Goal: Information Seeking & Learning: Learn about a topic

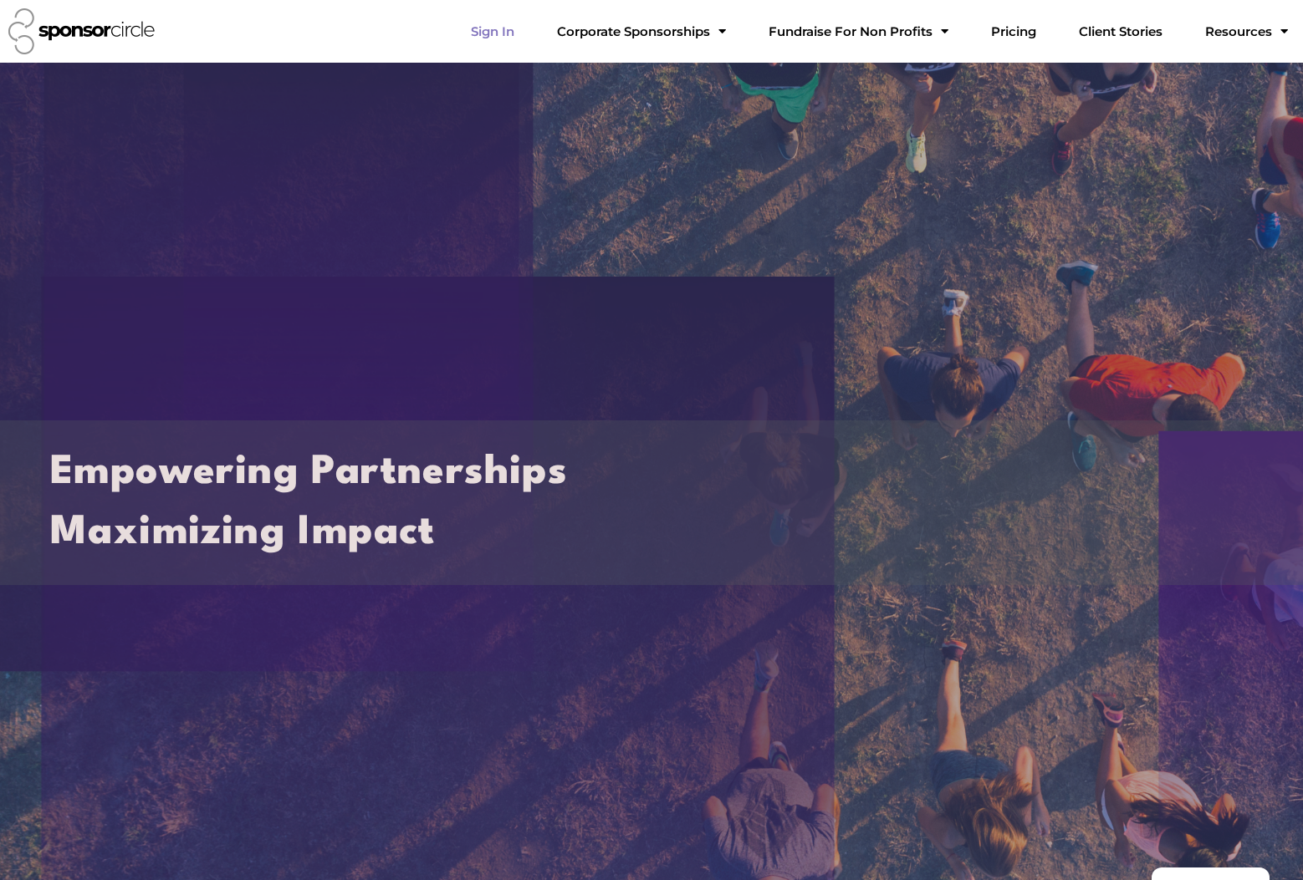
click at [528, 32] on link "Sign In" at bounding box center [492, 31] width 70 height 33
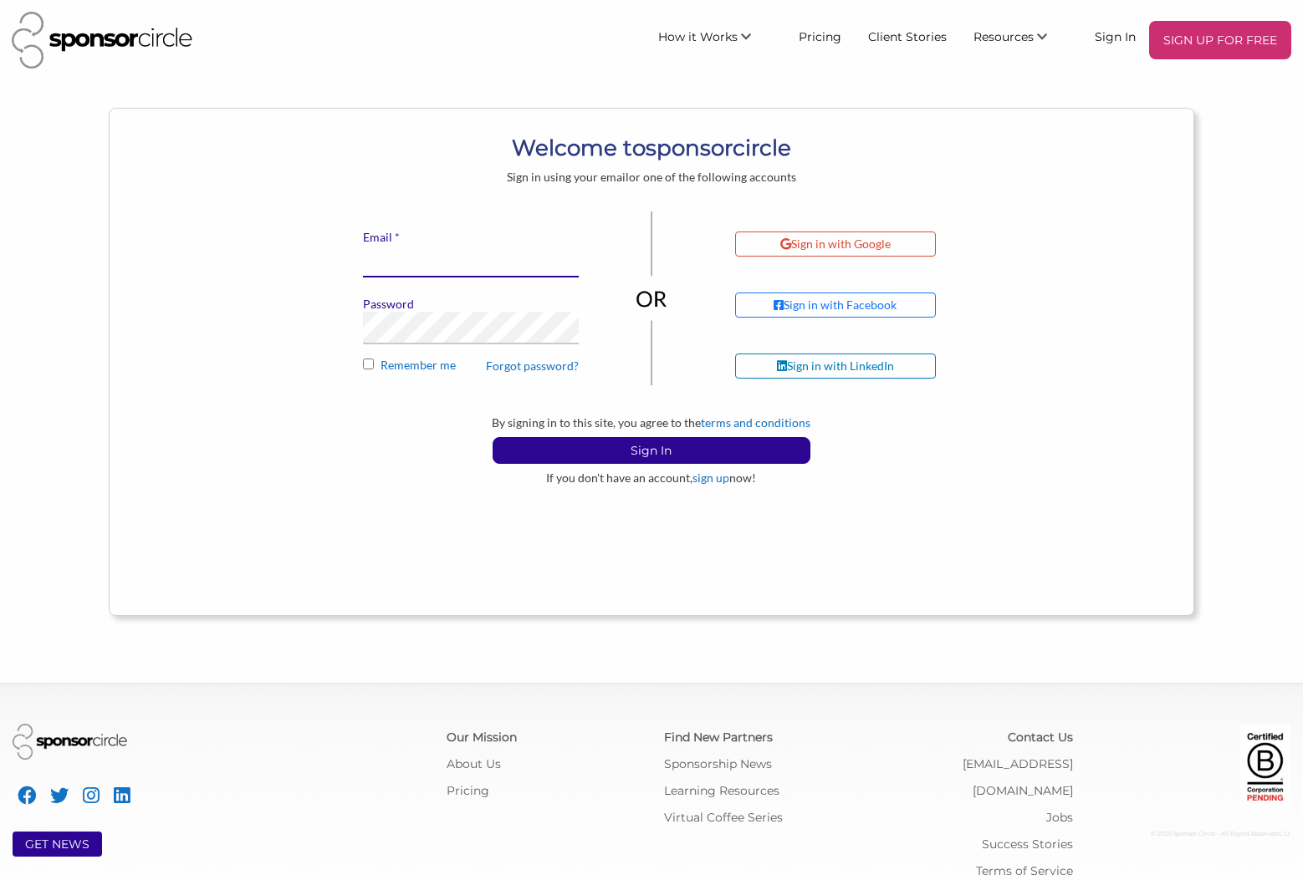
click at [398, 258] on input "* Email" at bounding box center [471, 261] width 216 height 33
type input "peter@riverandsky.ca"
click at [543, 369] on link "Forgot password?" at bounding box center [532, 366] width 93 height 15
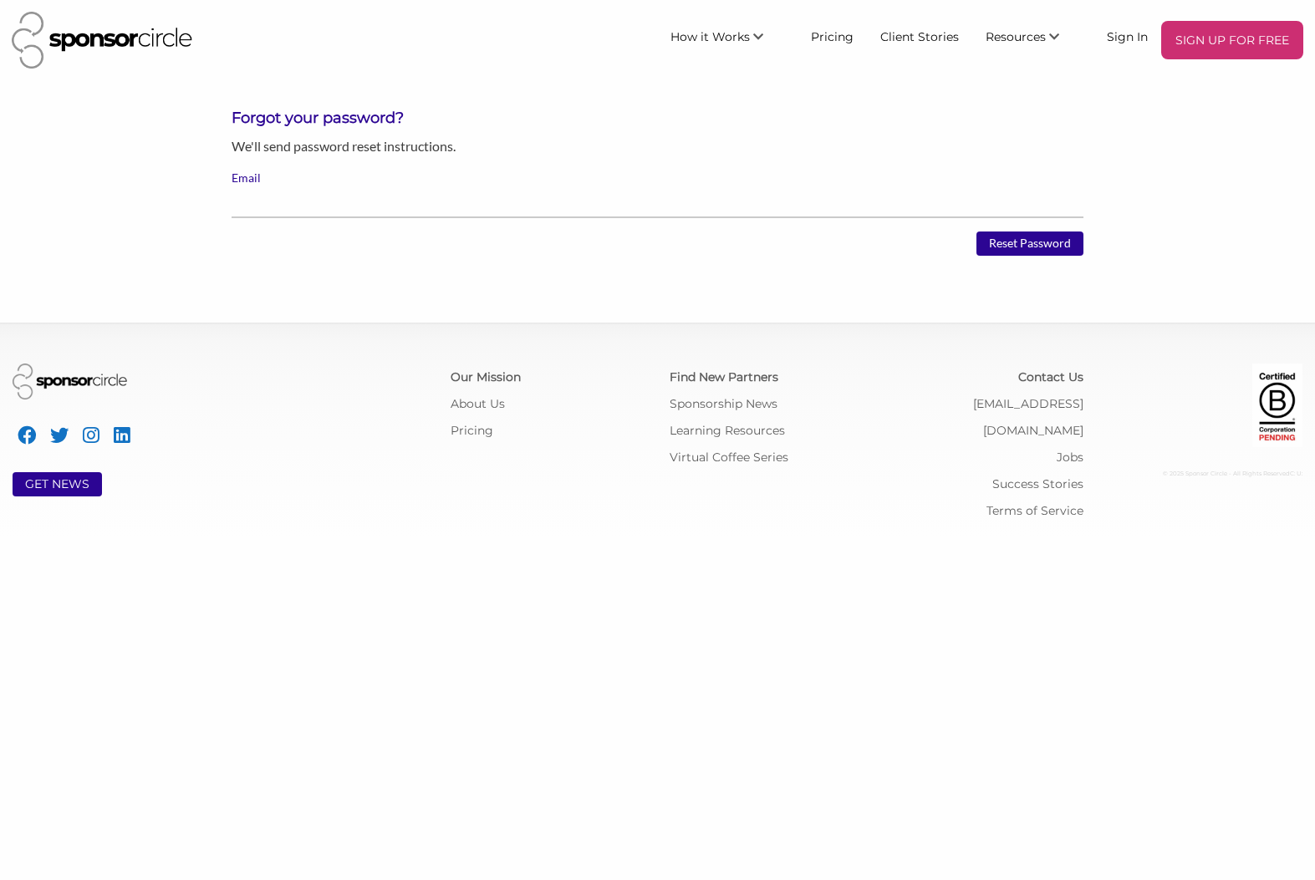
click at [303, 190] on input "Email" at bounding box center [658, 202] width 852 height 33
type input "peter@riverandsky.ca"
click at [1012, 243] on input "Reset Password" at bounding box center [1030, 244] width 107 height 25
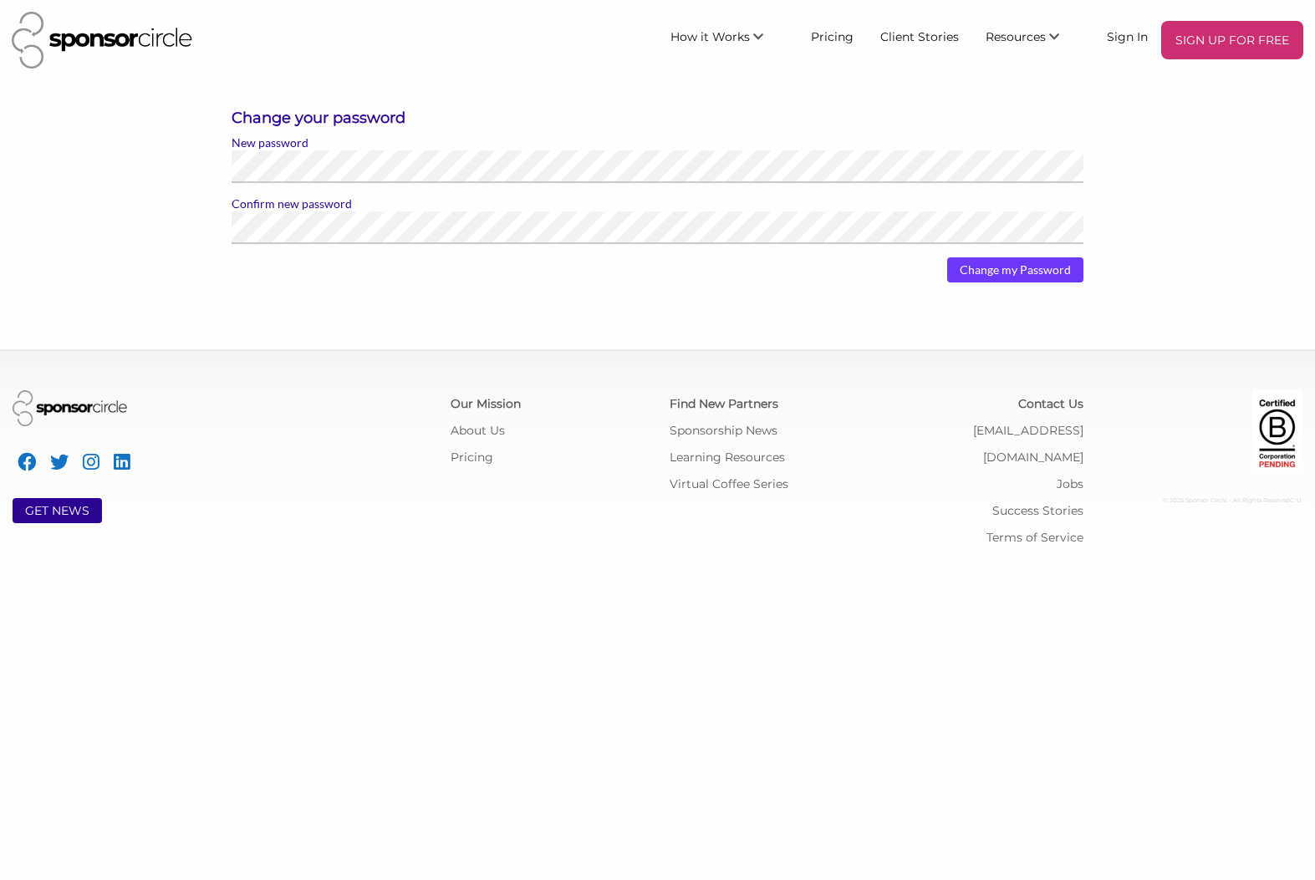
click at [1008, 270] on input "Change my Password" at bounding box center [1015, 270] width 136 height 25
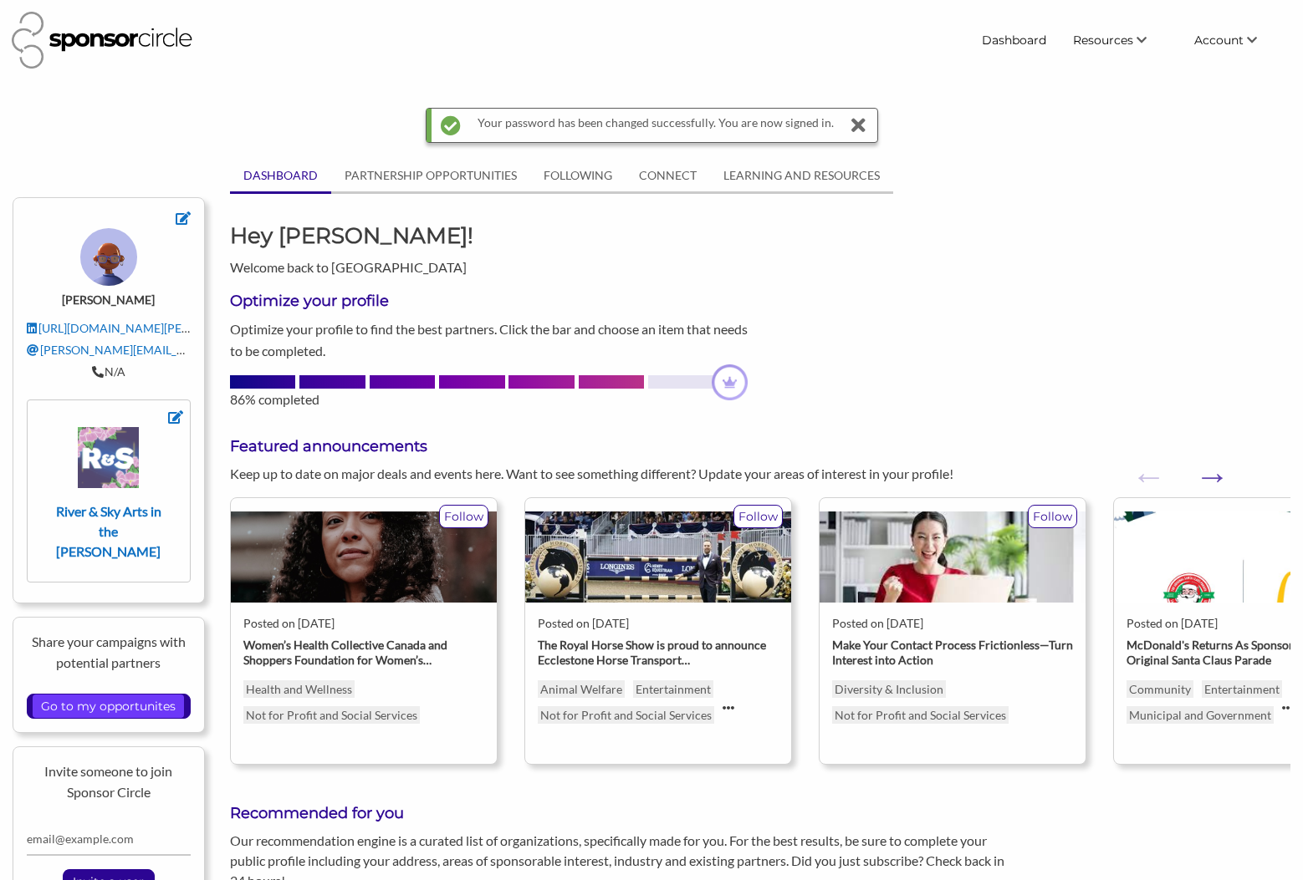
click at [111, 695] on input "Go to my opportunites" at bounding box center [108, 706] width 151 height 23
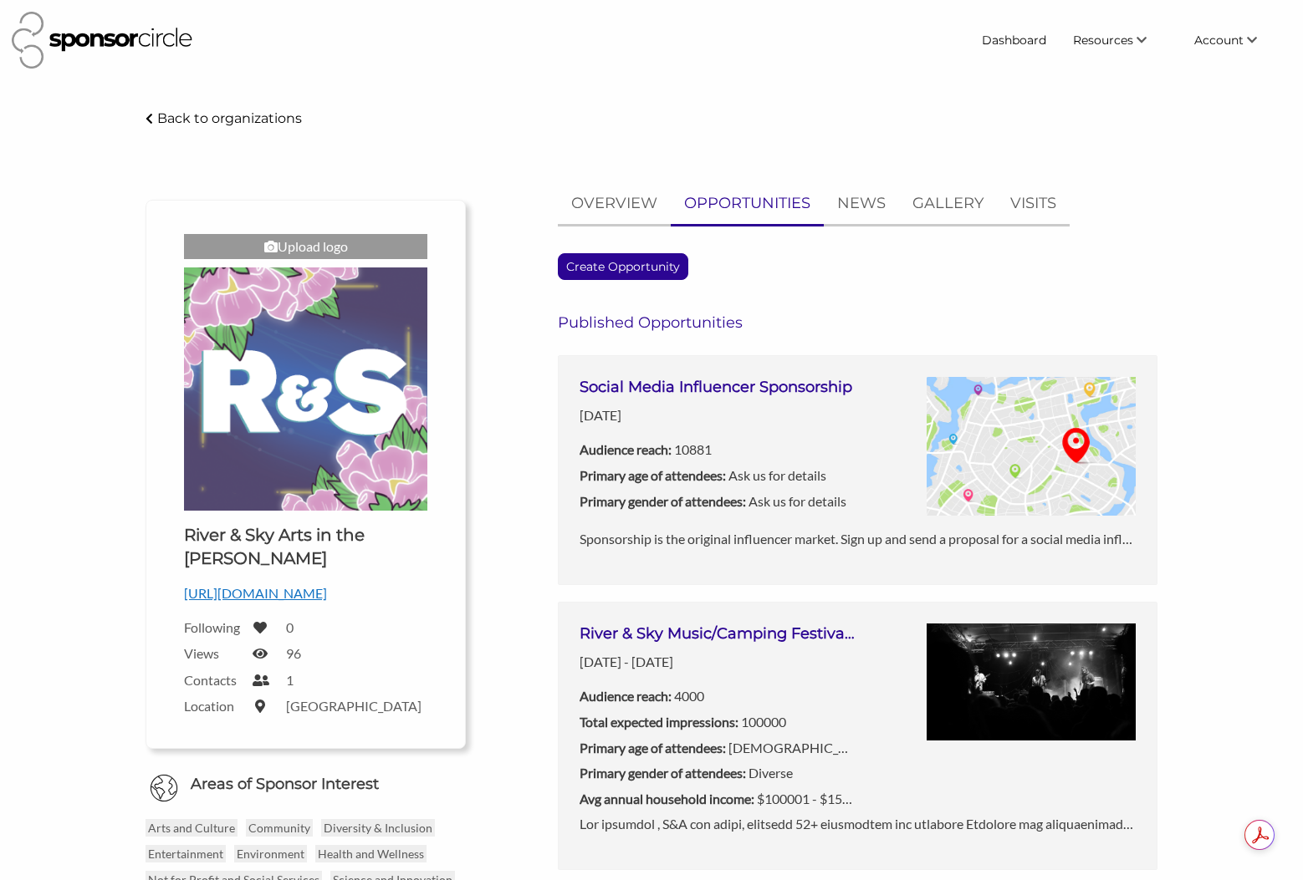
click at [814, 644] on h3 "River & Sky Music/Camping Festival - July 23-27, 2025" at bounding box center [718, 634] width 278 height 21
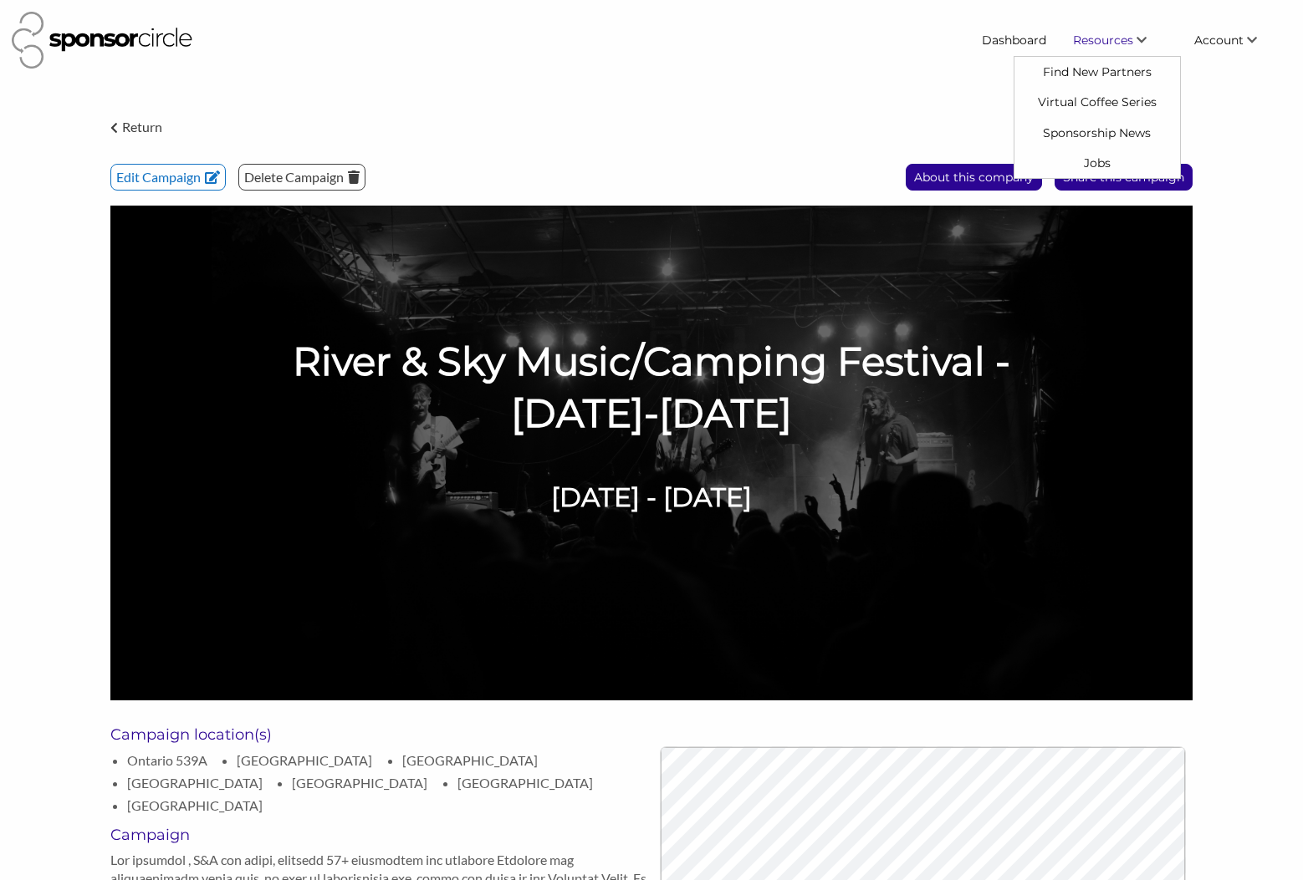
click at [1110, 38] on span "Resources" at bounding box center [1103, 40] width 60 height 15
click at [1114, 69] on link "Find New Partners" at bounding box center [1097, 72] width 166 height 30
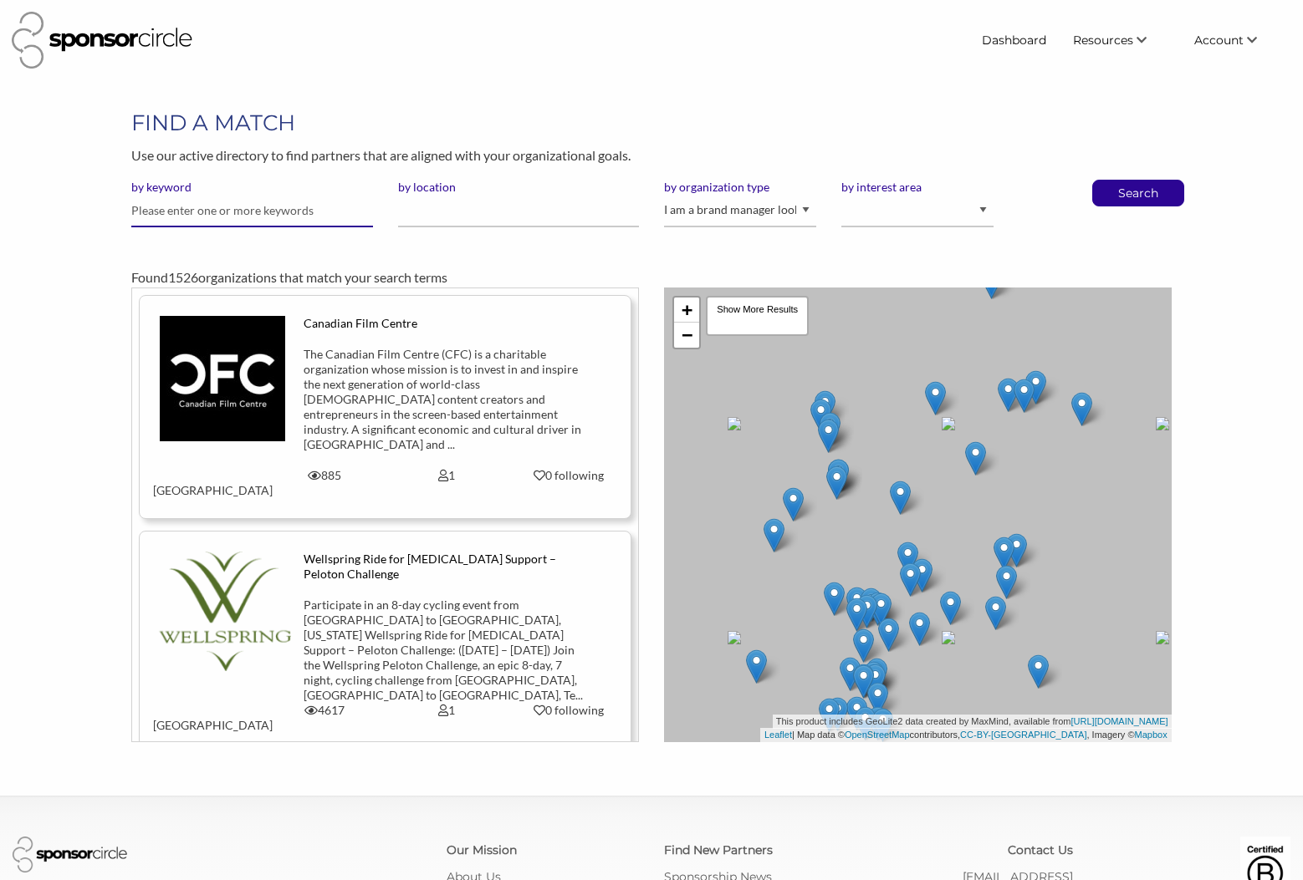
click at [234, 207] on input "text" at bounding box center [251, 211] width 241 height 33
type input "accountant"
click at [1110, 181] on button "Search" at bounding box center [1137, 193] width 55 height 25
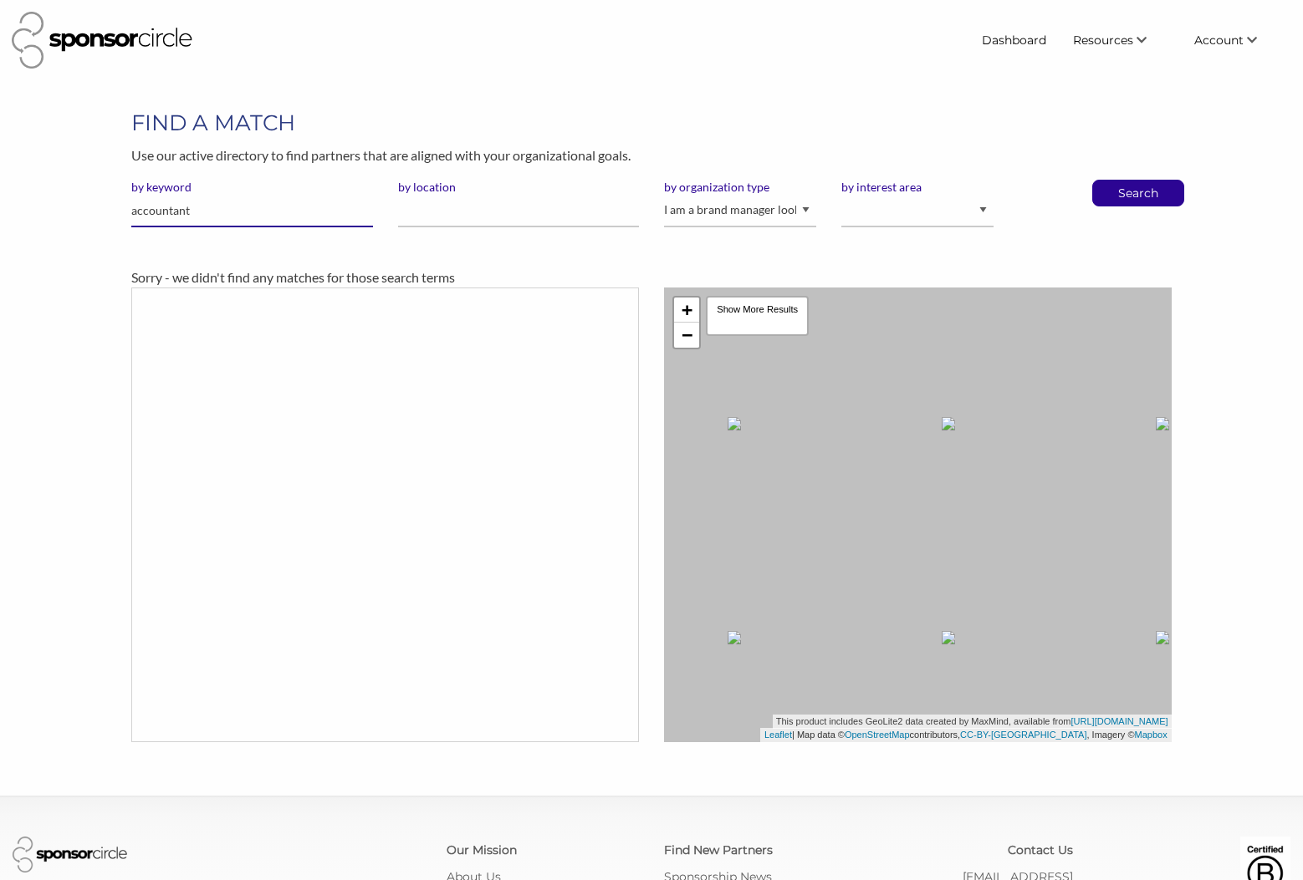
click at [196, 209] on input "accountant" at bounding box center [251, 211] width 241 height 33
drag, startPoint x: 0, startPoint y: 0, endPoint x: 133, endPoint y: 210, distance: 248.4
click at [133, 210] on input "accountant" at bounding box center [251, 211] width 241 height 33
type input "financial"
click at [1110, 181] on button "Search" at bounding box center [1137, 193] width 55 height 25
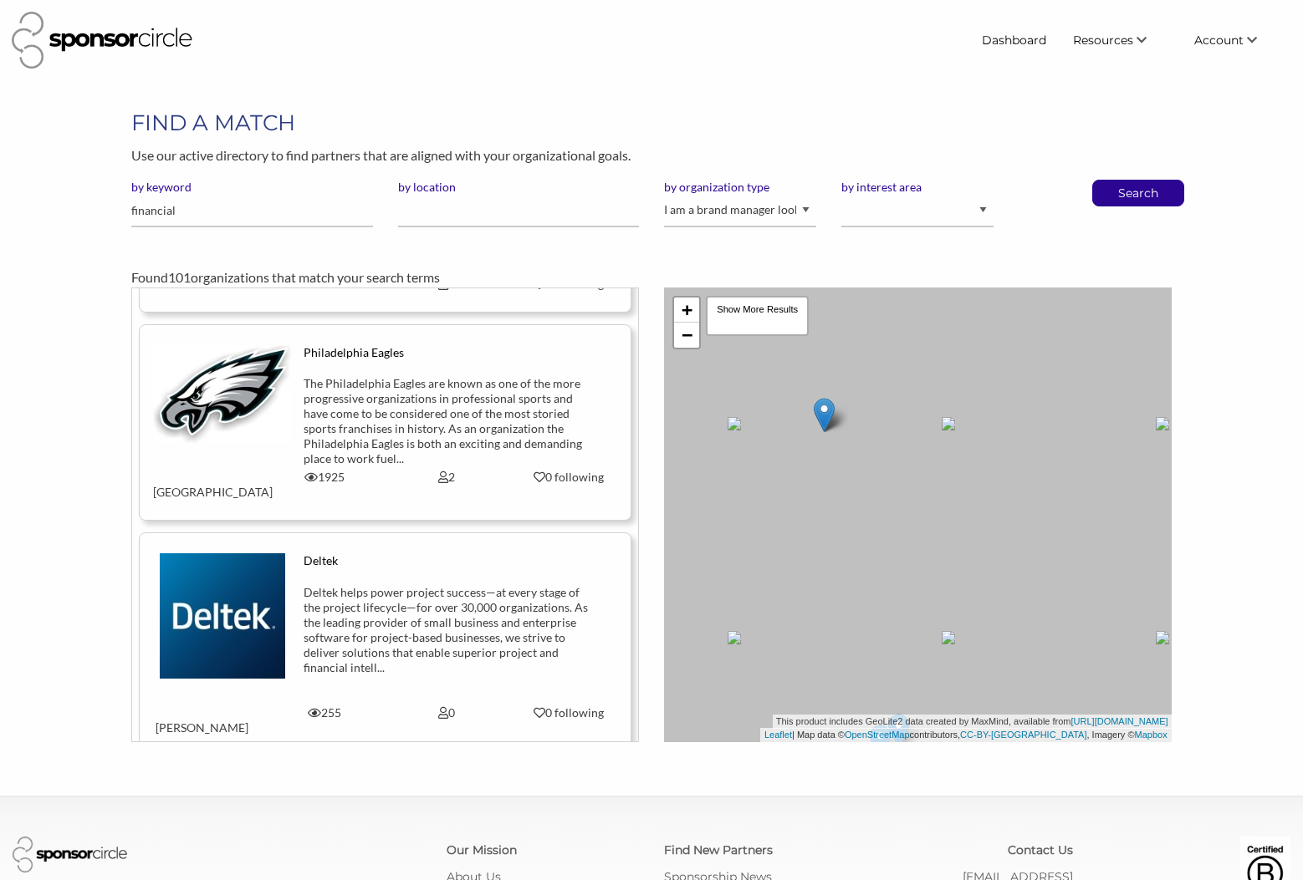
scroll to position [13881, 0]
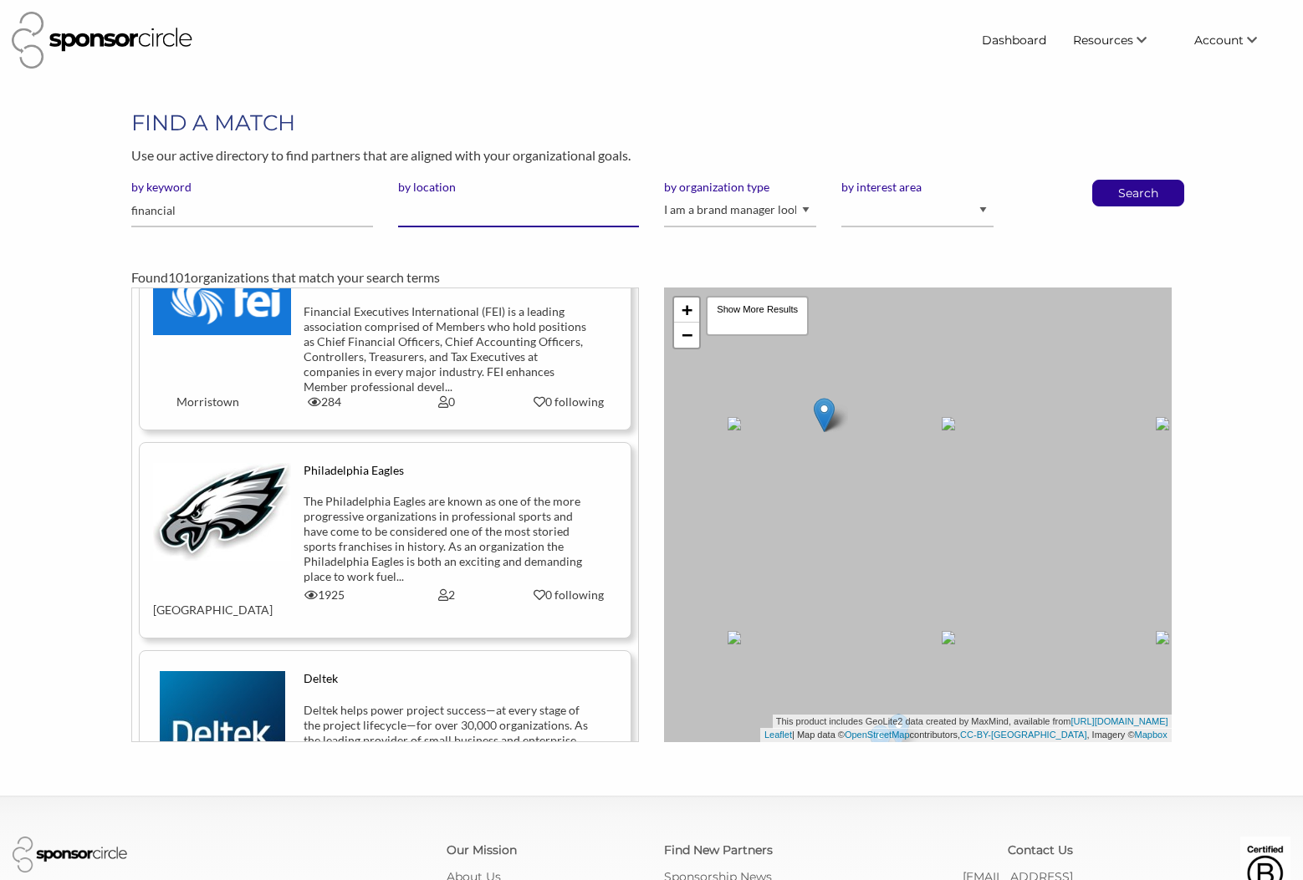
click at [463, 214] on input "by location" at bounding box center [518, 211] width 241 height 33
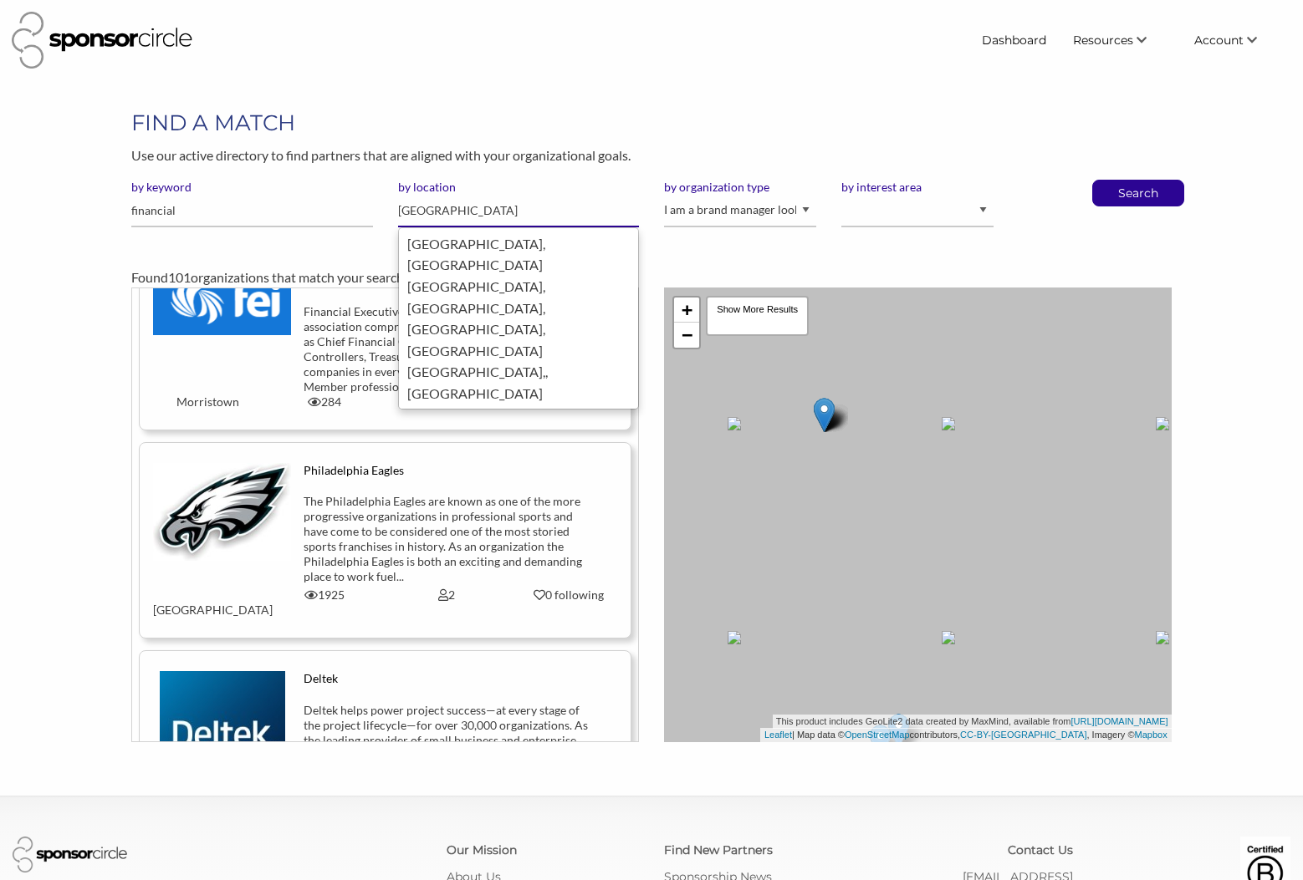
click at [470, 244] on div "Ottawa, Canada" at bounding box center [518, 254] width 222 height 43
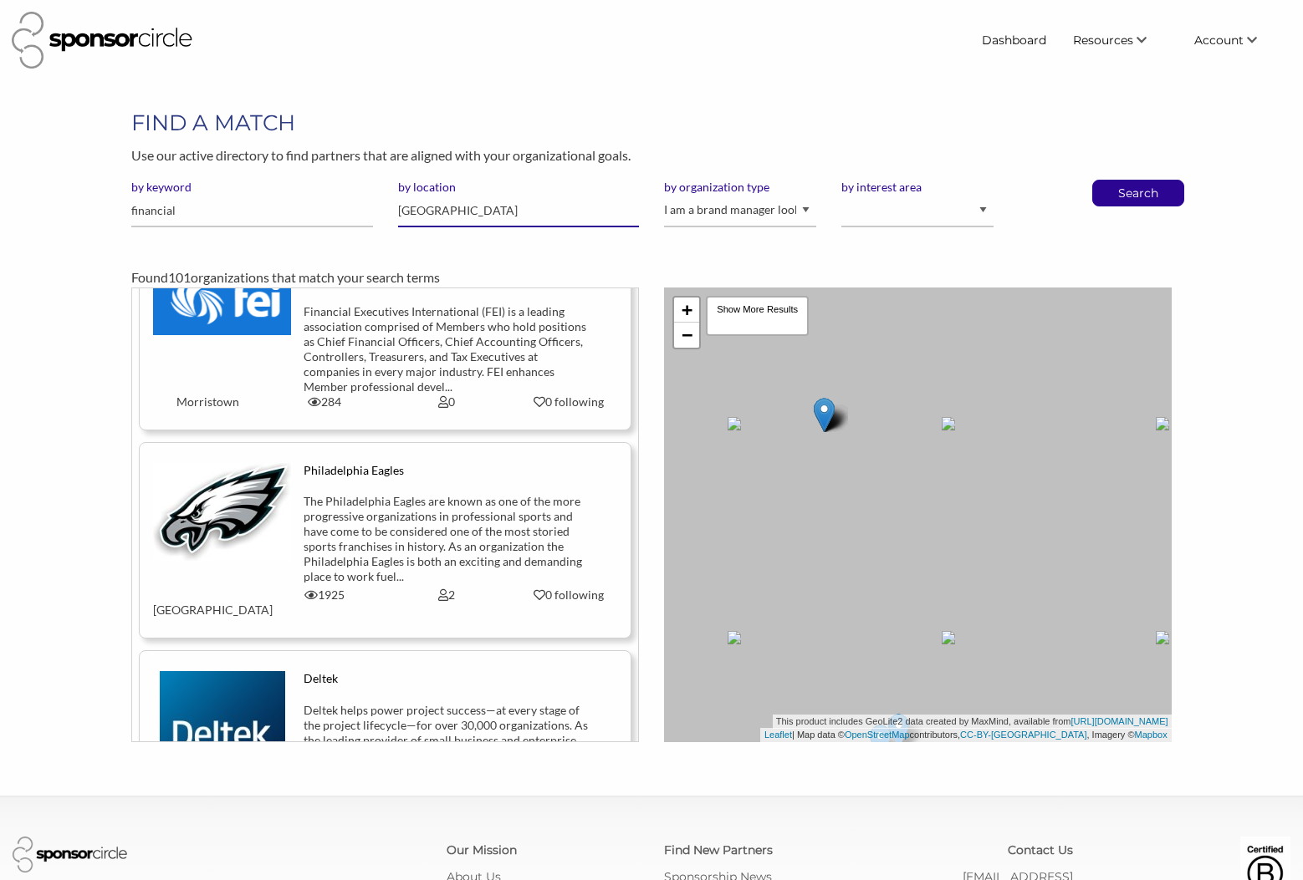
type input "Ottawa"
click at [1146, 191] on p "Search" at bounding box center [1137, 193] width 55 height 25
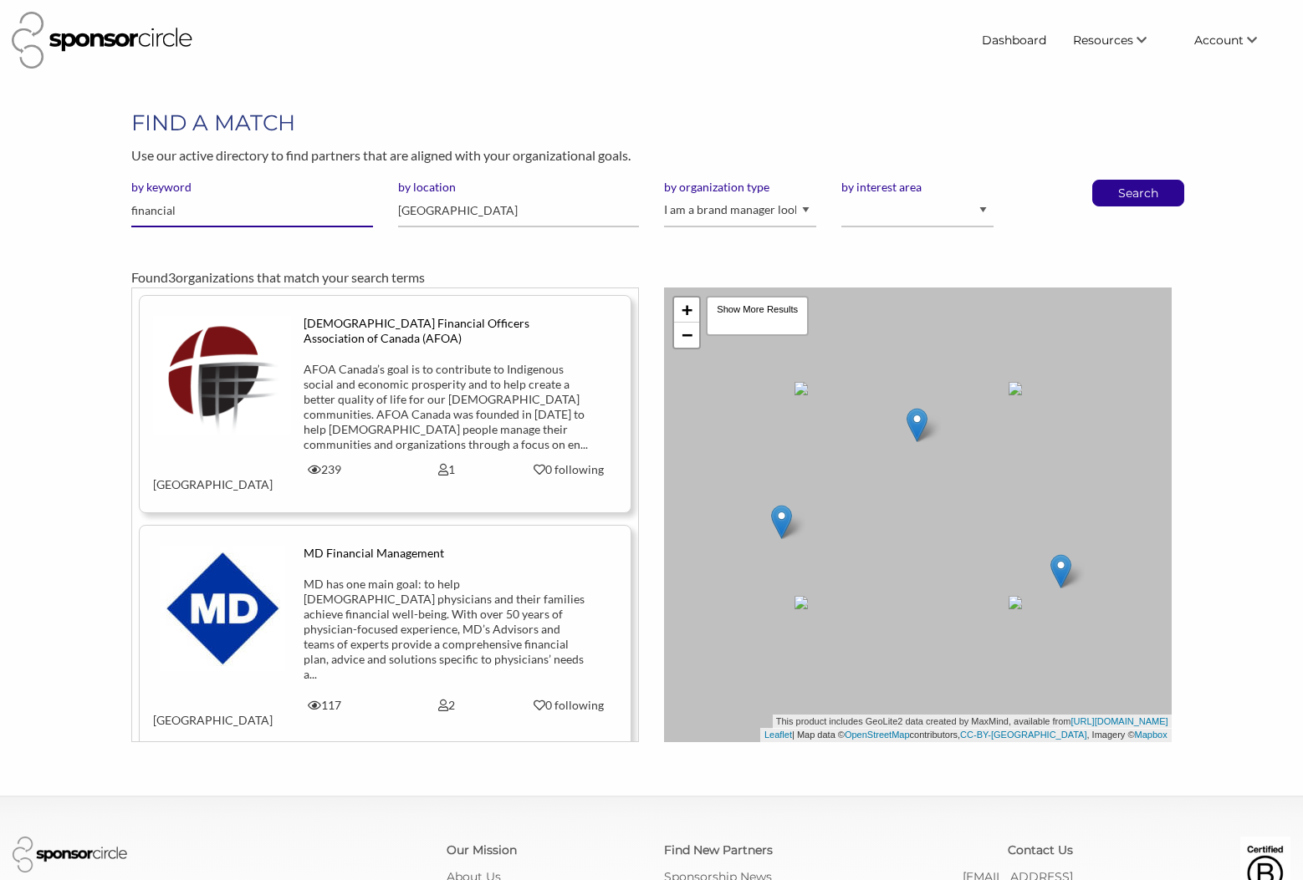
click at [192, 214] on input "financial" at bounding box center [251, 211] width 241 height 33
drag, startPoint x: 0, startPoint y: 0, endPoint x: 116, endPoint y: 206, distance: 236.2
click at [116, 206] on div "FIND A MATCH Use our active directory to find partners that are aligned with yo…" at bounding box center [651, 425] width 1303 height 635
click at [1021, 38] on link "Dashboard" at bounding box center [1013, 40] width 91 height 30
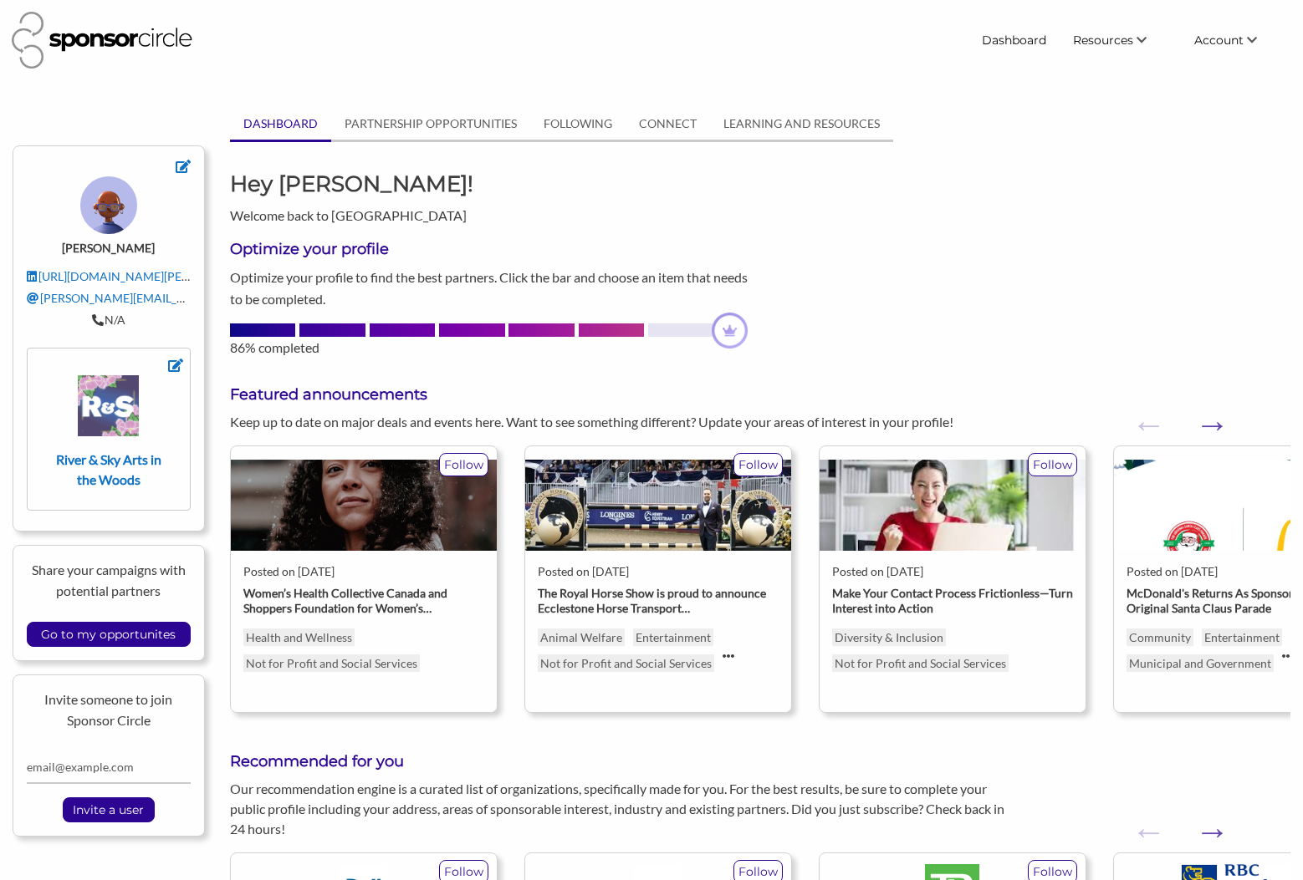
click at [441, 125] on link "PARTNERSHIP OPPORTUNITIES" at bounding box center [430, 124] width 199 height 32
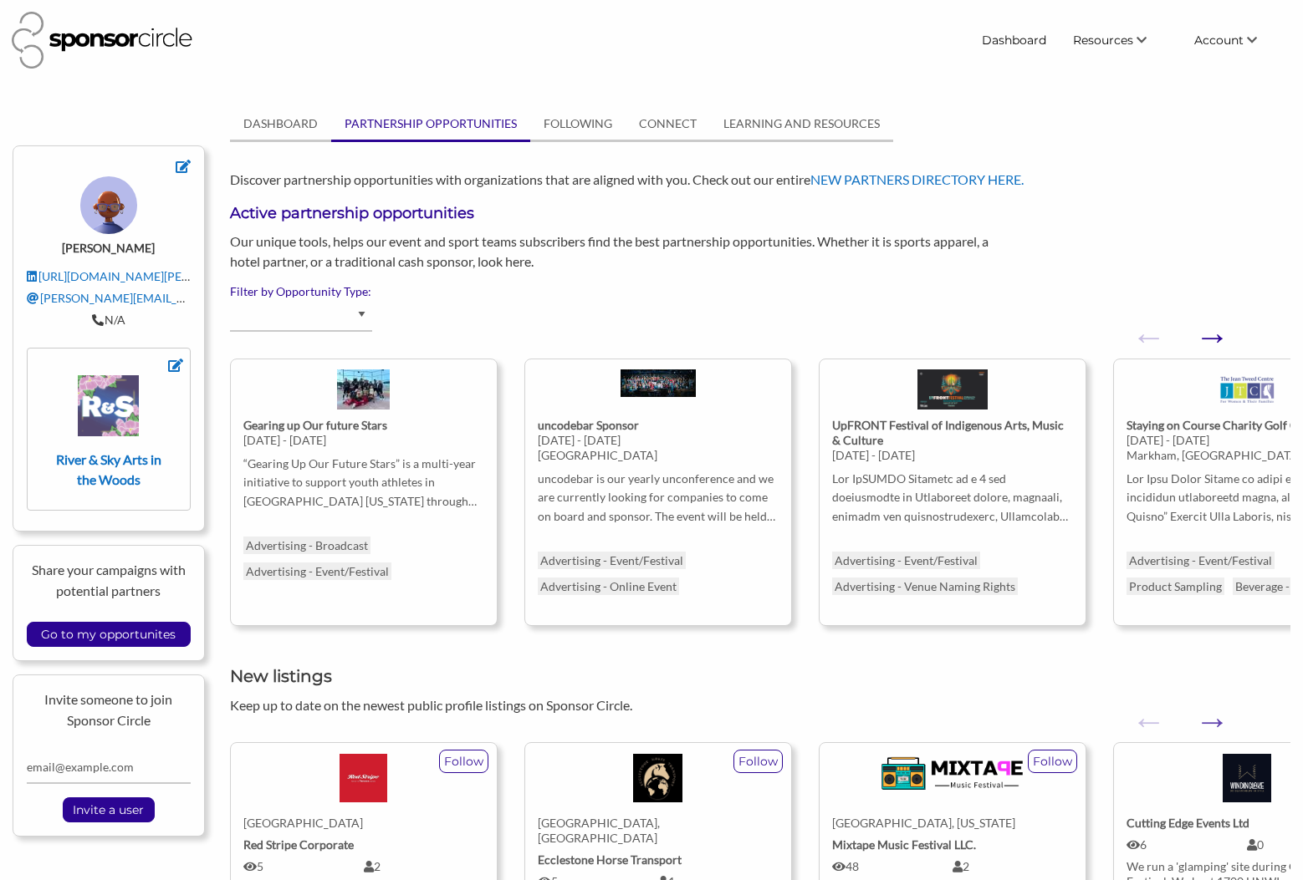
click at [1211, 337] on button "Next" at bounding box center [1203, 328] width 17 height 17
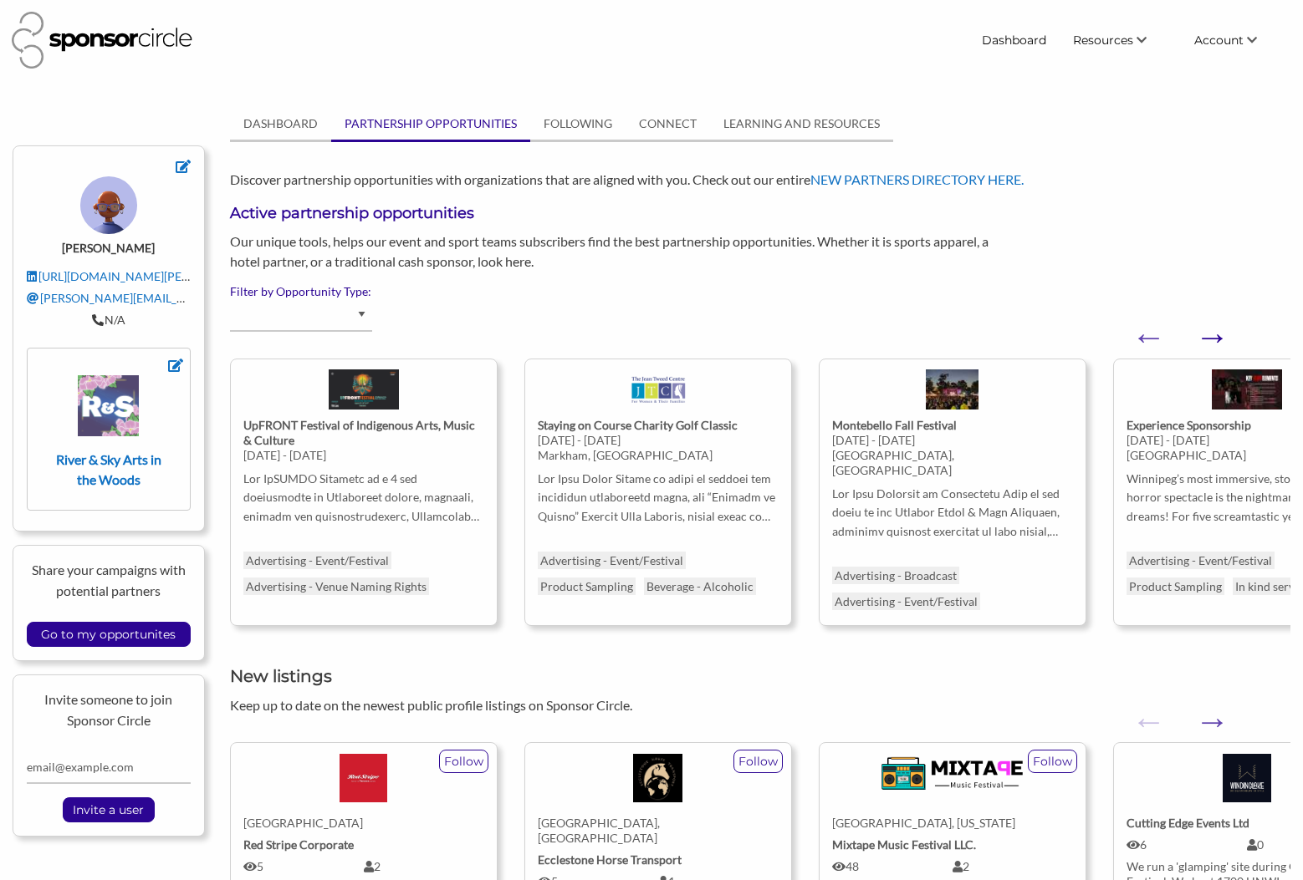
click at [1211, 337] on button "Next" at bounding box center [1203, 328] width 17 height 17
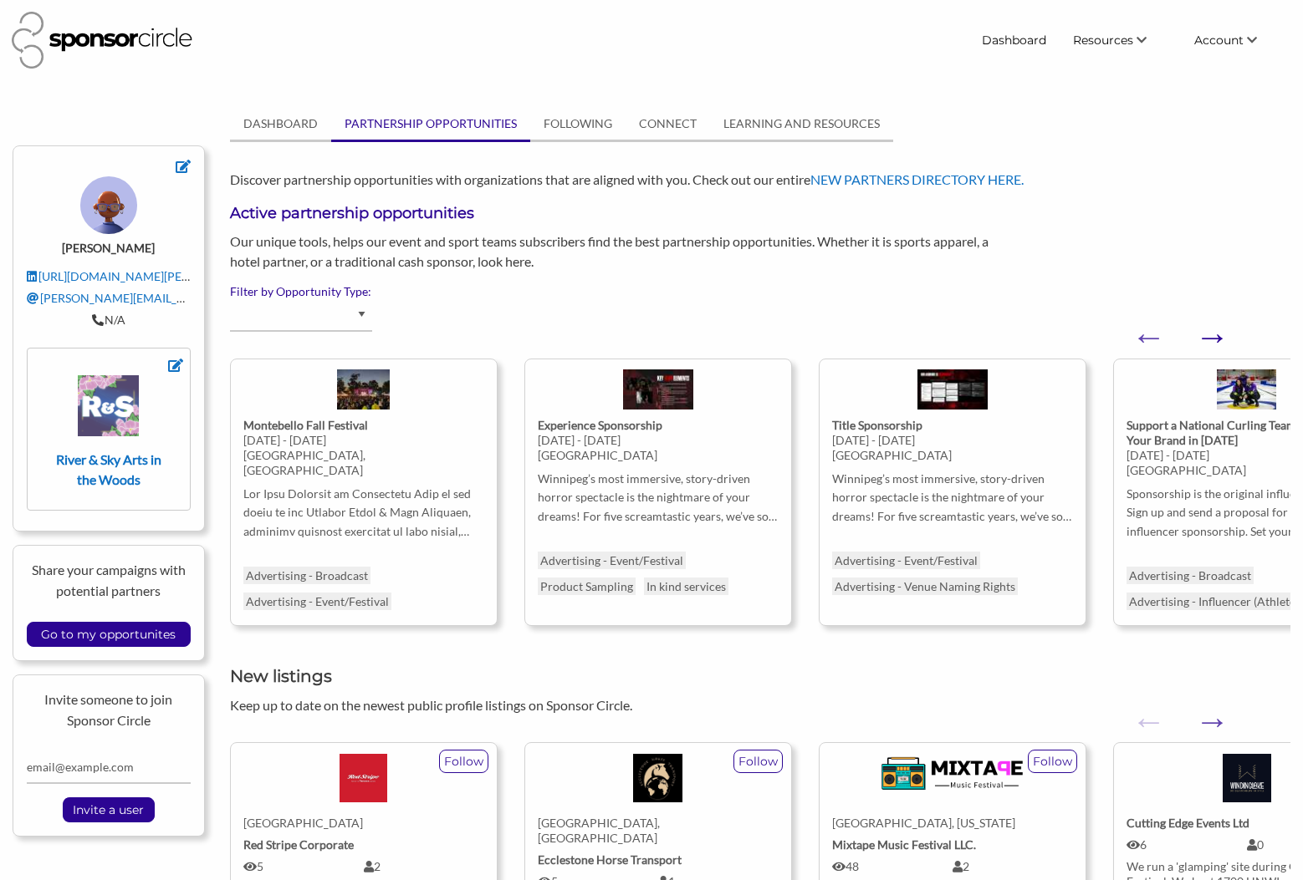
click at [1211, 337] on button "Next" at bounding box center [1203, 328] width 17 height 17
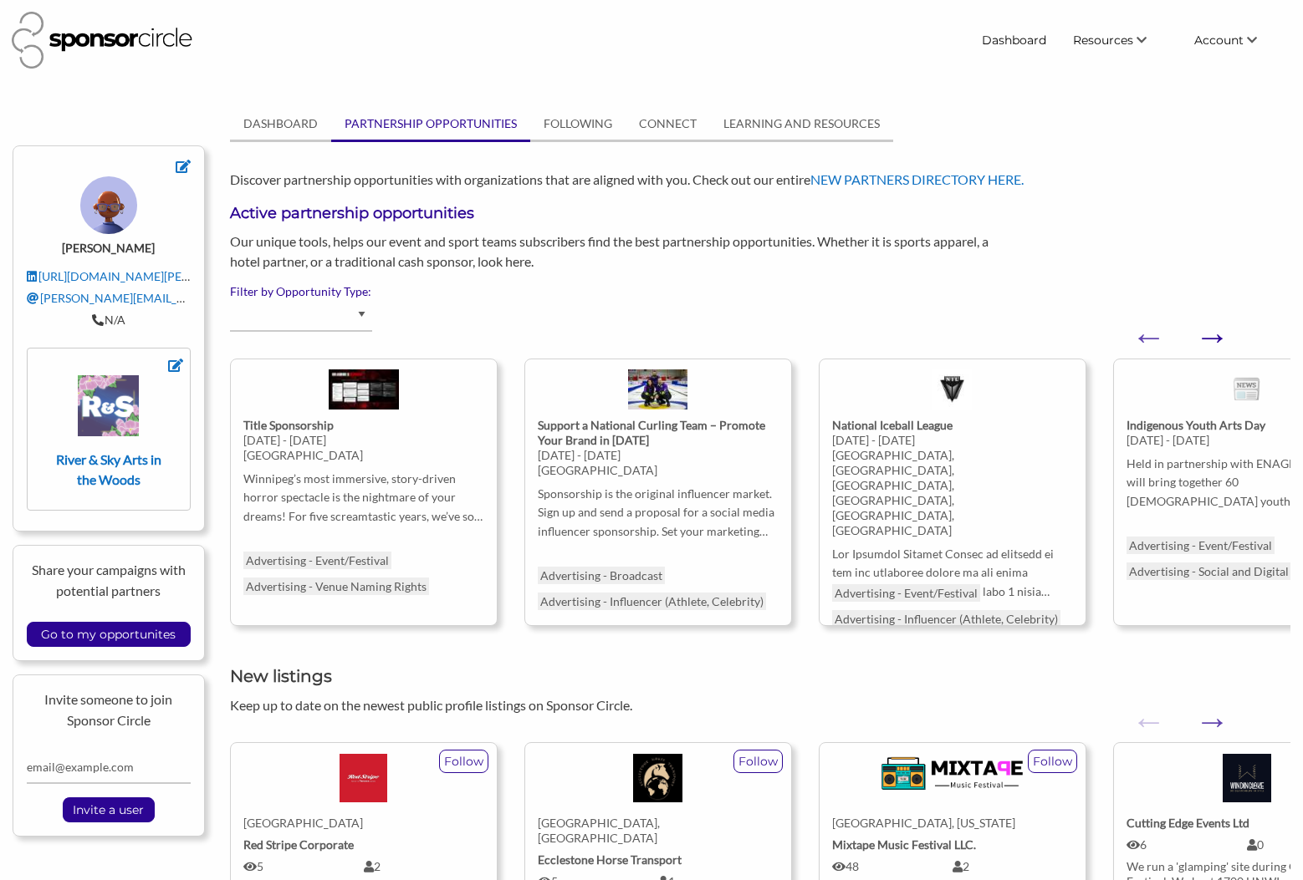
click at [1211, 337] on button "Next" at bounding box center [1203, 328] width 17 height 17
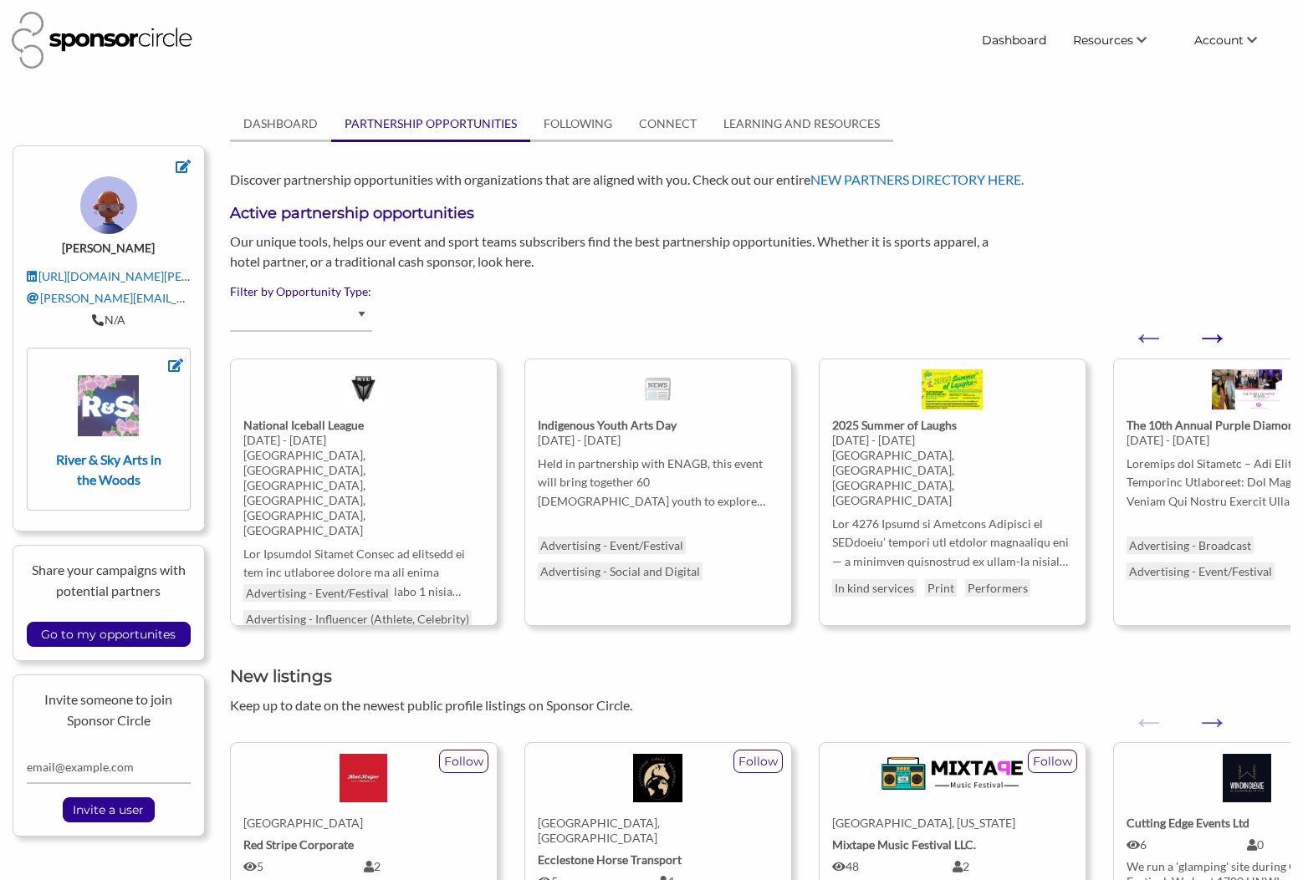
click at [1211, 337] on button "Next" at bounding box center [1203, 328] width 17 height 17
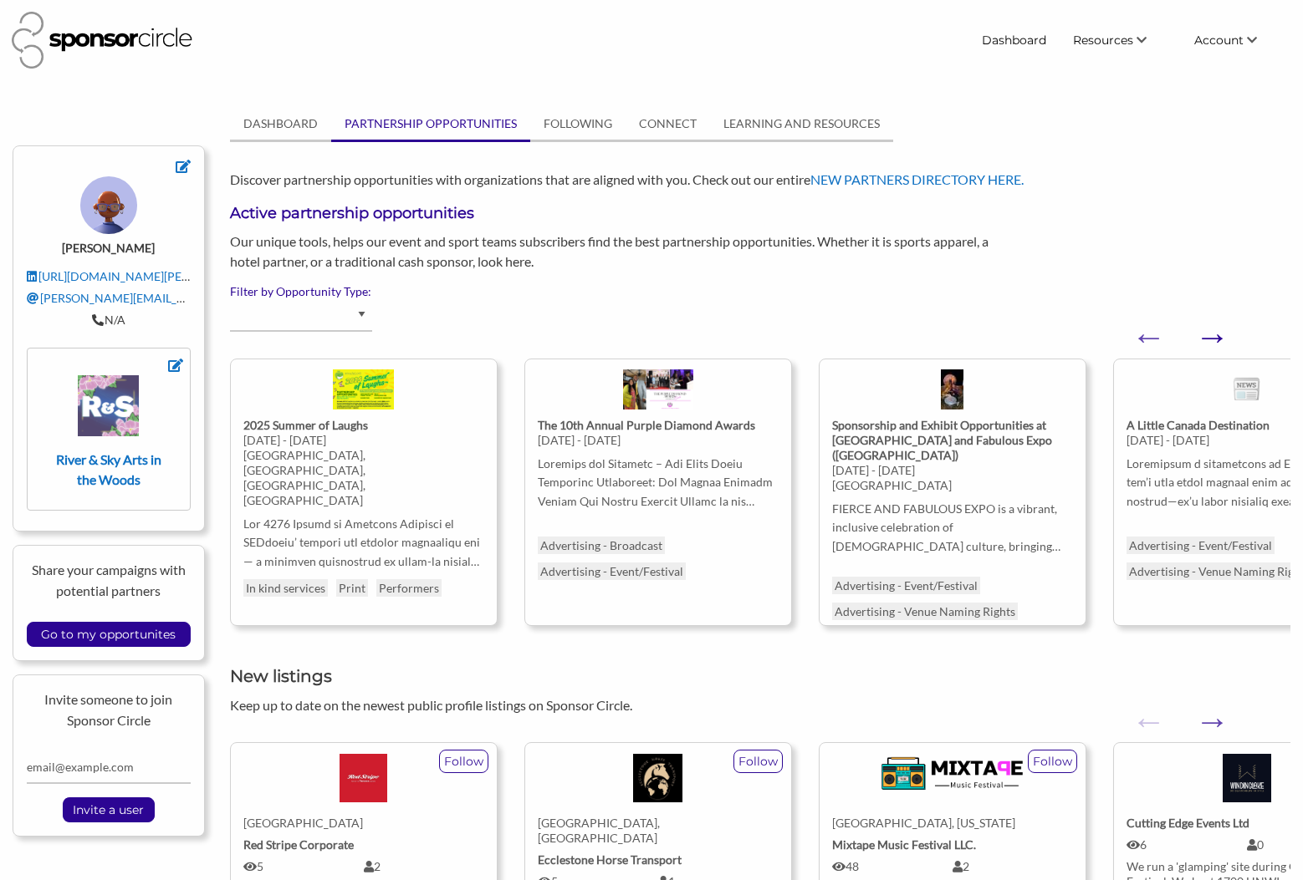
click at [1211, 337] on button "Next" at bounding box center [1203, 328] width 17 height 17
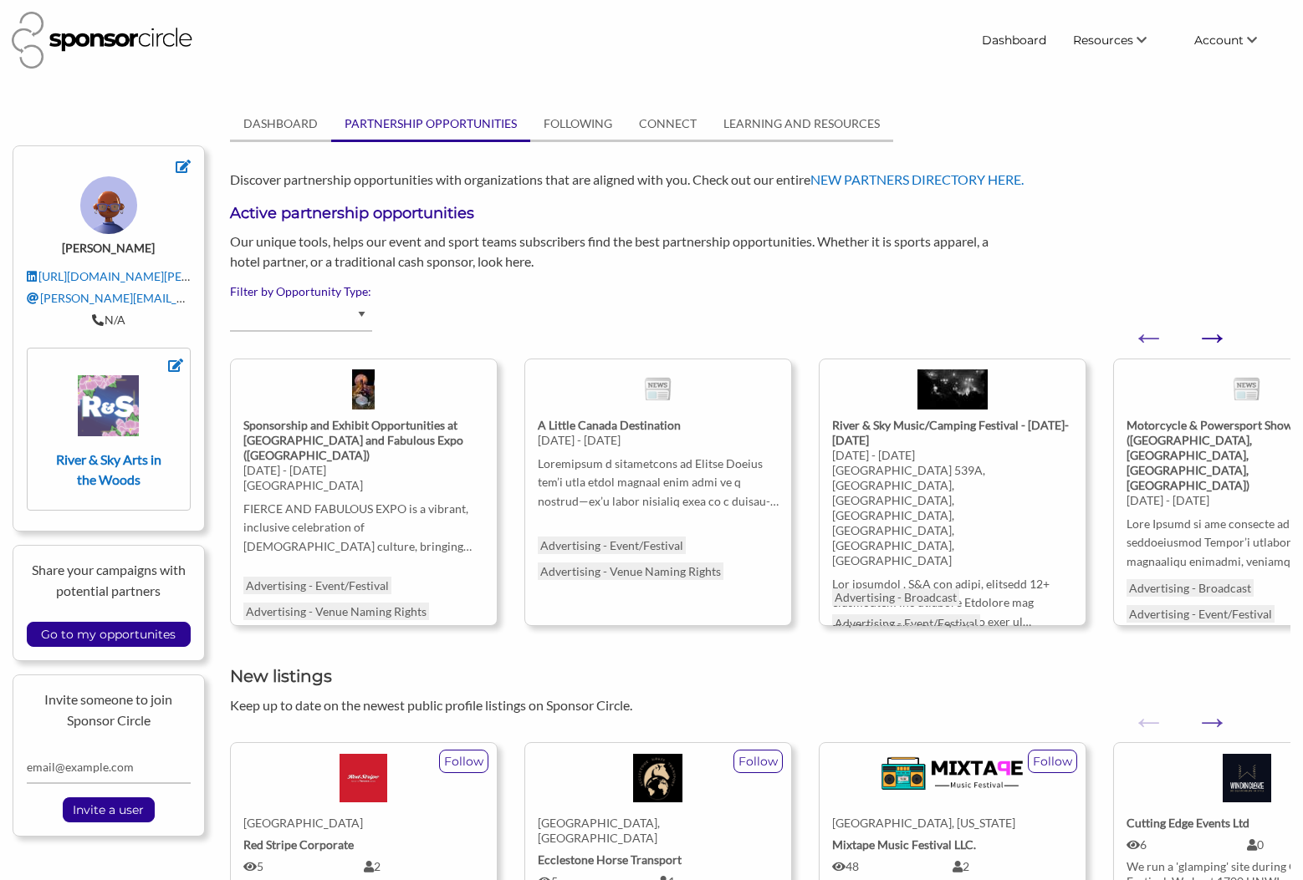
click at [1211, 337] on button "Next" at bounding box center [1203, 328] width 17 height 17
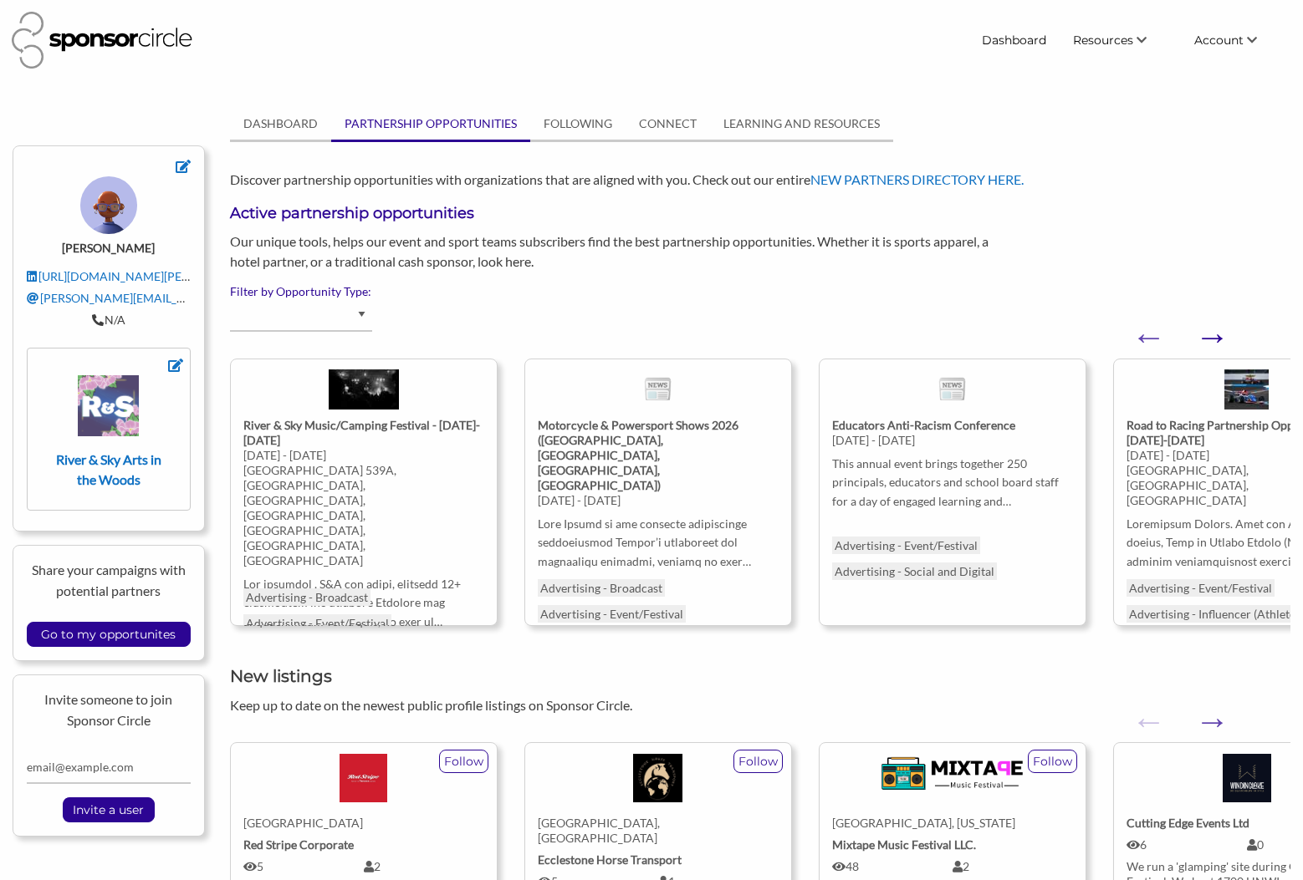
click at [1211, 337] on button "Next" at bounding box center [1203, 328] width 17 height 17
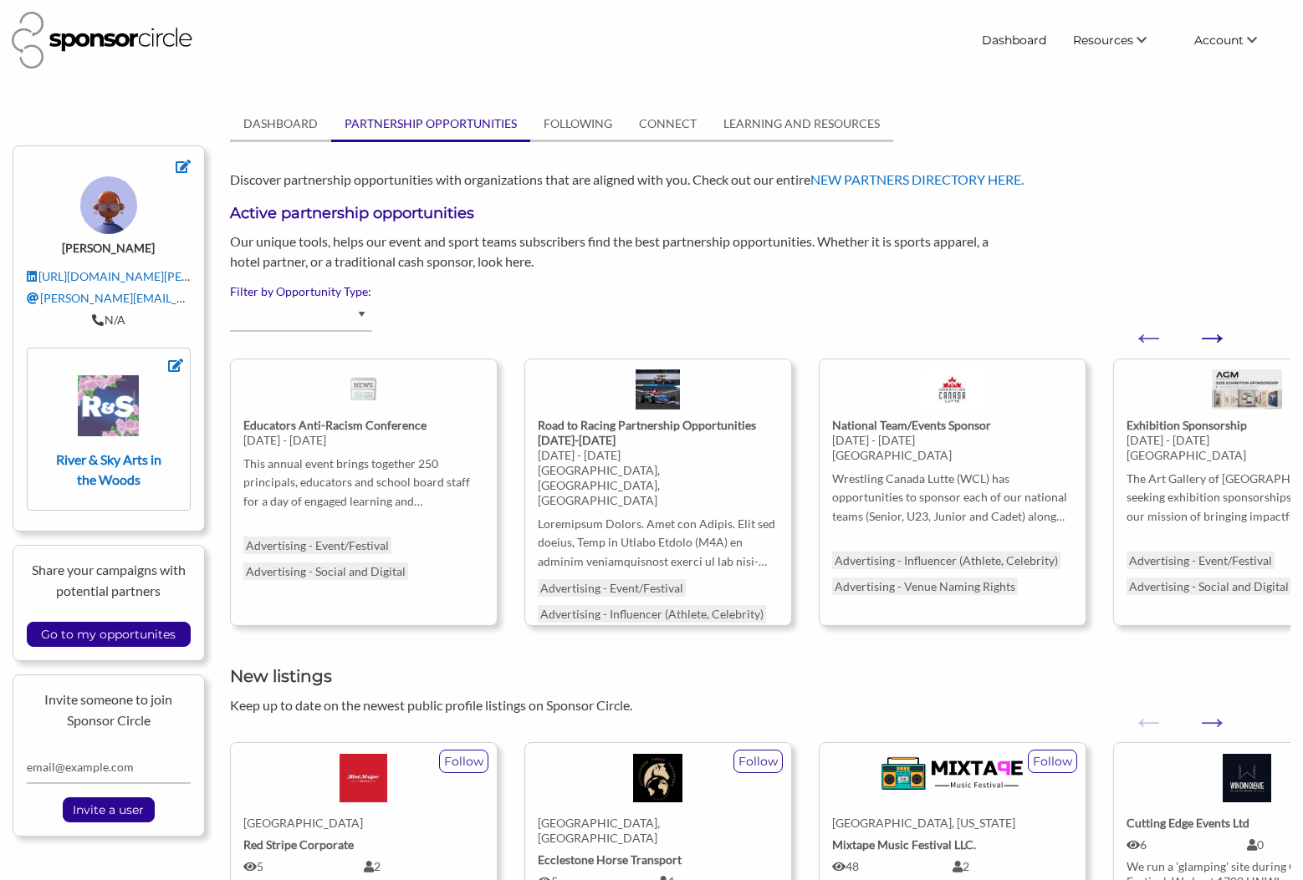
drag, startPoint x: 0, startPoint y: 0, endPoint x: 1218, endPoint y: 339, distance: 1264.4
click at [1211, 337] on button "Next" at bounding box center [1203, 328] width 17 height 17
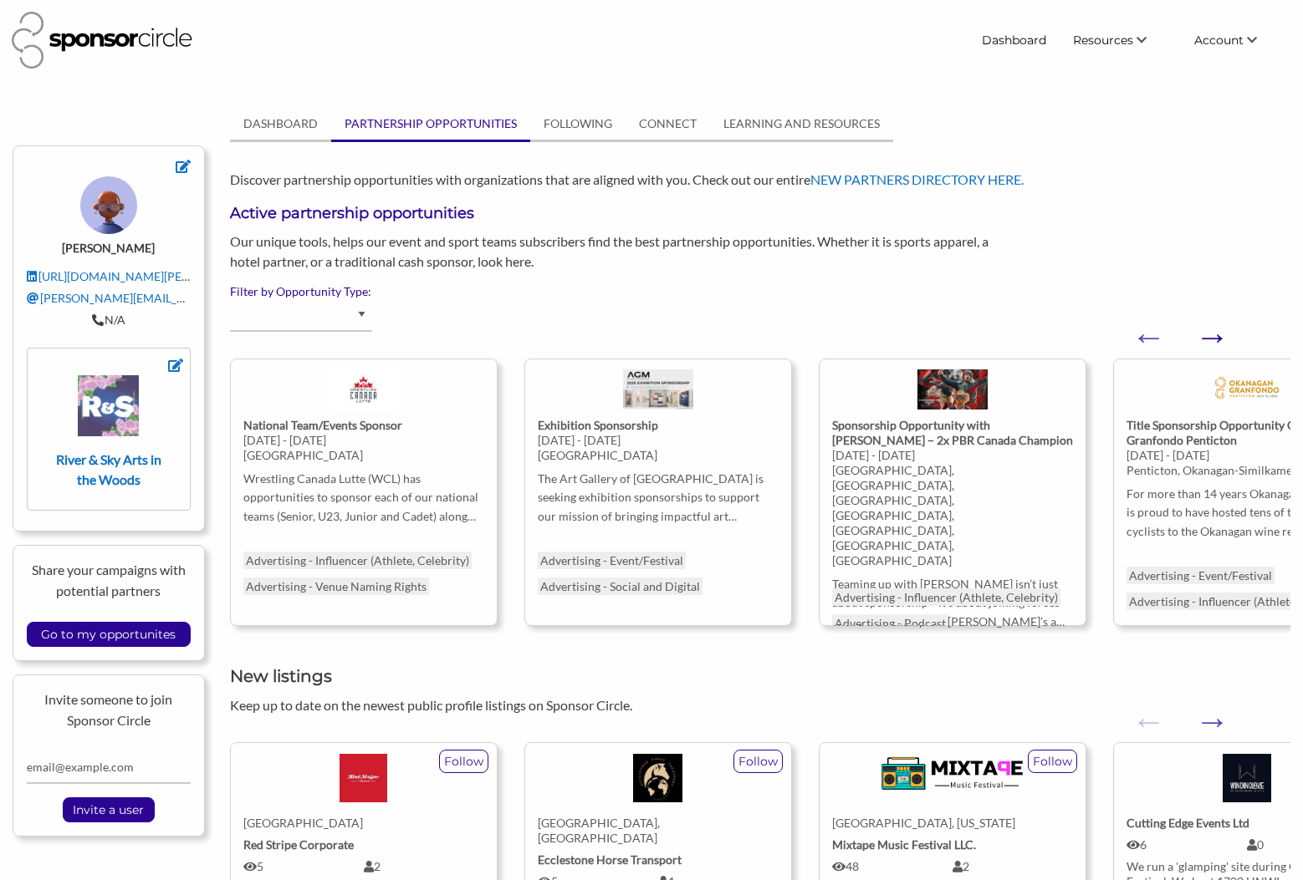
click at [1211, 337] on button "Next" at bounding box center [1203, 328] width 17 height 17
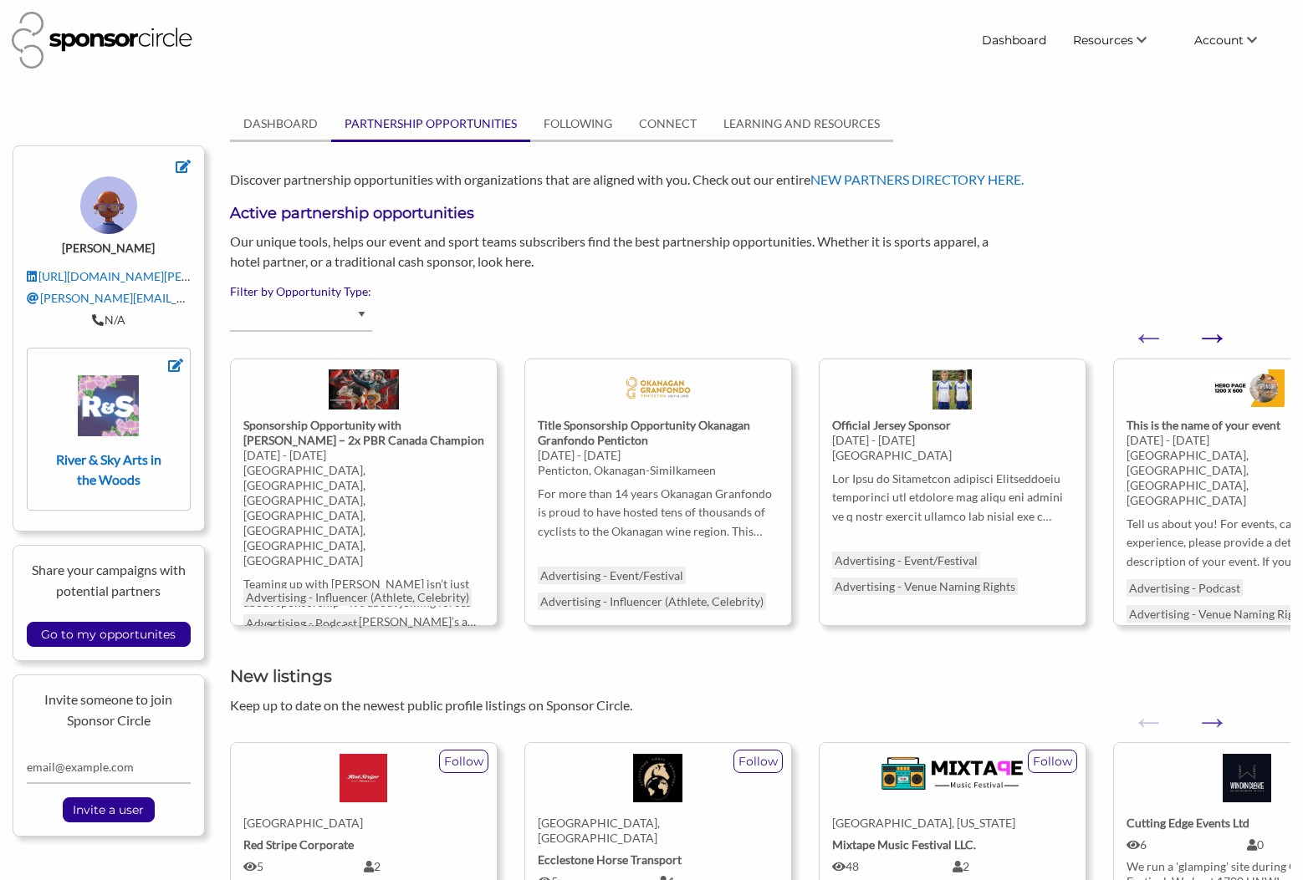
click at [1211, 337] on button "Next" at bounding box center [1203, 328] width 17 height 17
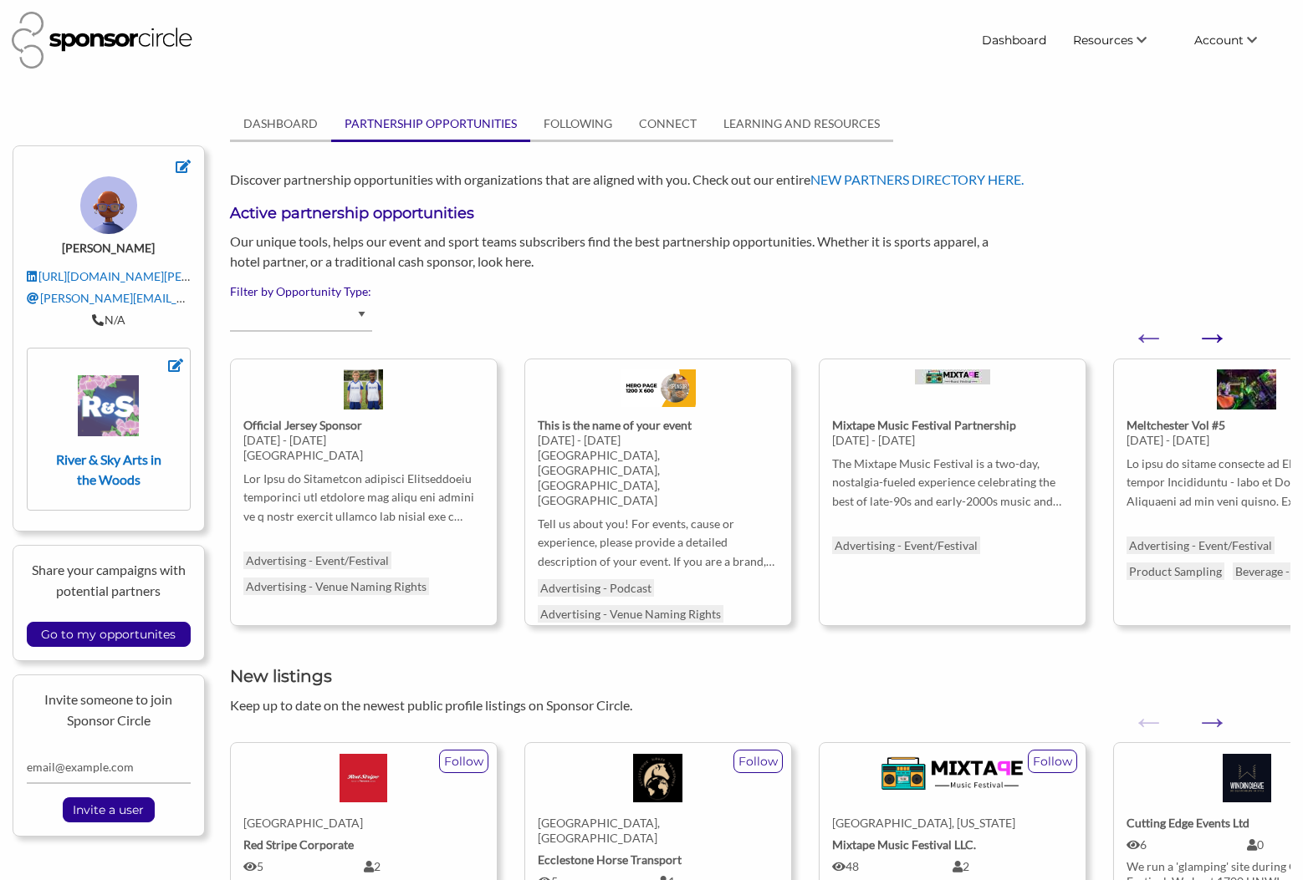
click at [1211, 337] on button "Next" at bounding box center [1203, 328] width 17 height 17
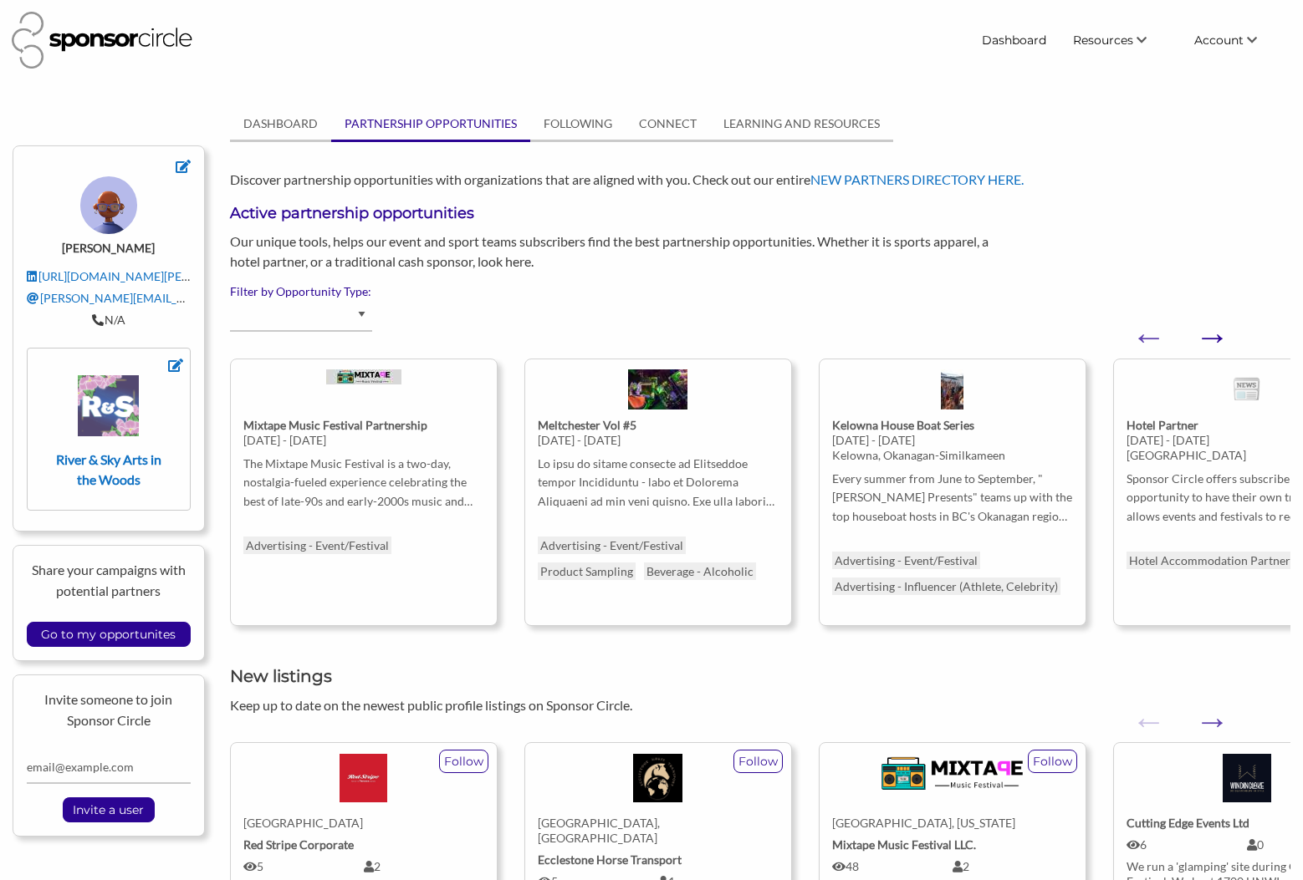
click at [1211, 337] on button "Next" at bounding box center [1203, 328] width 17 height 17
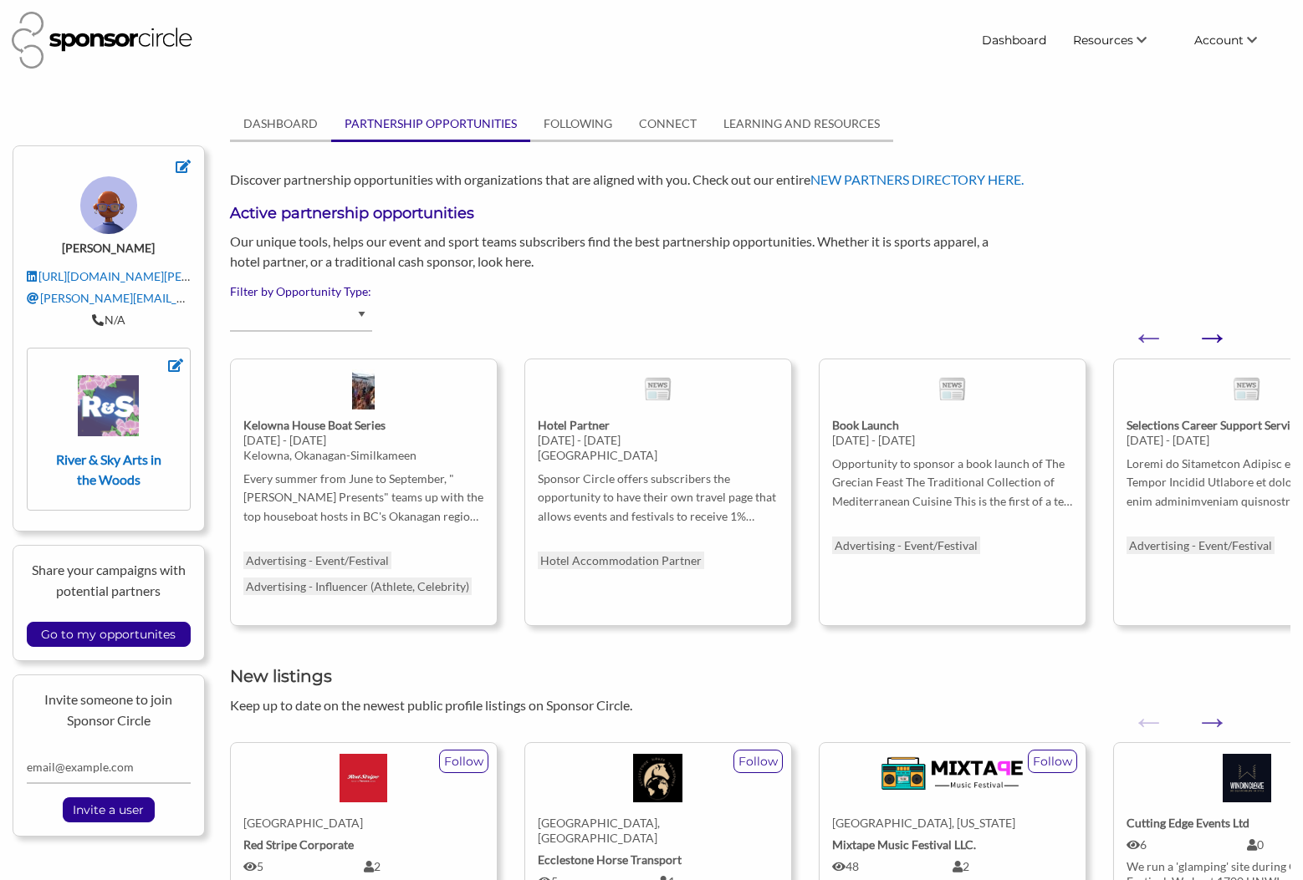
click at [1211, 337] on button "Next" at bounding box center [1203, 328] width 17 height 17
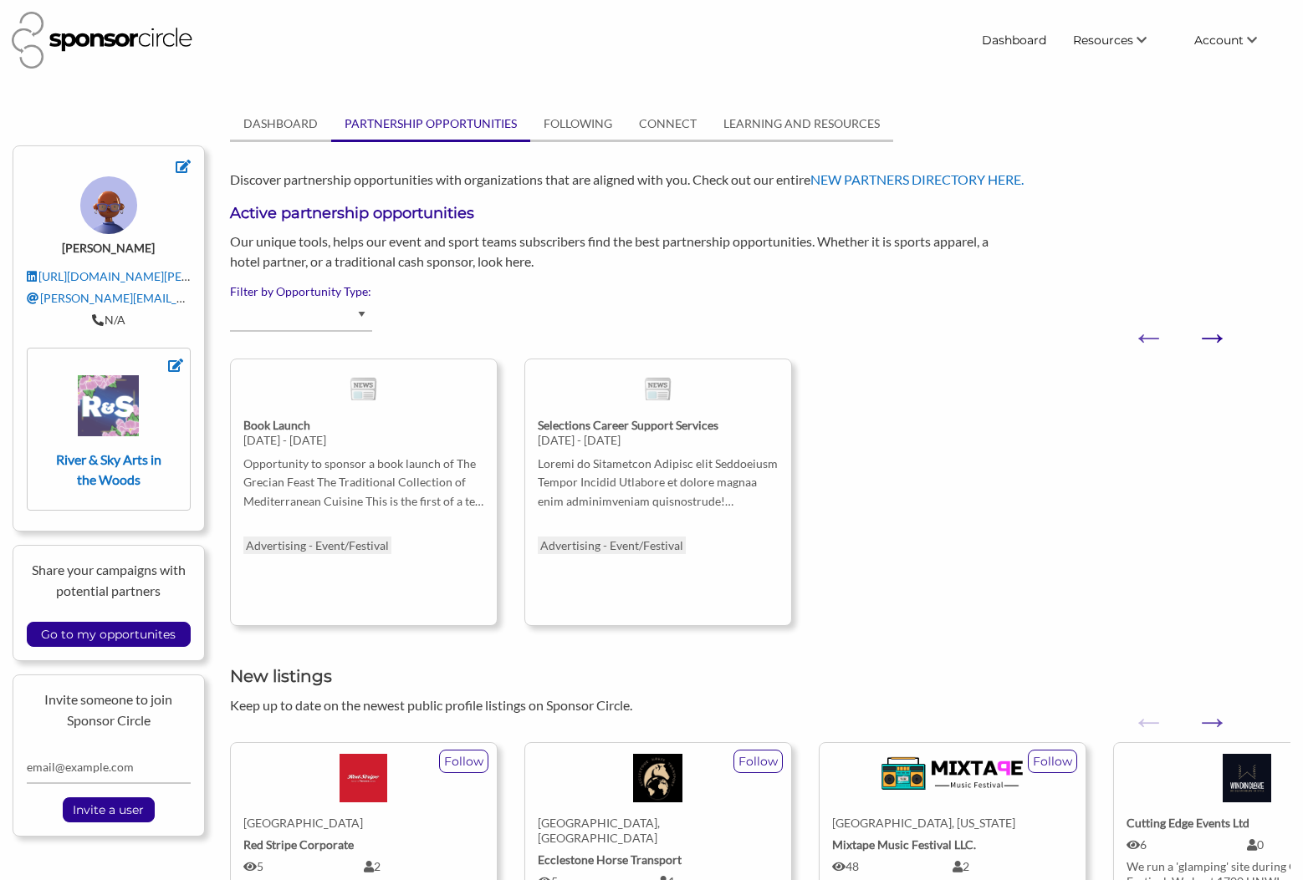
click at [588, 126] on link "FOLLOWING" at bounding box center [577, 124] width 95 height 32
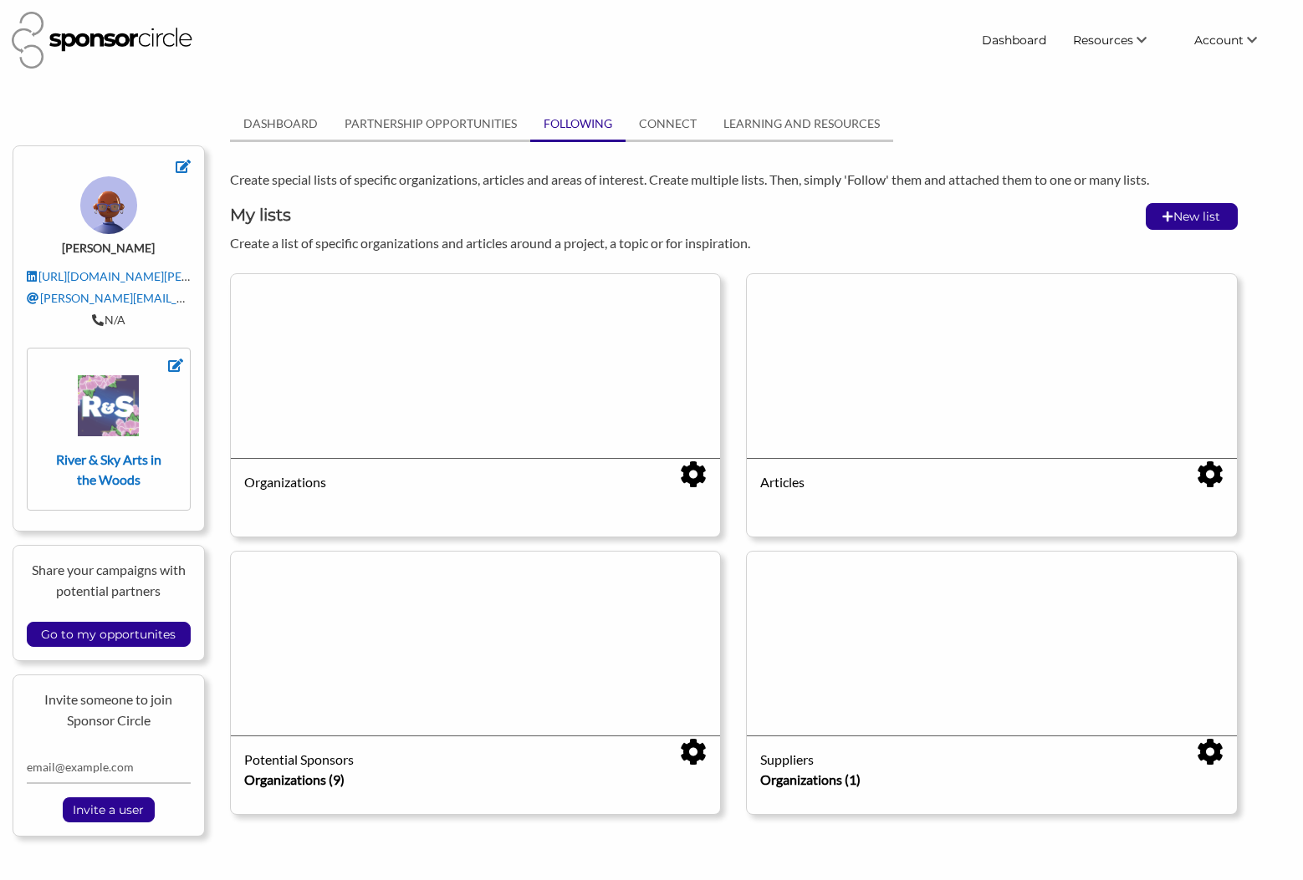
click at [298, 784] on strong "Organizations (9)" at bounding box center [294, 780] width 100 height 16
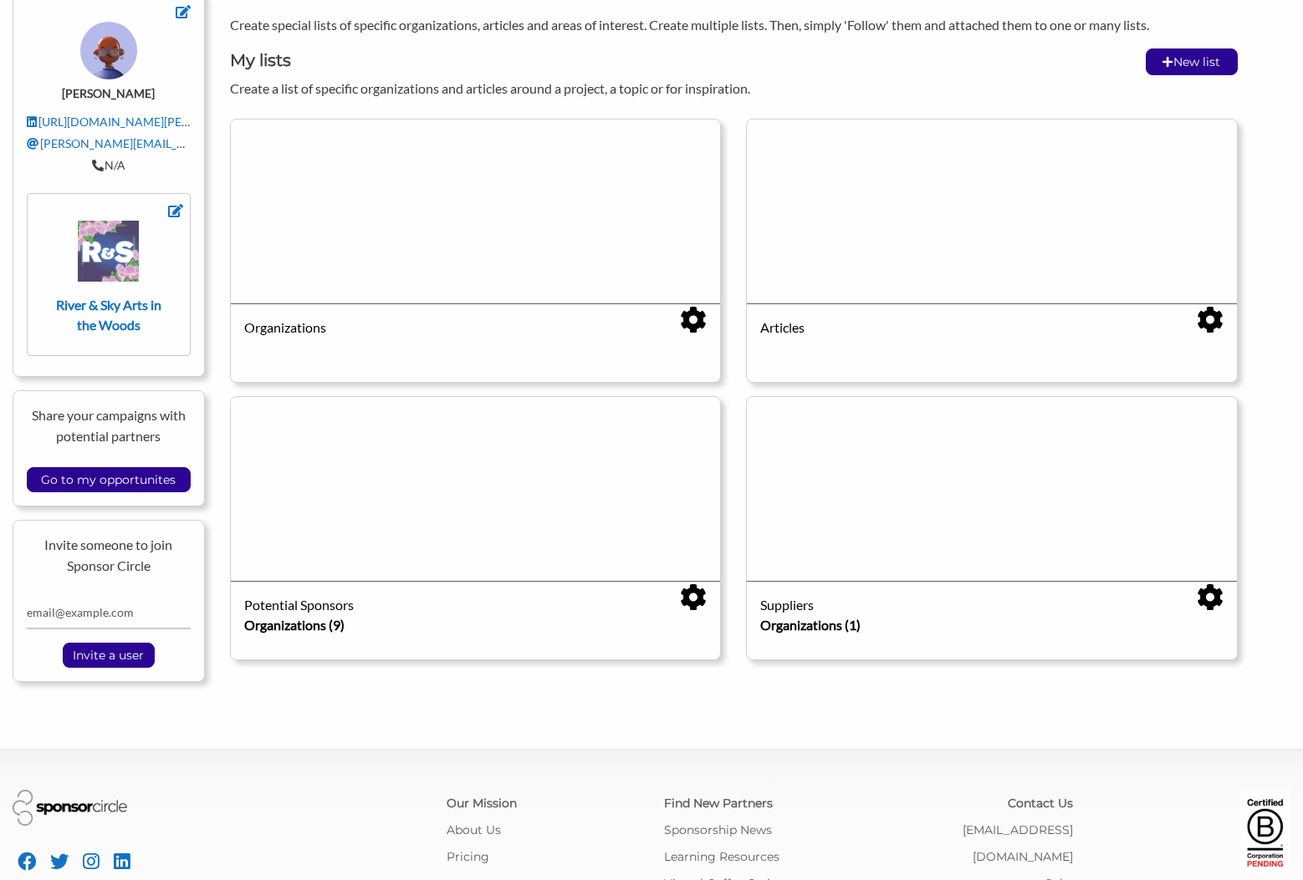
scroll to position [156, 0]
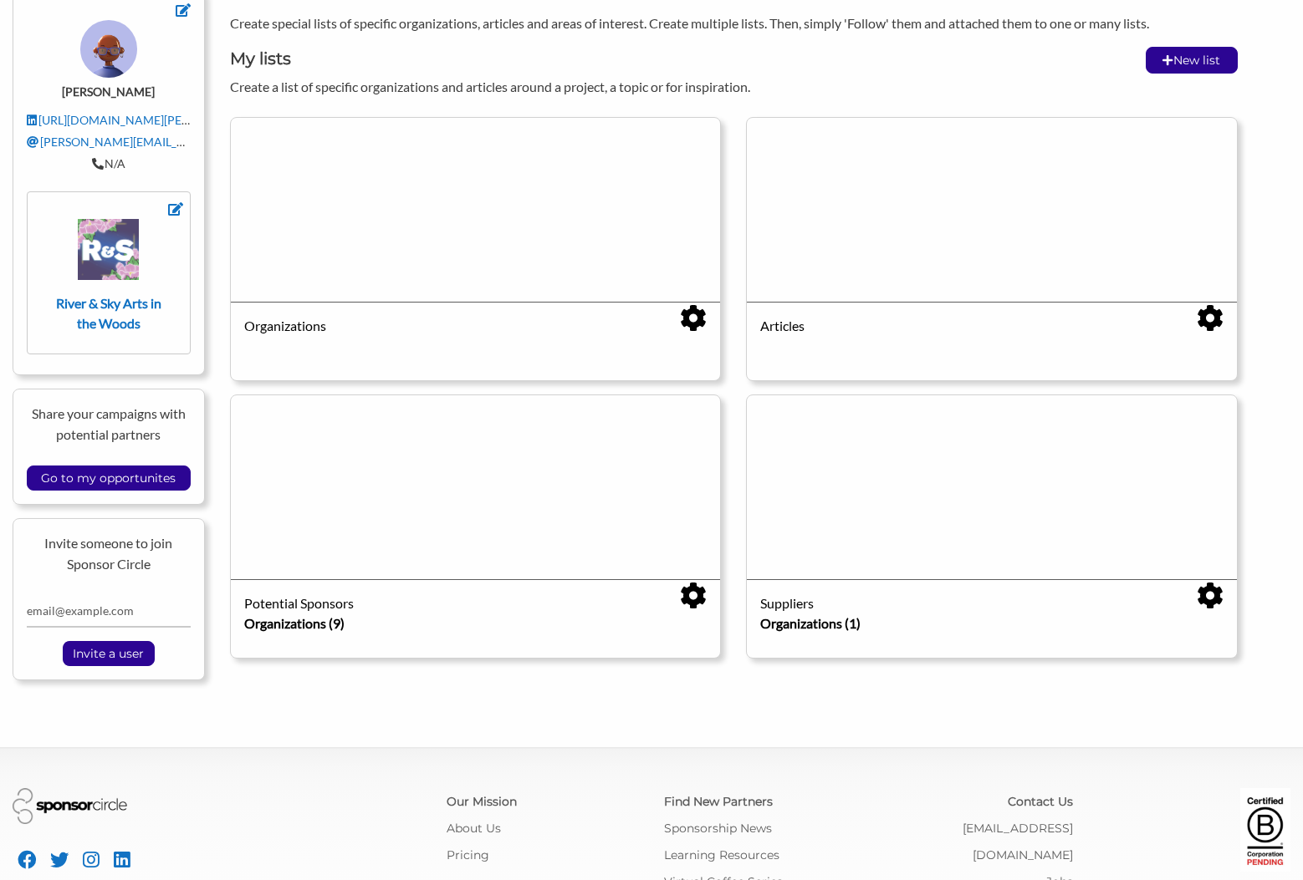
click at [820, 629] on strong "Organizations (1)" at bounding box center [810, 623] width 100 height 16
click at [785, 607] on div "Suppliers" at bounding box center [991, 604] width 462 height 20
click at [844, 501] on div at bounding box center [991, 487] width 489 height 184
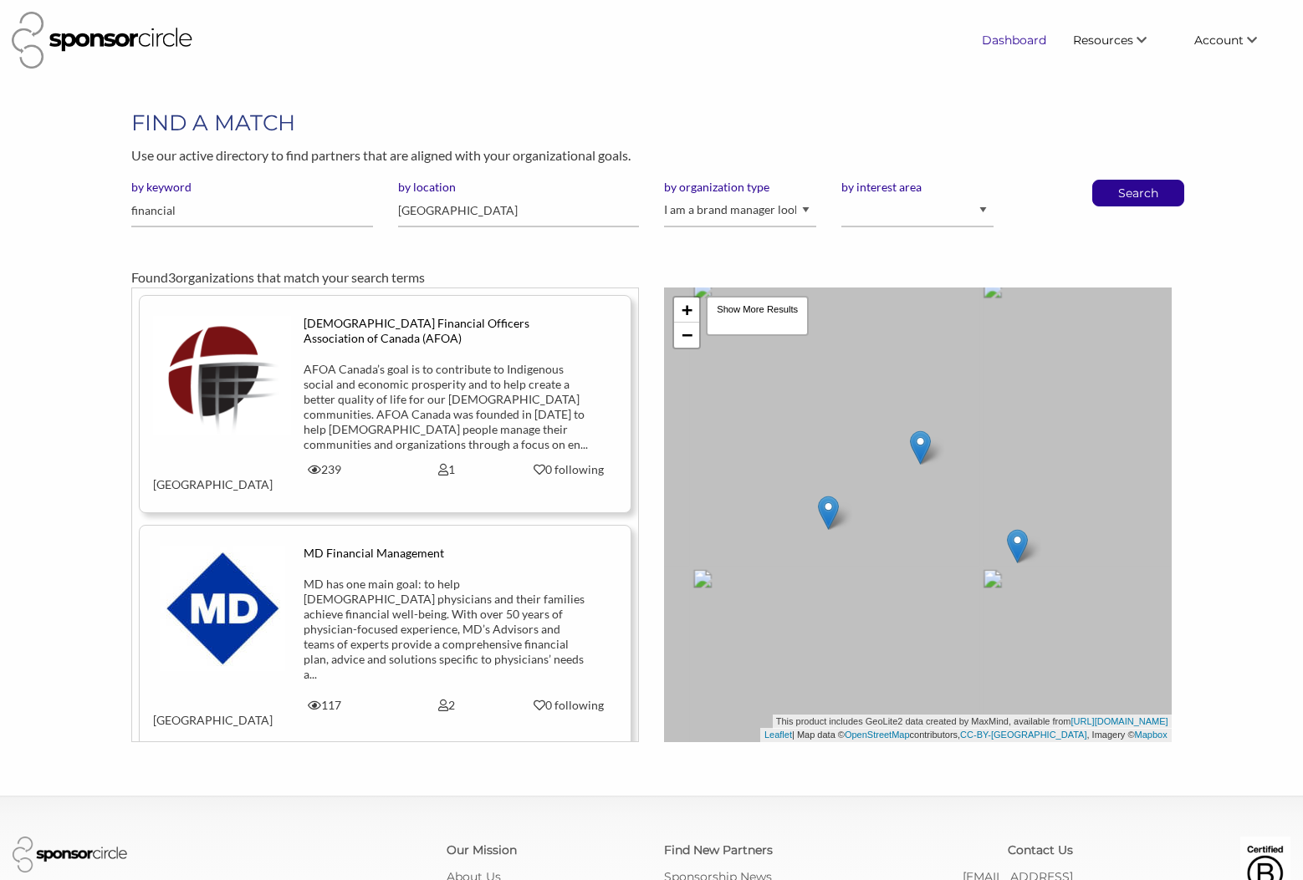
click at [1009, 38] on link "Dashboard" at bounding box center [1013, 40] width 91 height 30
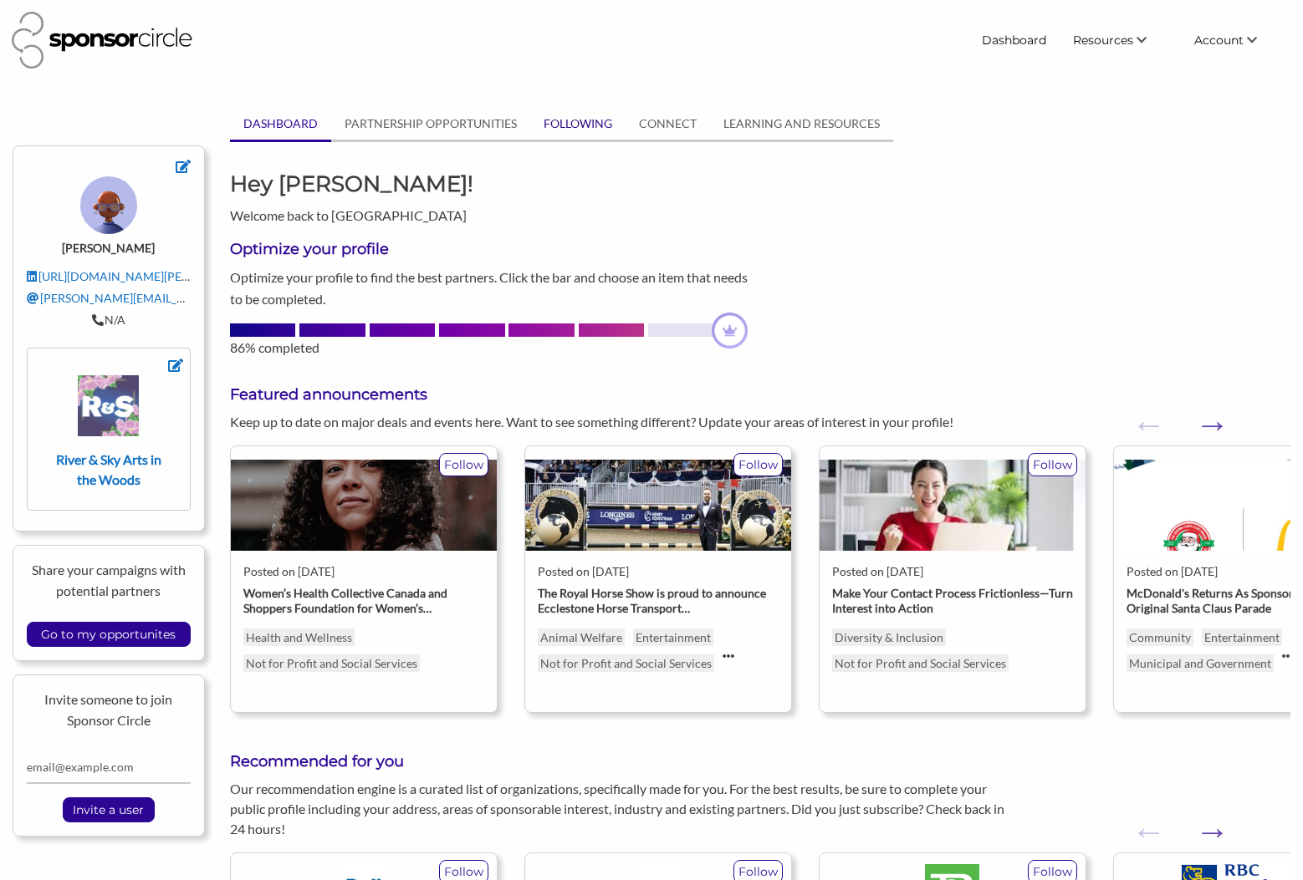
click at [553, 129] on link "FOLLOWING" at bounding box center [577, 124] width 95 height 32
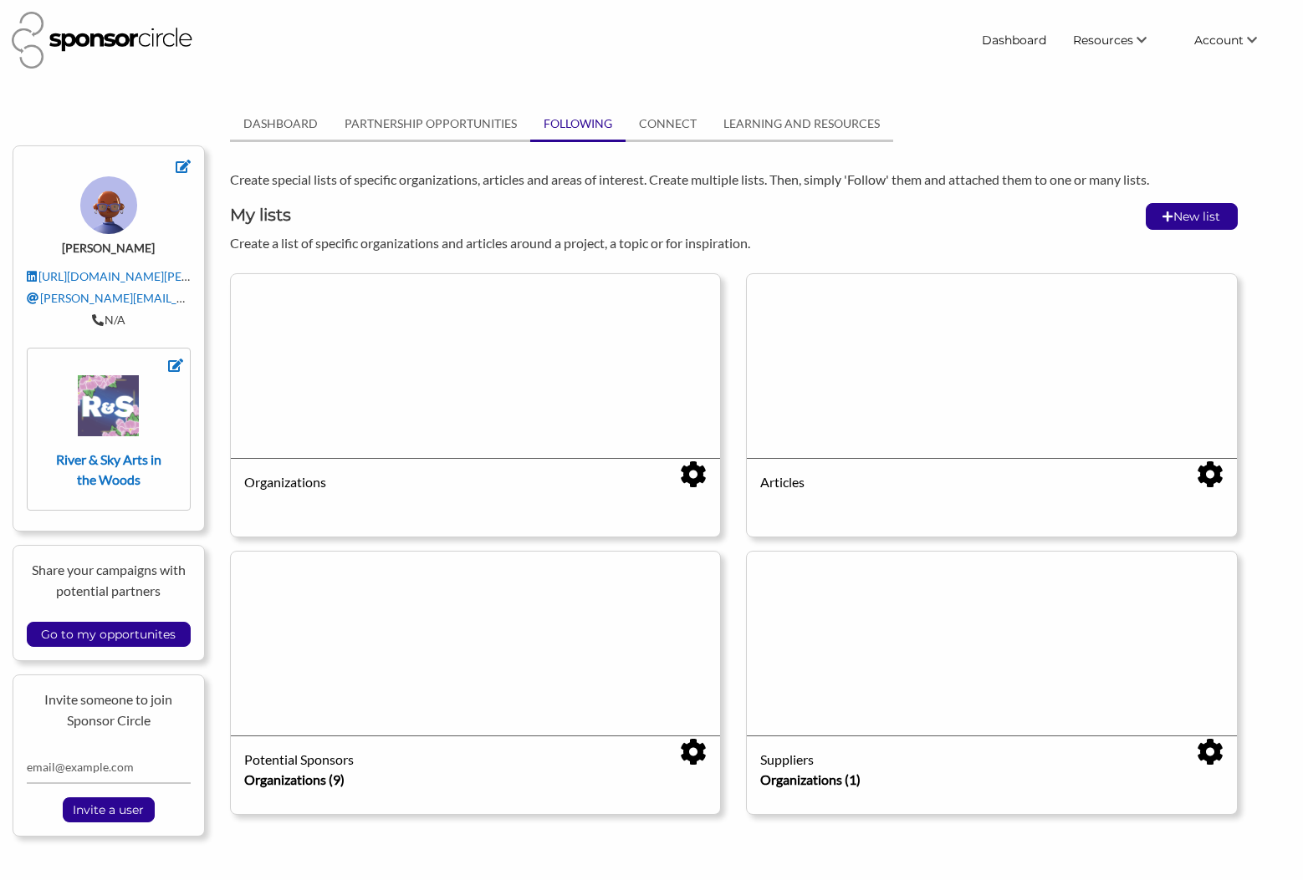
click at [489, 656] on div at bounding box center [475, 644] width 489 height 184
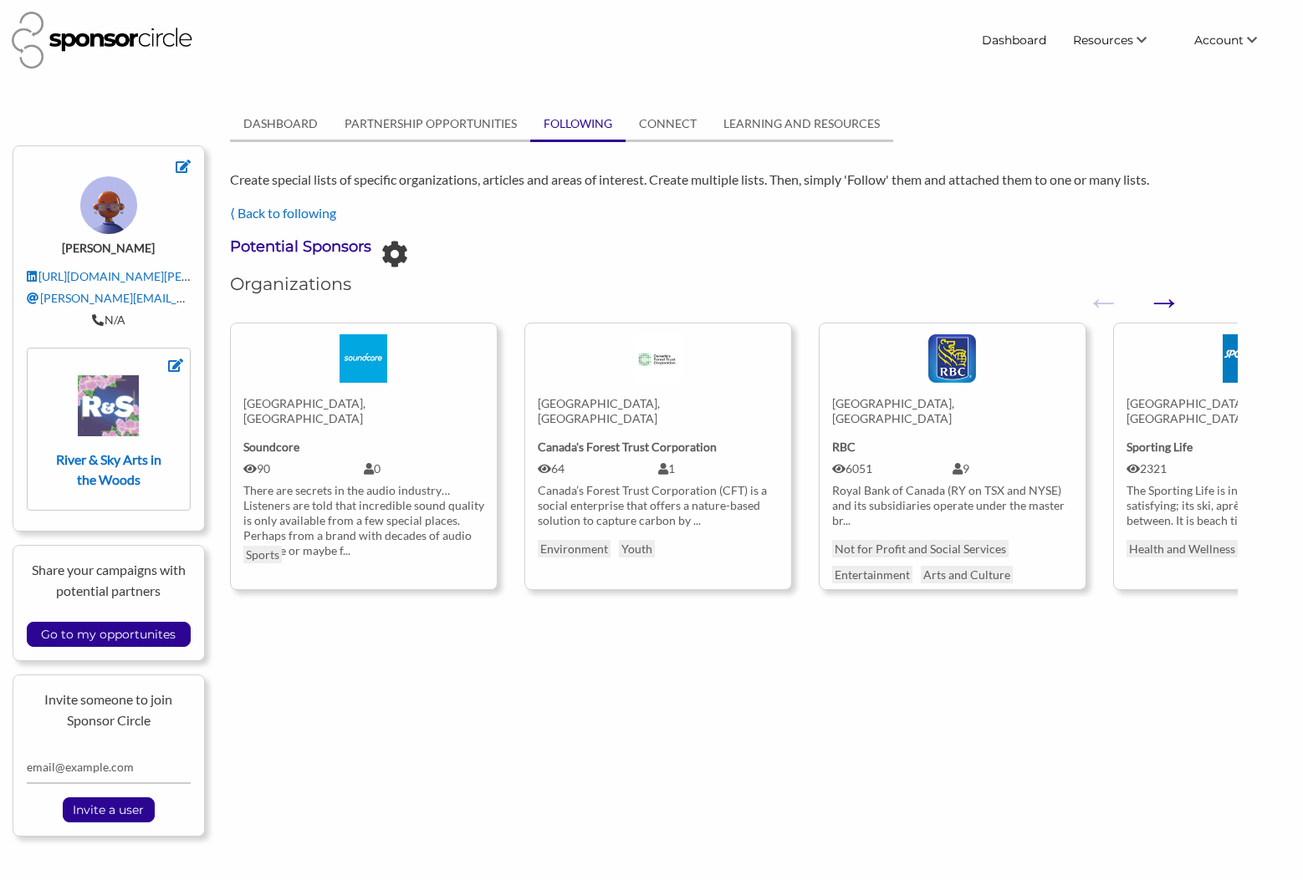
click at [1162, 299] on button "Next" at bounding box center [1154, 293] width 17 height 17
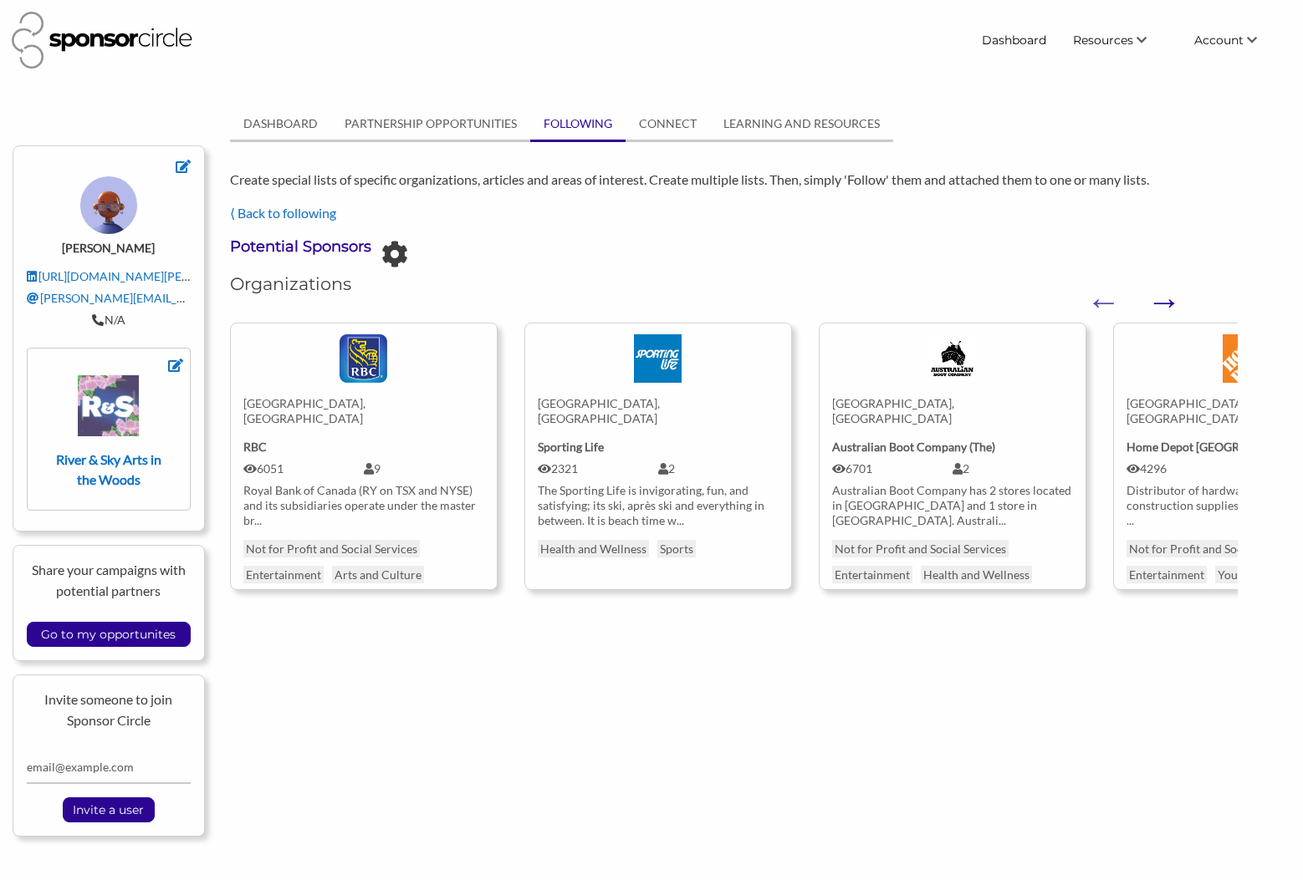
click at [1162, 299] on button "Next" at bounding box center [1154, 293] width 17 height 17
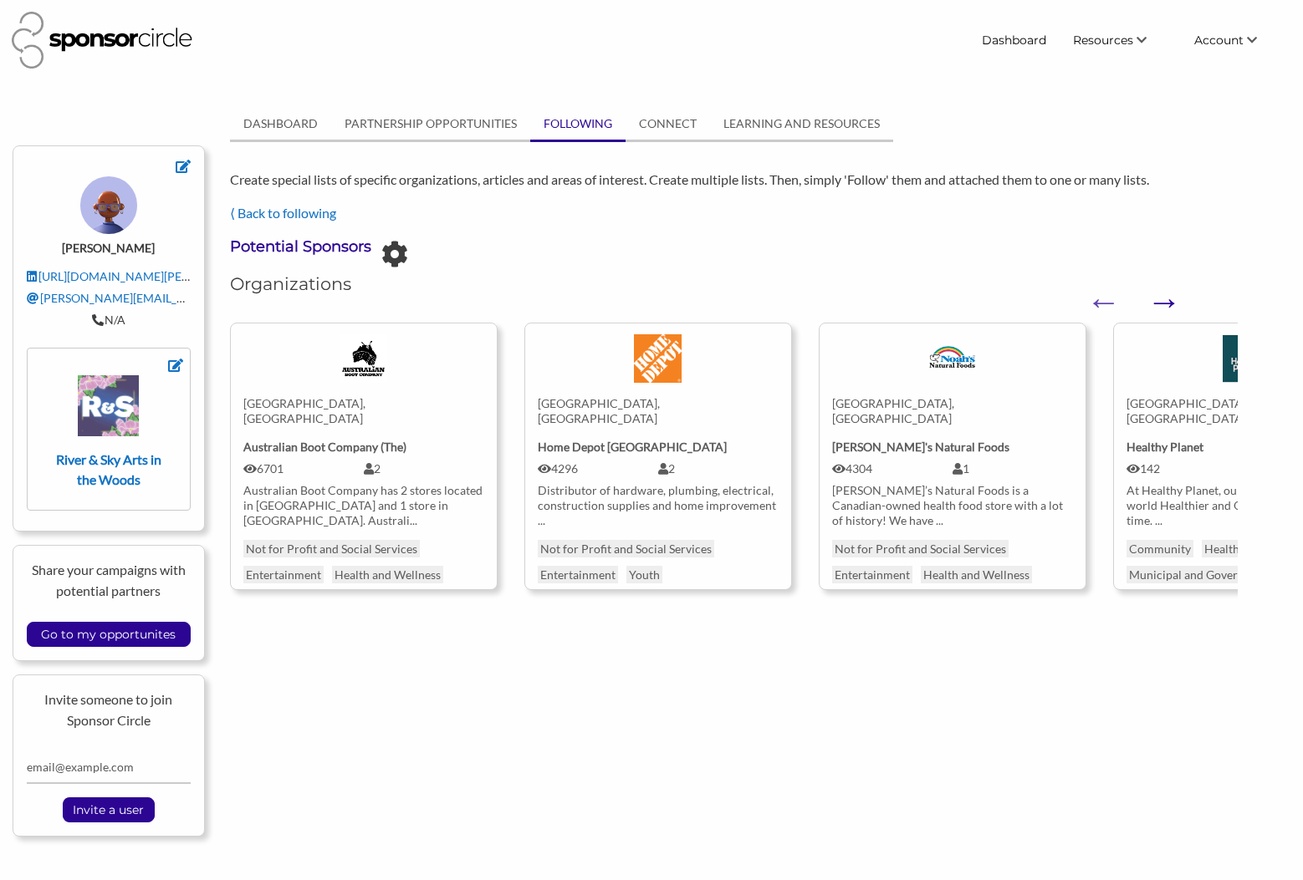
click at [1162, 299] on button "Next" at bounding box center [1154, 293] width 17 height 17
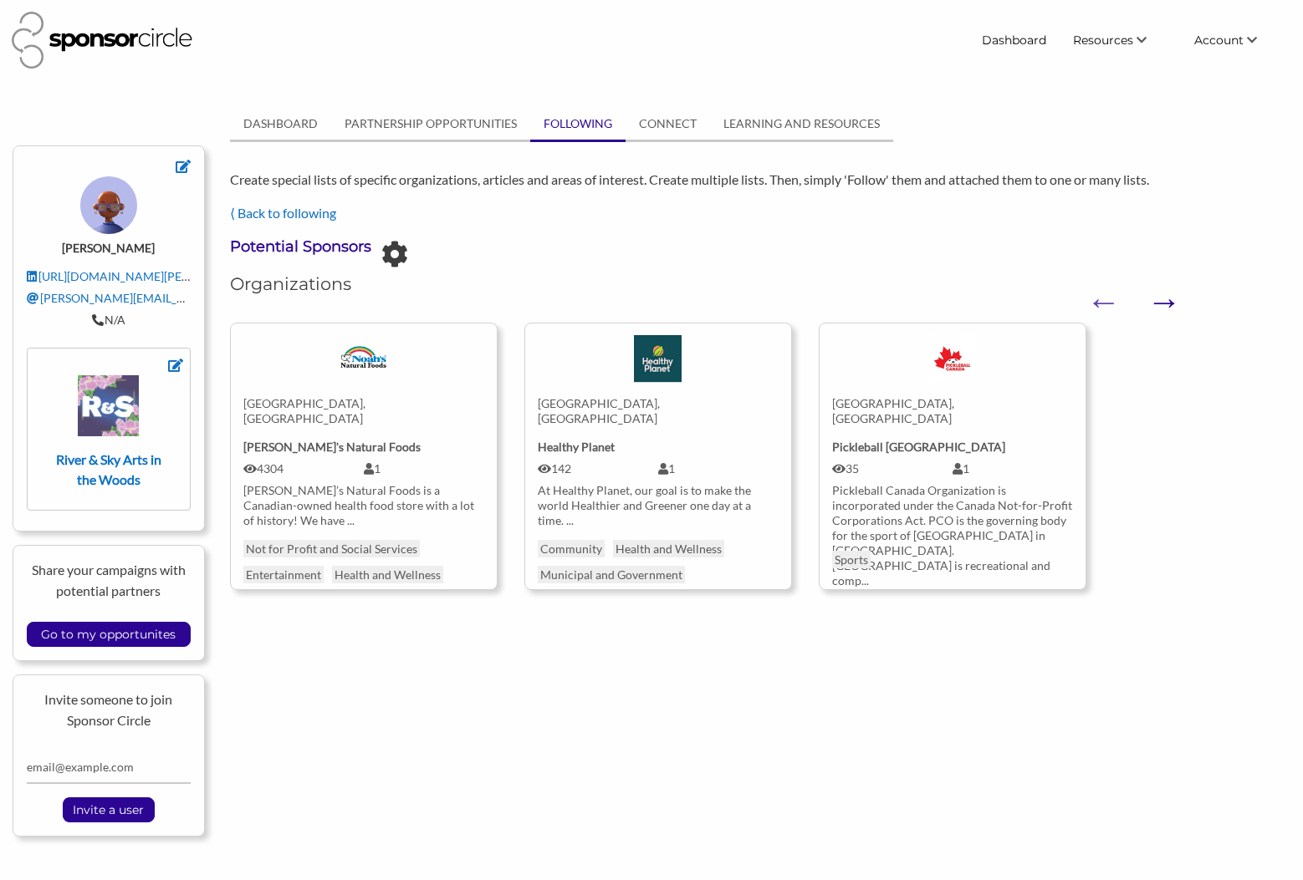
click at [1162, 299] on button "Next" at bounding box center [1154, 293] width 17 height 17
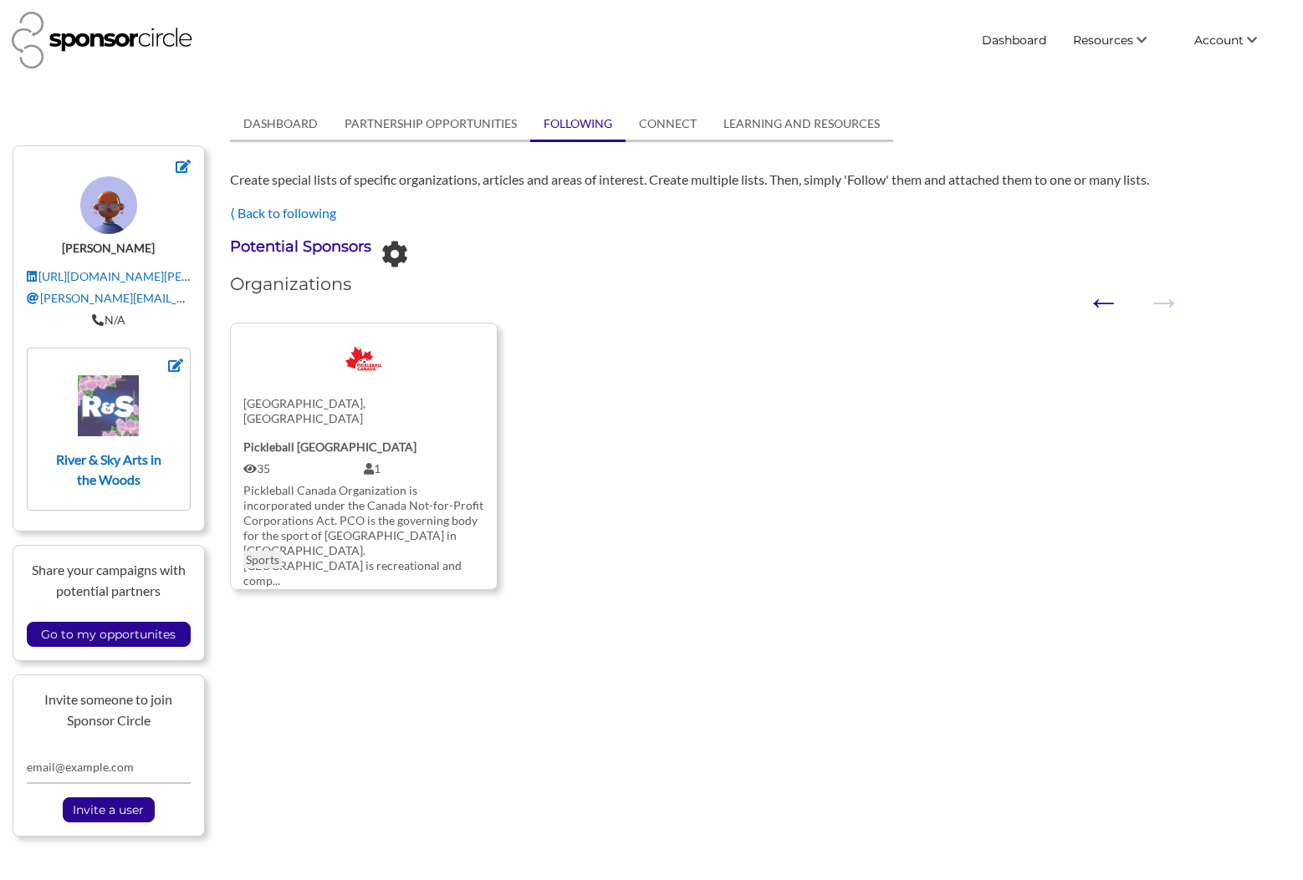
click at [1101, 302] on button "Previous" at bounding box center [1094, 293] width 17 height 17
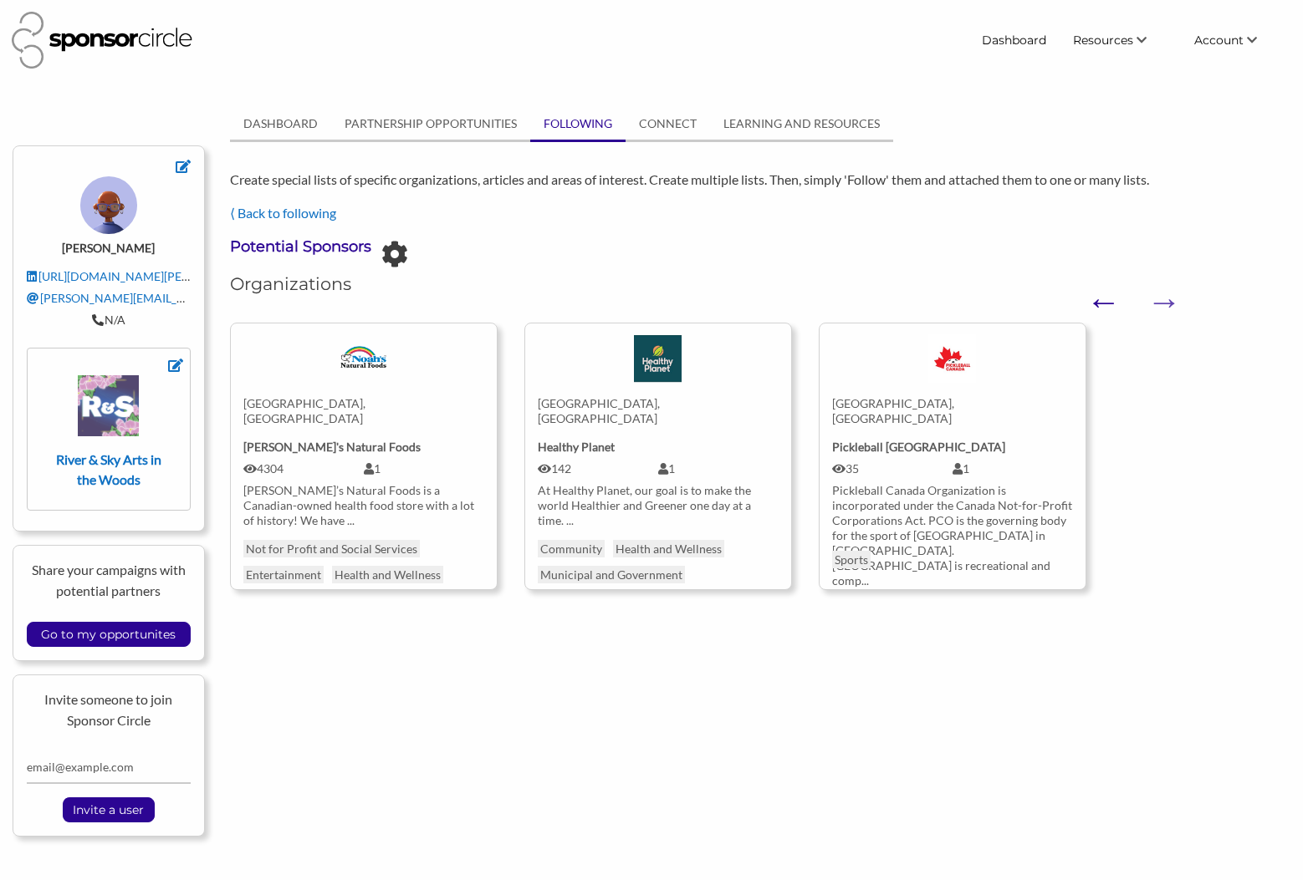
click at [1101, 302] on button "Previous" at bounding box center [1094, 293] width 17 height 17
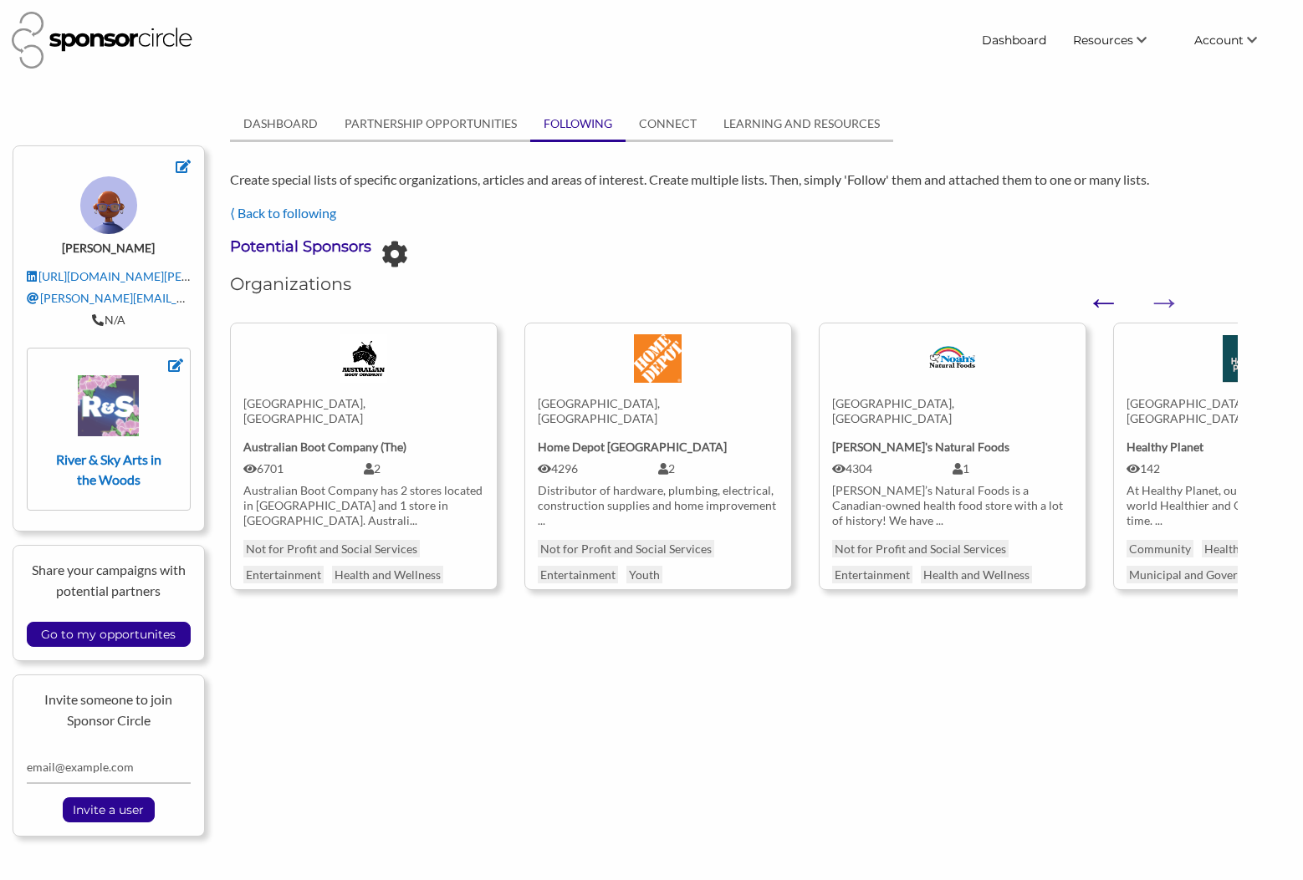
click at [1101, 302] on button "Previous" at bounding box center [1094, 293] width 17 height 17
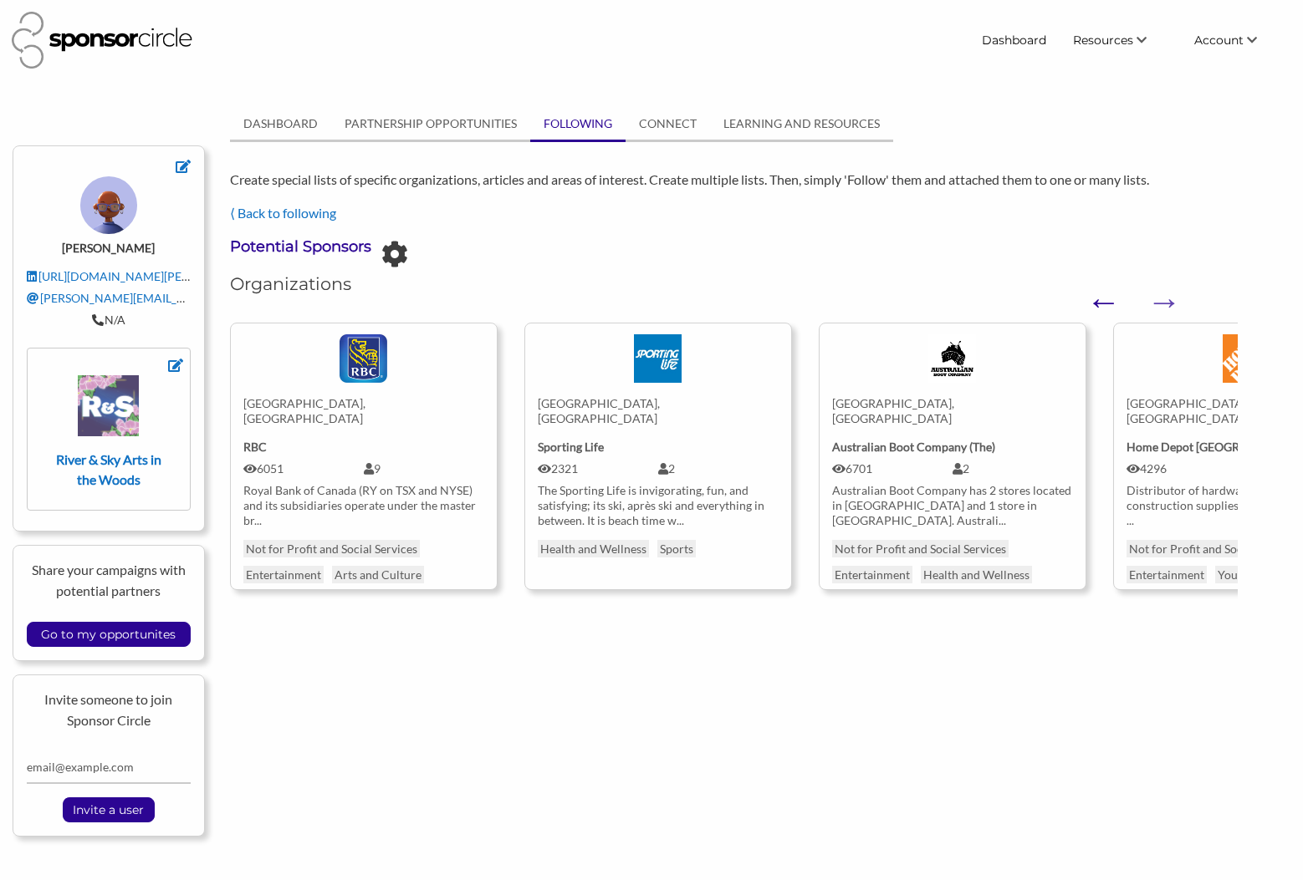
click at [1103, 301] on button "Previous" at bounding box center [1094, 293] width 17 height 17
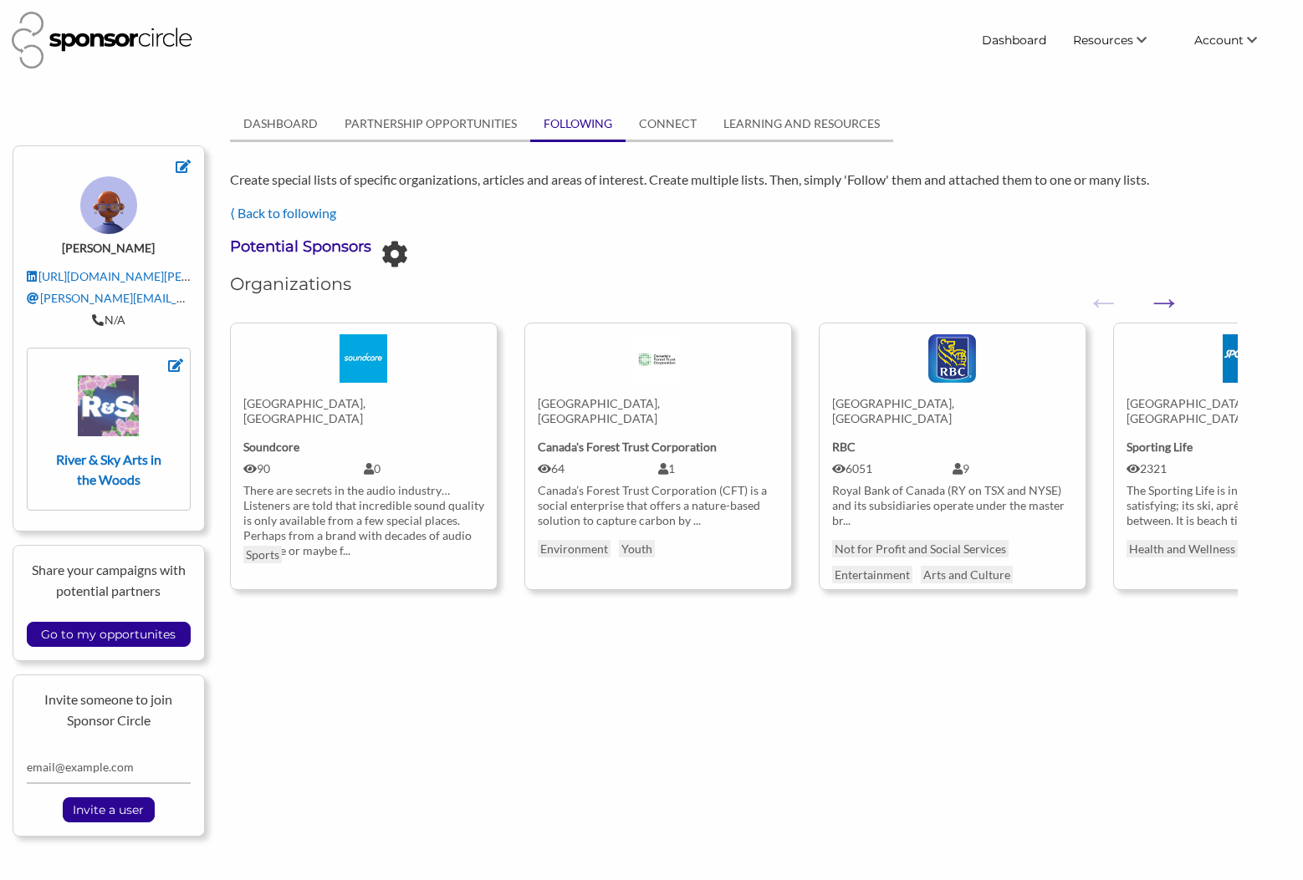
click at [1103, 301] on button "Previous" at bounding box center [1094, 293] width 17 height 17
click at [654, 127] on link "CONNECT" at bounding box center [667, 124] width 84 height 32
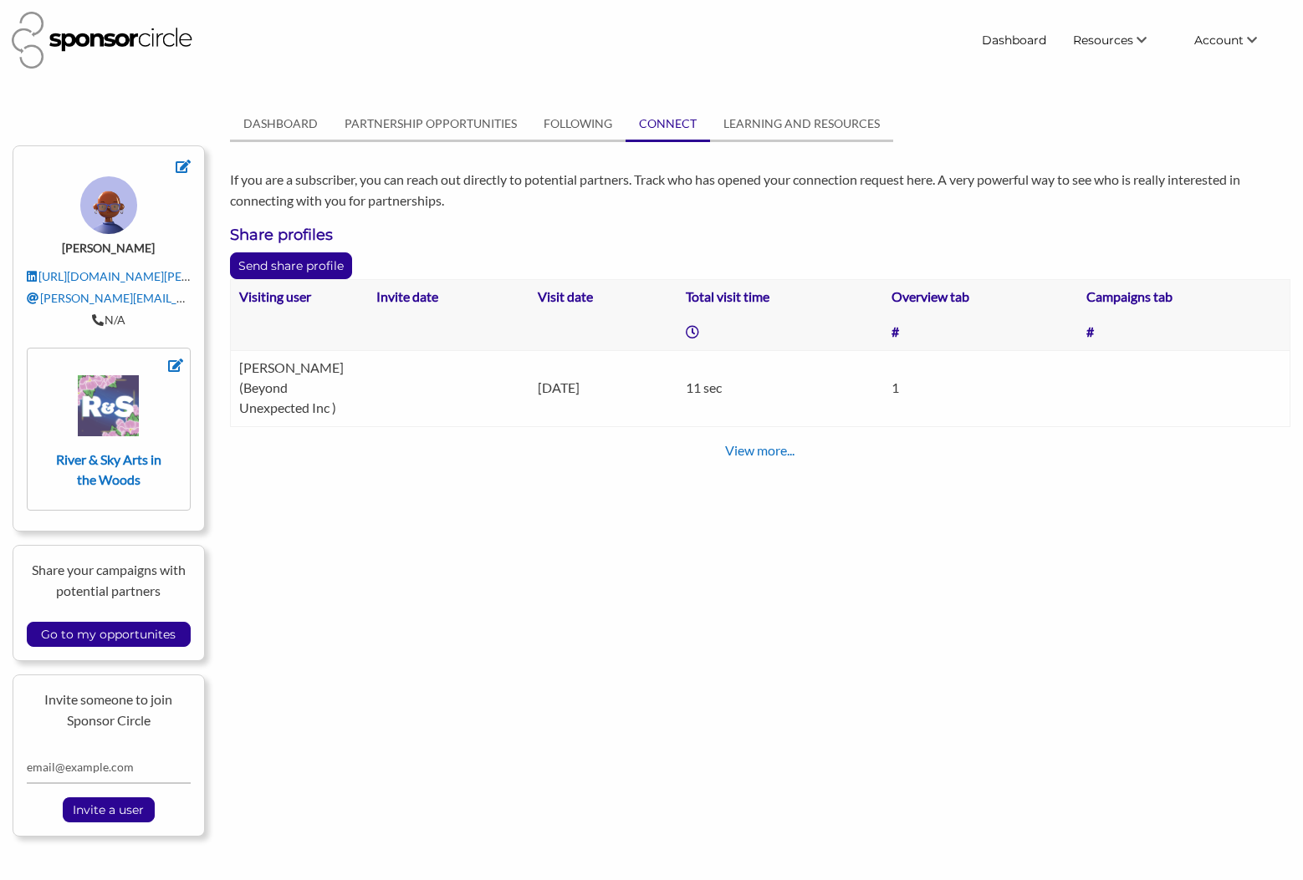
click at [254, 390] on td "Rhyan VincentSmith (Beyond Unexpected Inc )" at bounding box center [299, 389] width 138 height 76
click at [252, 406] on td "Rhyan VincentSmith (Beyond Unexpected Inc )" at bounding box center [299, 389] width 138 height 76
click at [777, 454] on link "View more..." at bounding box center [759, 450] width 69 height 16
click at [262, 377] on td "Rhyan VincentSmith (Beyond Unexpected Inc )" at bounding box center [299, 389] width 138 height 76
click at [260, 403] on td "Rhyan VincentSmith (Beyond Unexpected Inc )" at bounding box center [299, 389] width 138 height 76
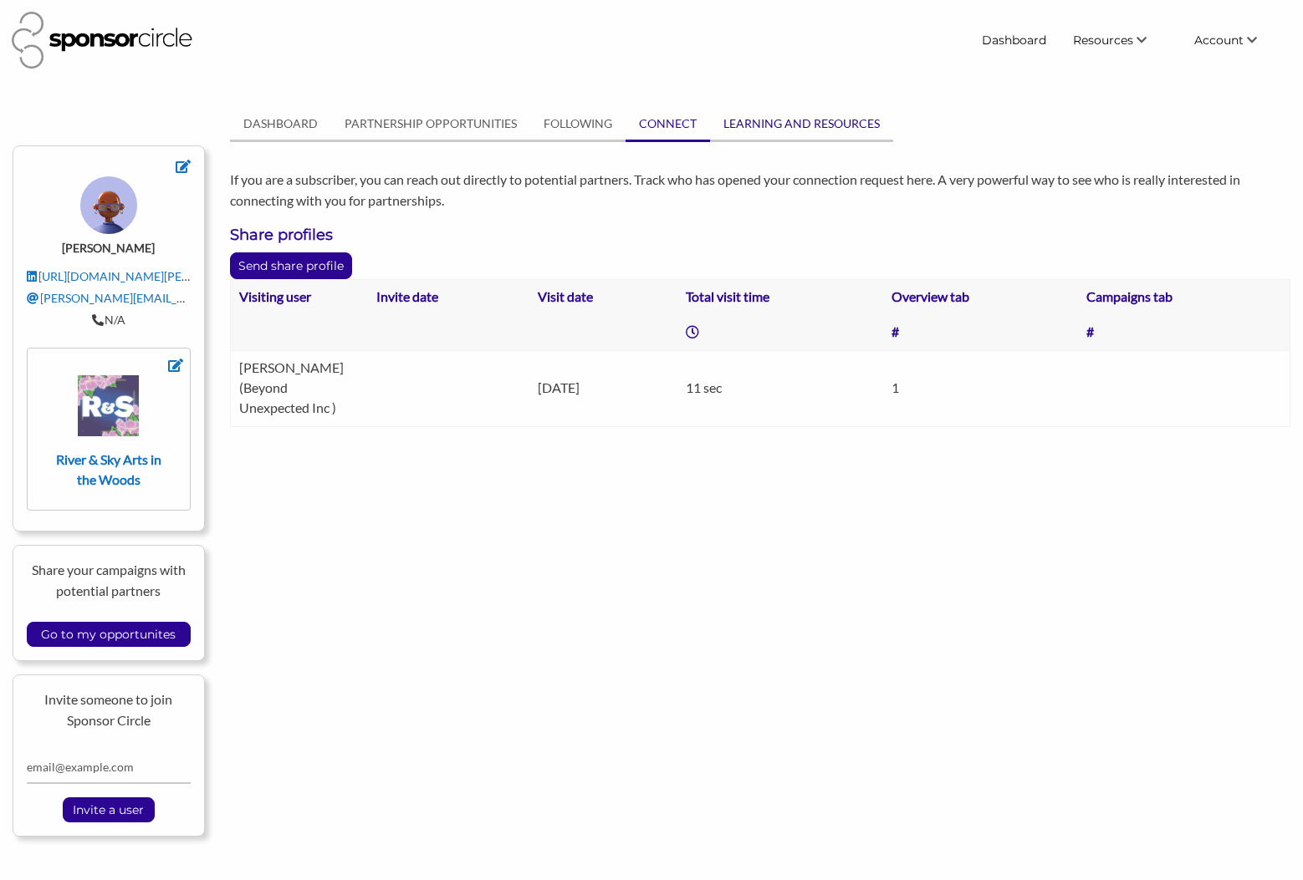
click at [768, 117] on link "LEARNING AND RESOURCES" at bounding box center [801, 124] width 183 height 32
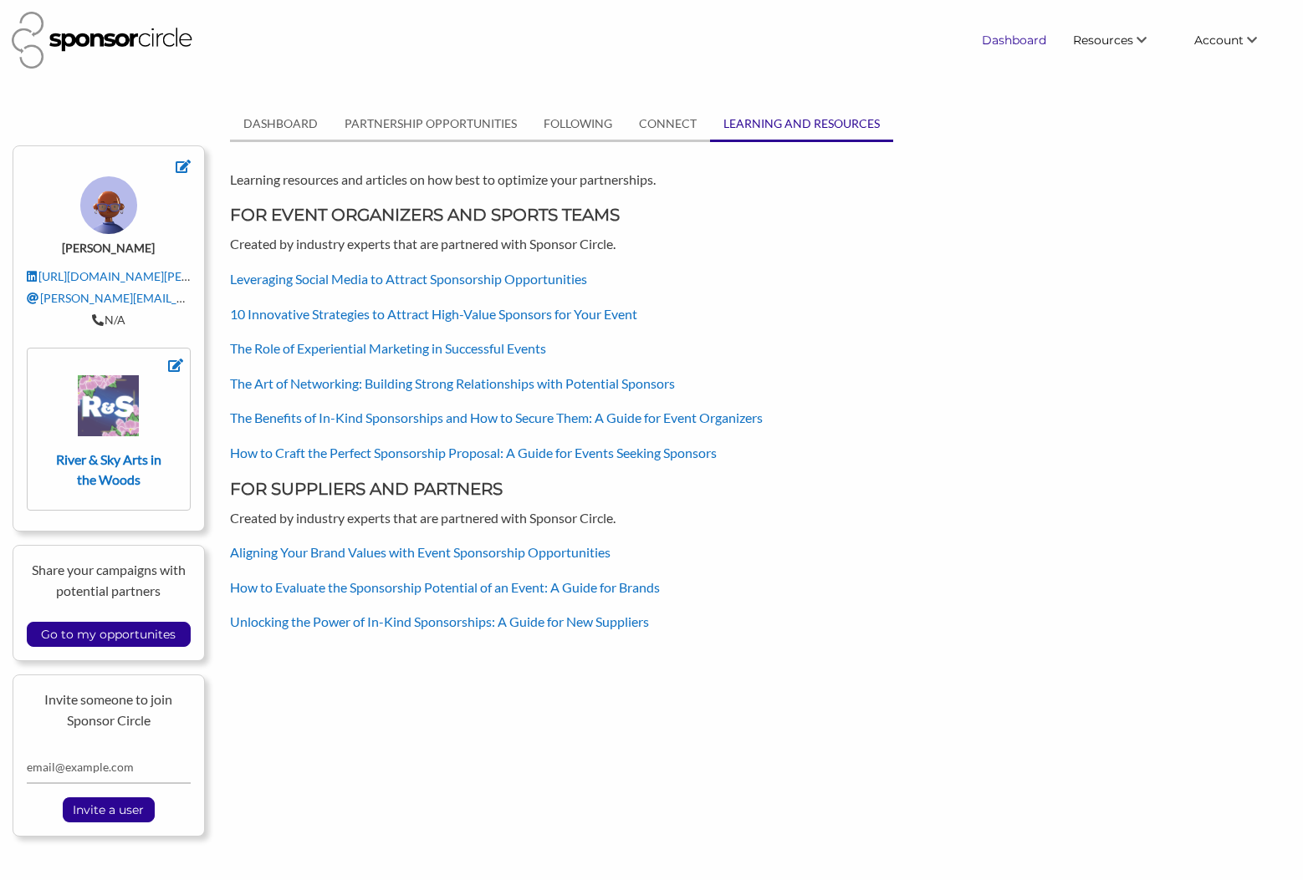
click at [1011, 36] on link "Dashboard" at bounding box center [1013, 40] width 91 height 30
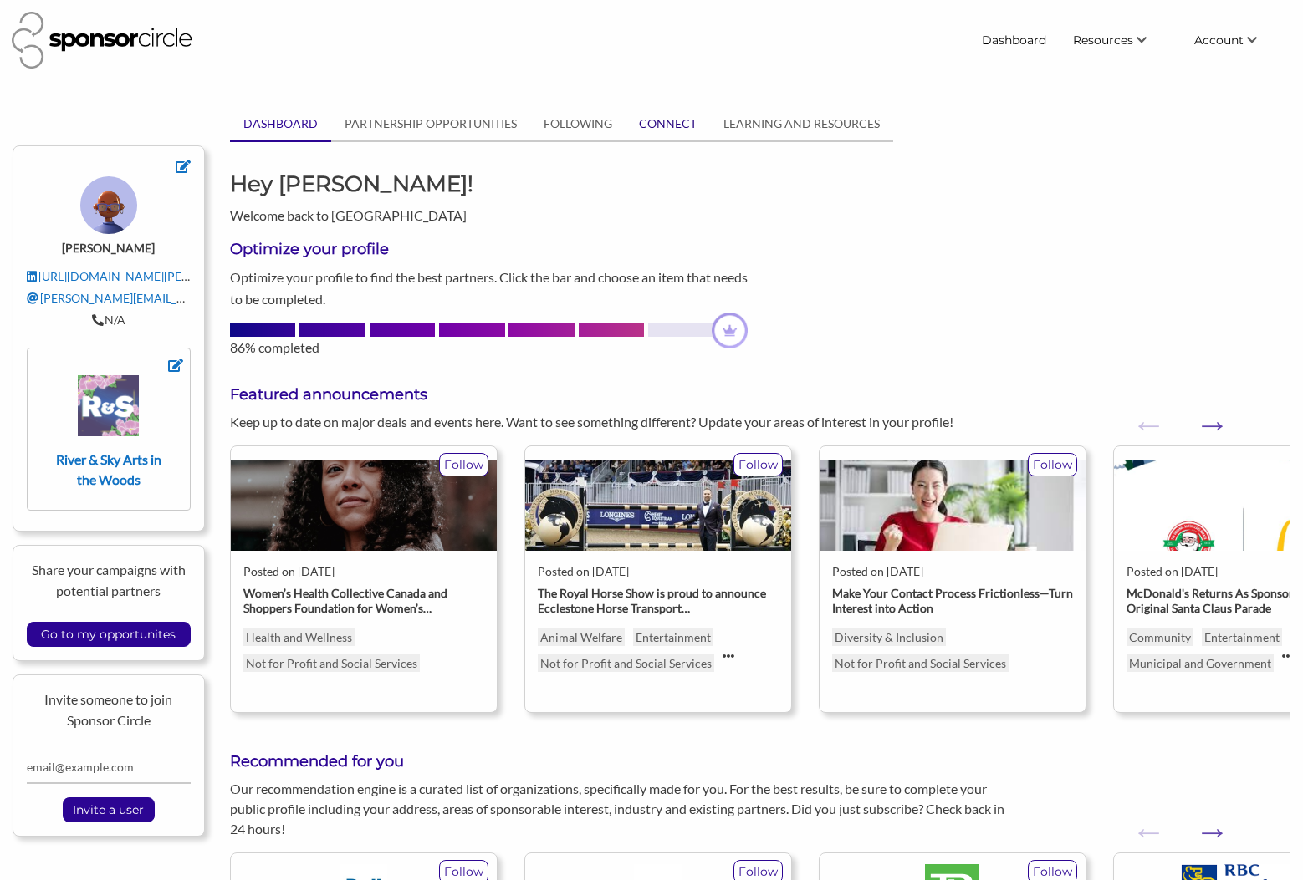
click at [665, 120] on link "CONNECT" at bounding box center [667, 124] width 84 height 32
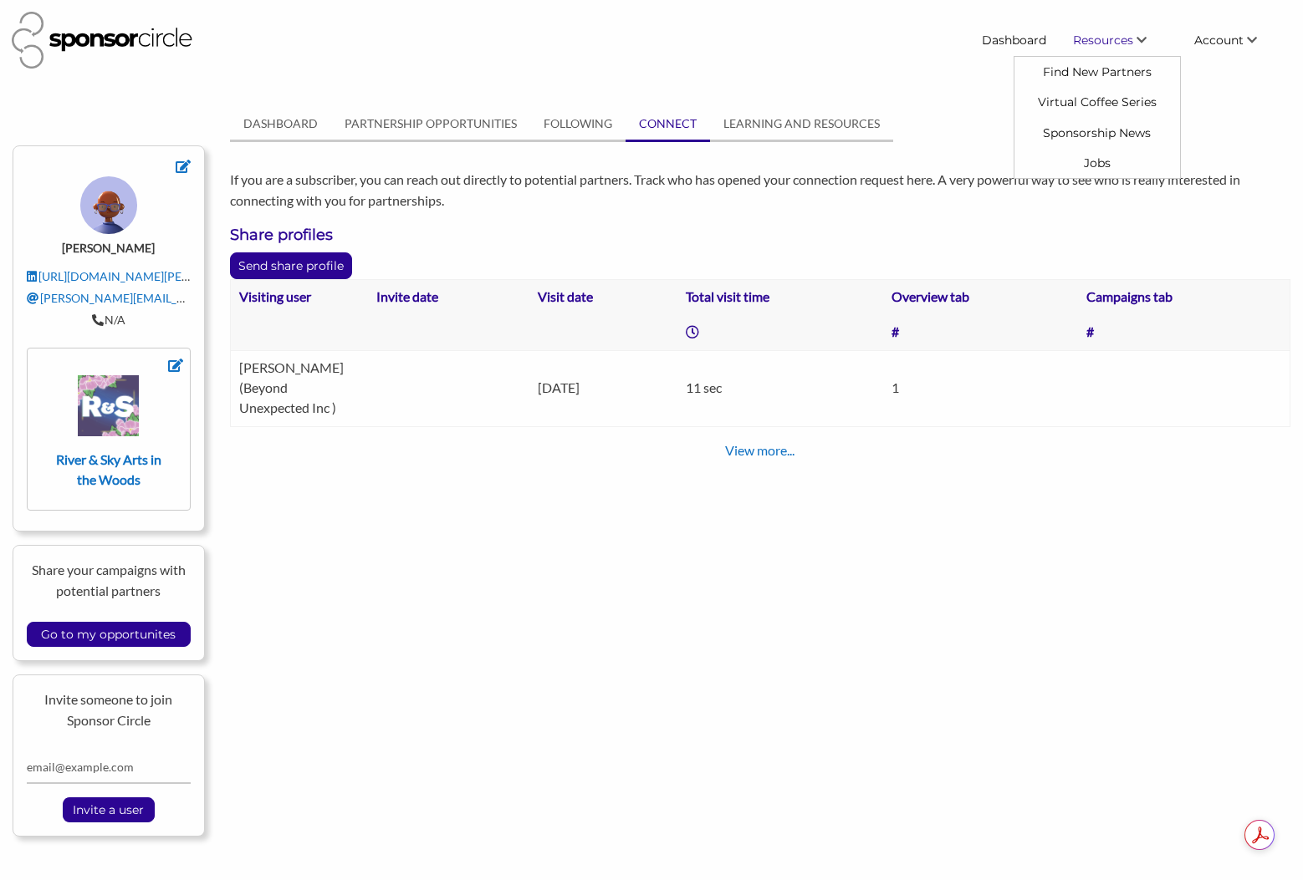
click at [1101, 38] on span "Resources" at bounding box center [1103, 40] width 60 height 15
click at [1004, 35] on link "Dashboard" at bounding box center [1013, 40] width 91 height 30
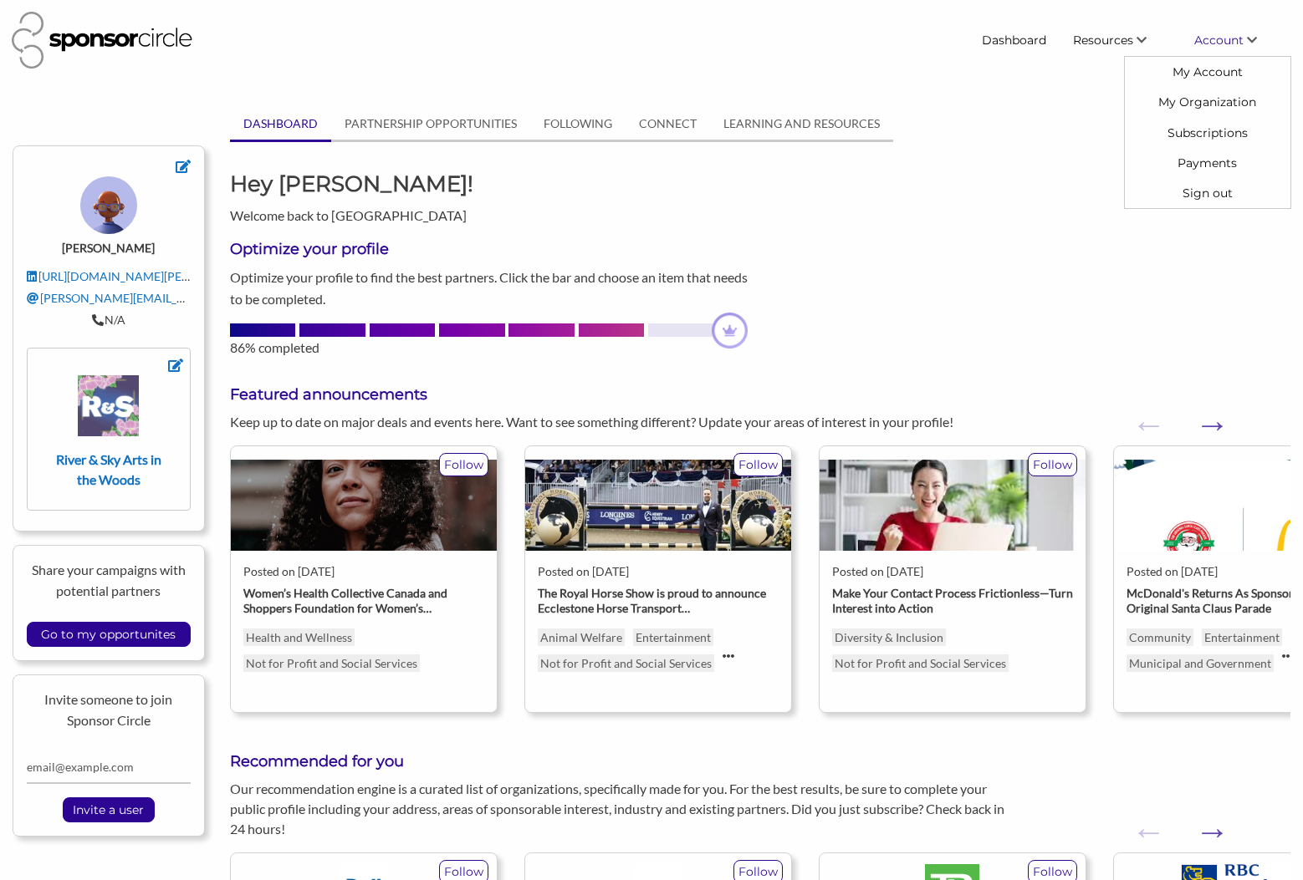
click at [1230, 45] on span "Account" at bounding box center [1218, 40] width 49 height 15
click at [1014, 43] on link "Dashboard" at bounding box center [1013, 40] width 91 height 30
click at [1108, 39] on span "Resources" at bounding box center [1103, 40] width 60 height 15
click at [470, 124] on link "PARTNERSHIP OPPORTUNITIES" at bounding box center [430, 124] width 199 height 32
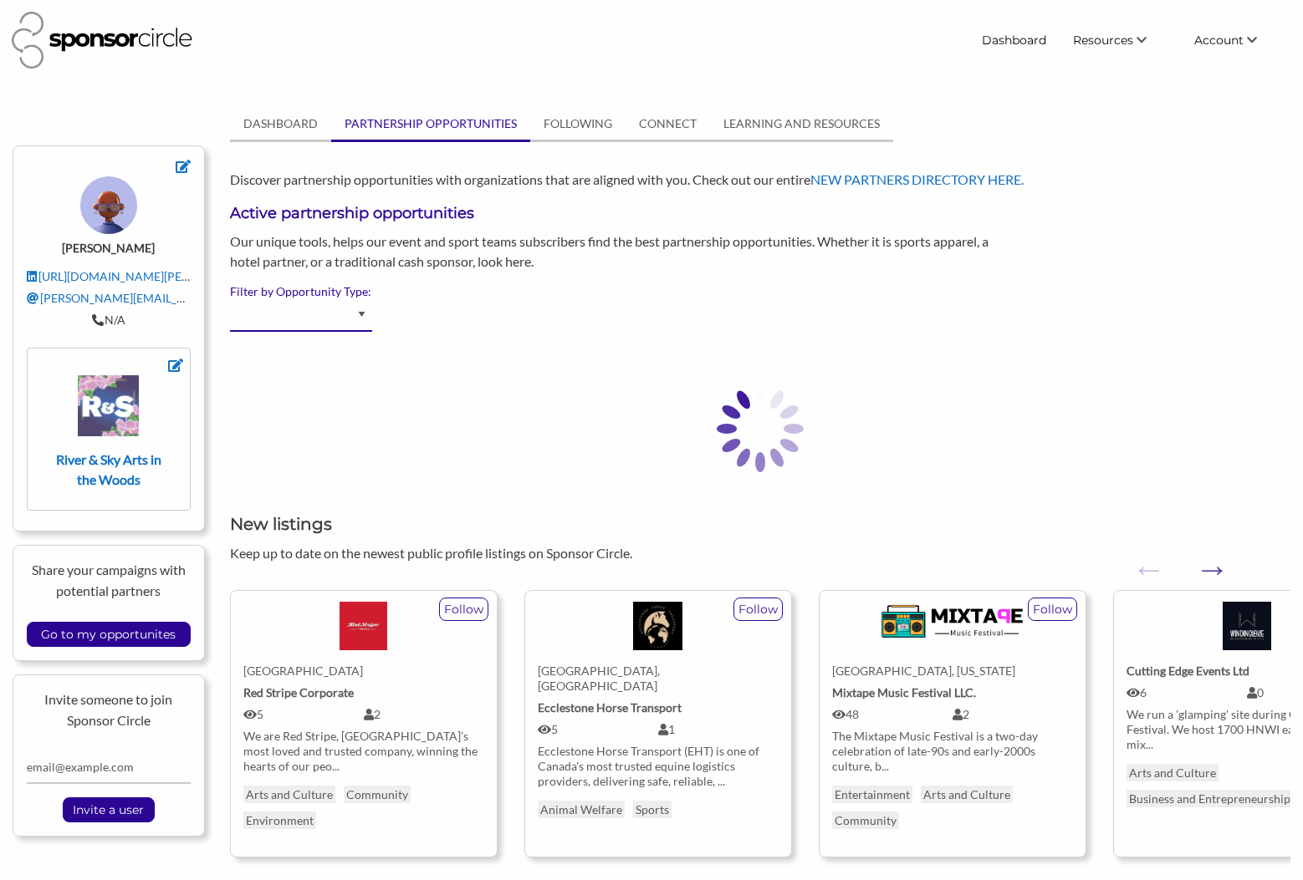
click at [361, 314] on select "Advertising - Event/Festival Advertising - Influencer (Athlete, Celebrity) Adve…" at bounding box center [301, 315] width 142 height 33
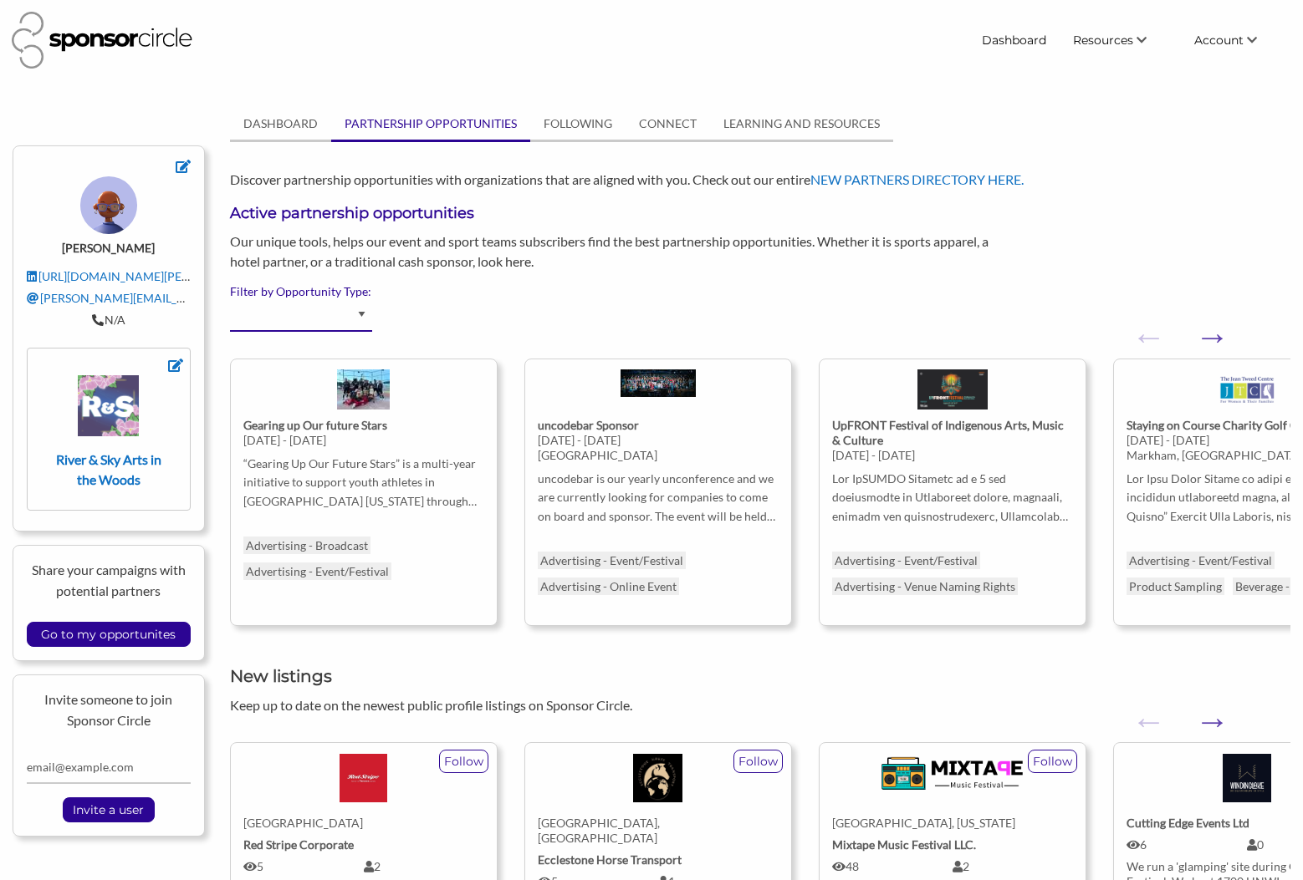
click at [365, 309] on select "Advertising - Event/Festival Advertising - Influencer (Athlete, Celebrity) Adve…" at bounding box center [301, 315] width 142 height 33
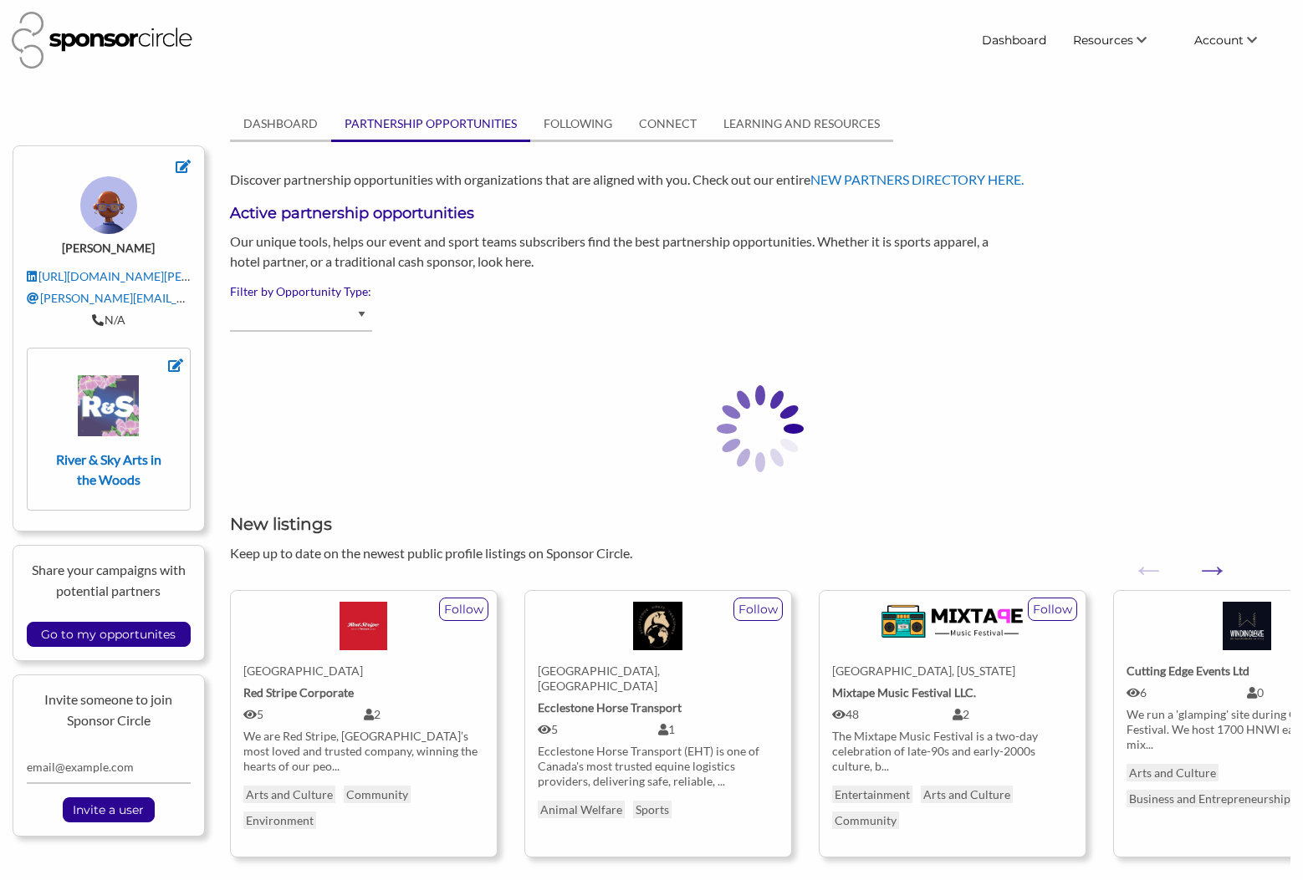
select select "In kind services"
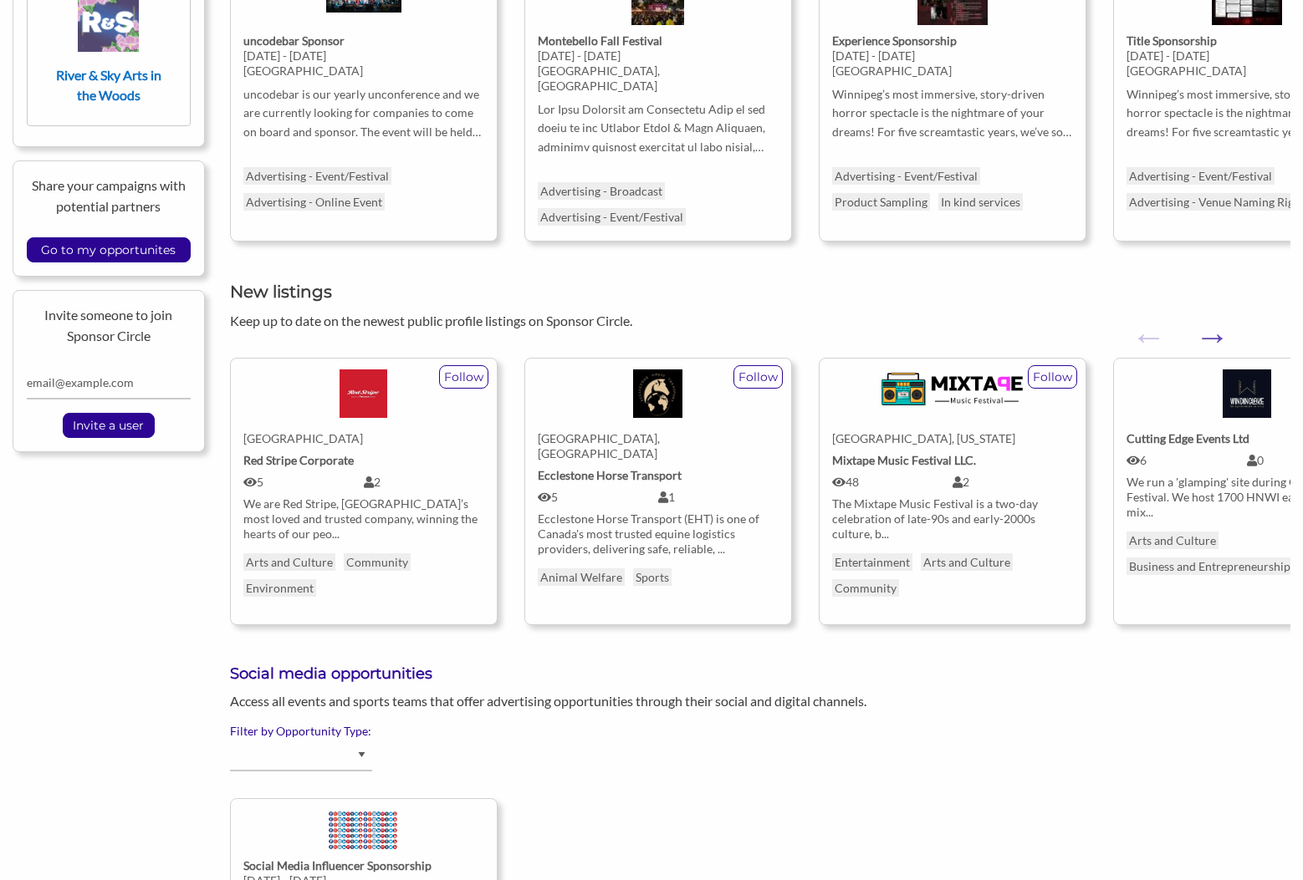
scroll to position [418, 0]
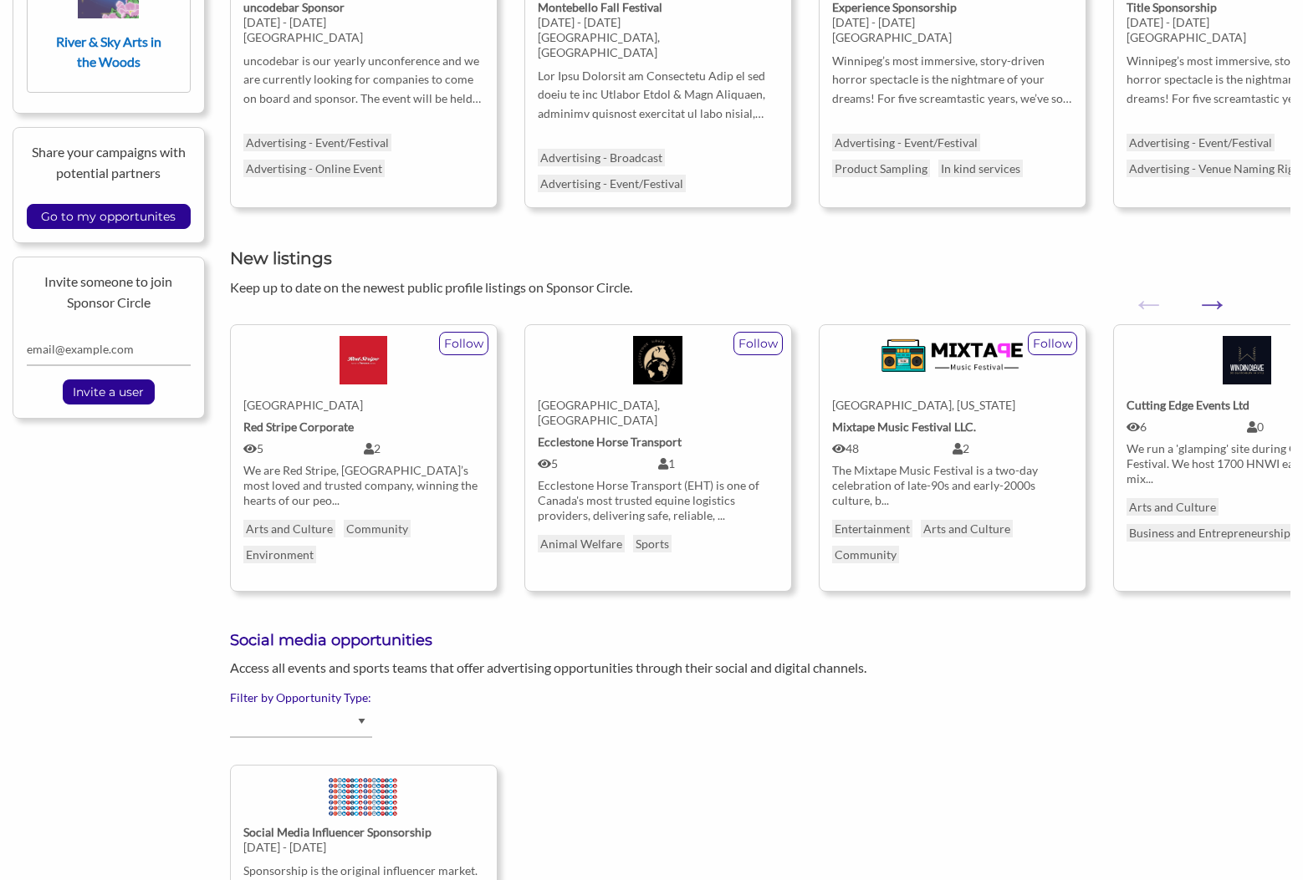
click at [1175, 449] on div "We run a 'glamping' site during Glastonbury Festival. We host 1700 HNWI each ye…" at bounding box center [1246, 463] width 241 height 45
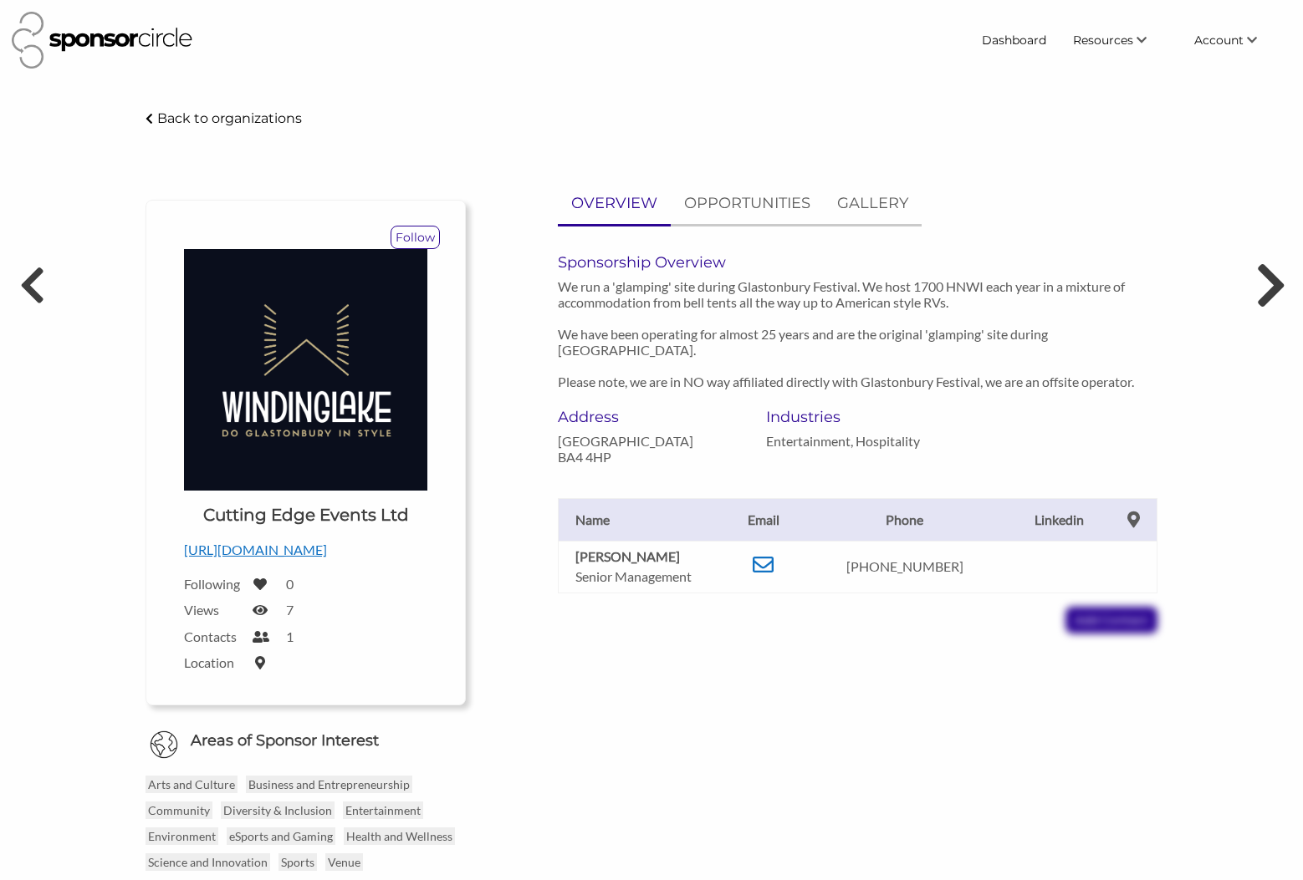
click at [1269, 293] on icon at bounding box center [1270, 285] width 31 height 50
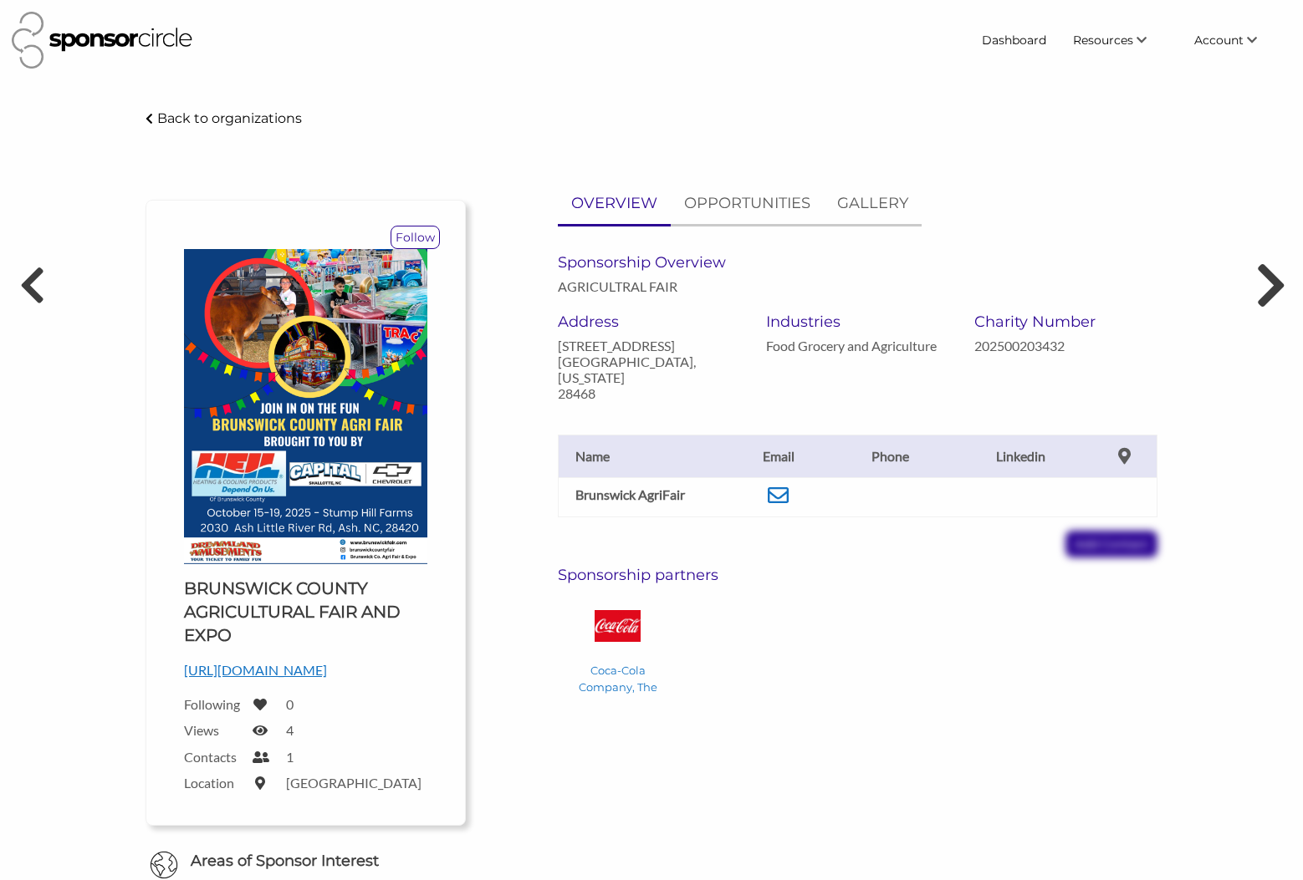
click at [1269, 288] on icon at bounding box center [1270, 285] width 31 height 50
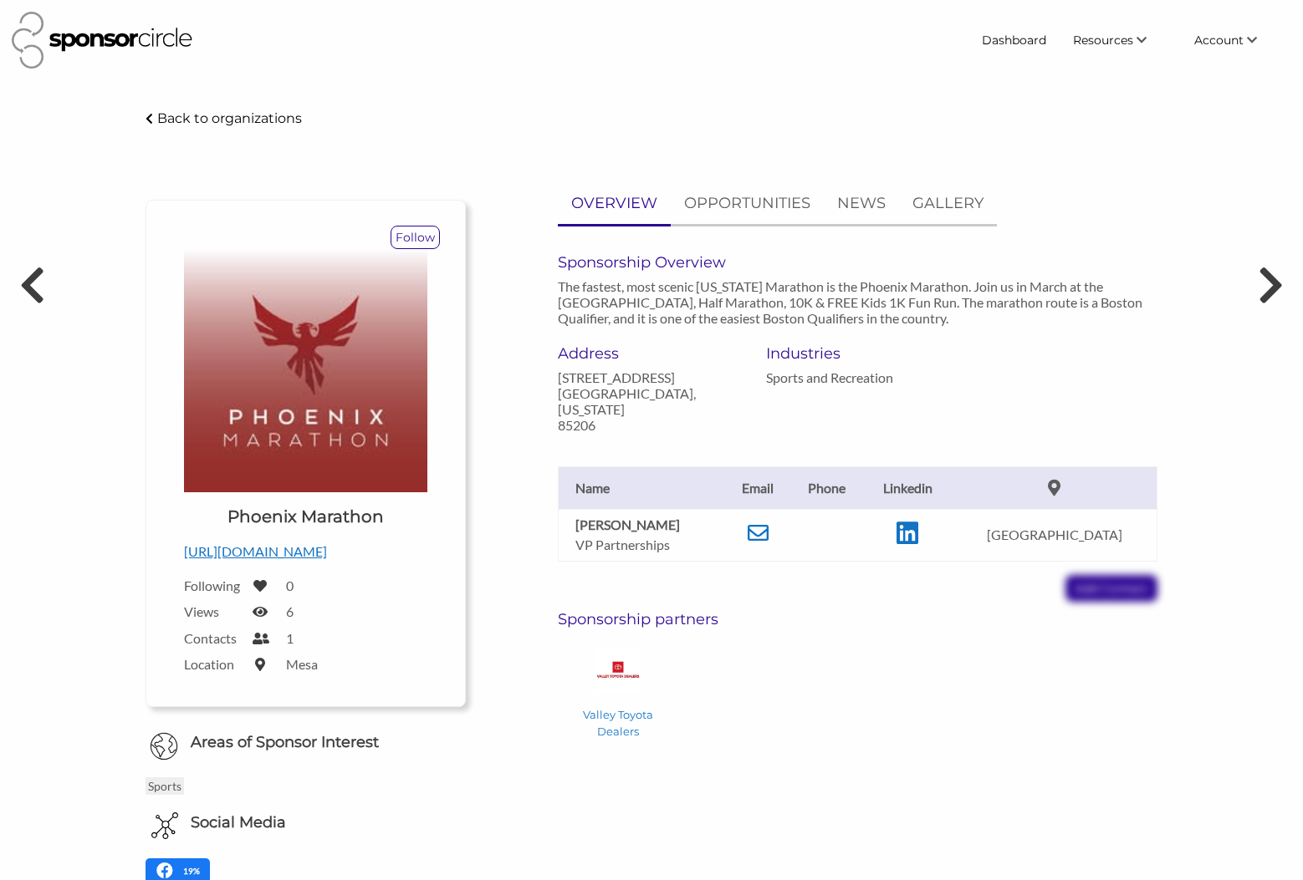
click at [1269, 288] on icon at bounding box center [1270, 285] width 26 height 42
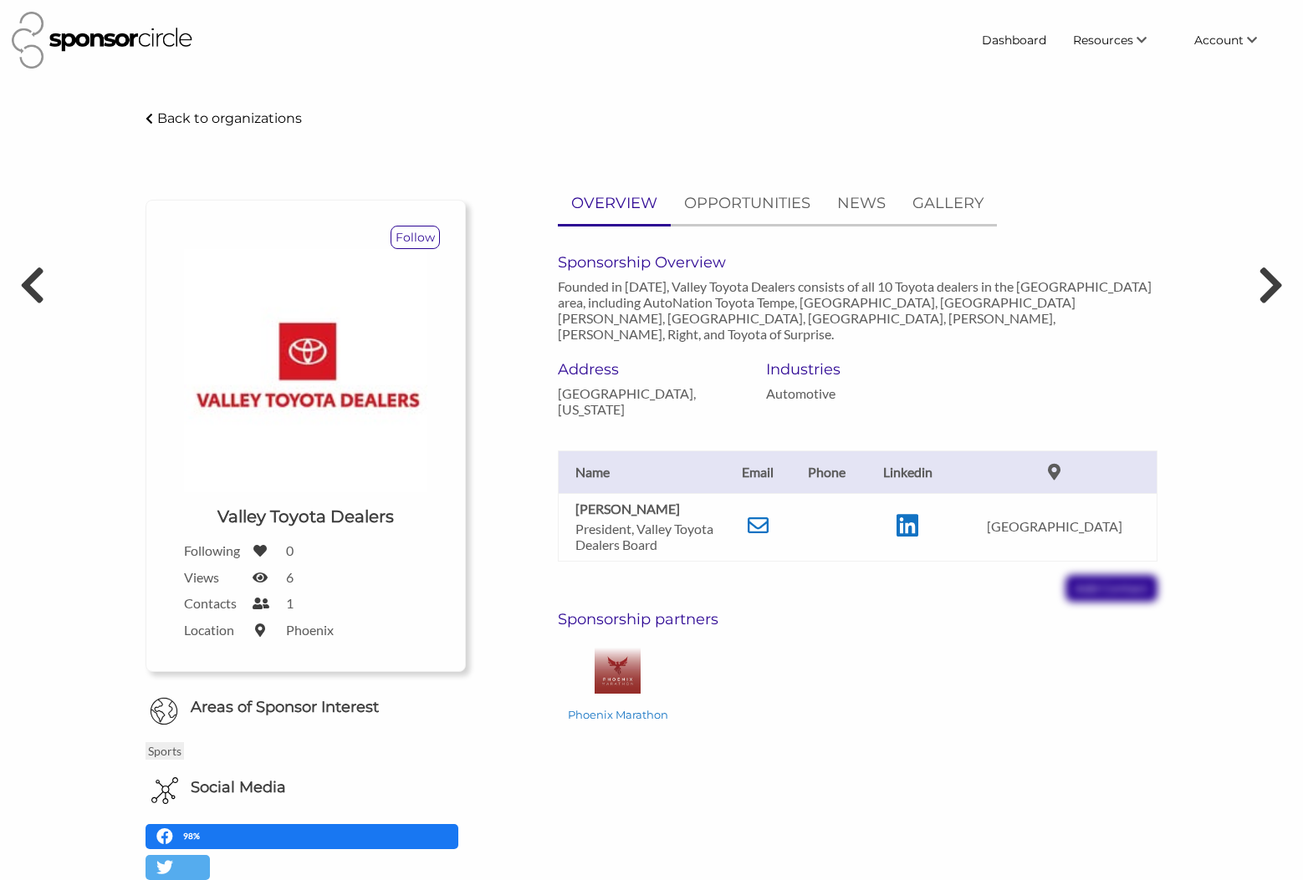
click at [1269, 288] on icon at bounding box center [1270, 285] width 26 height 42
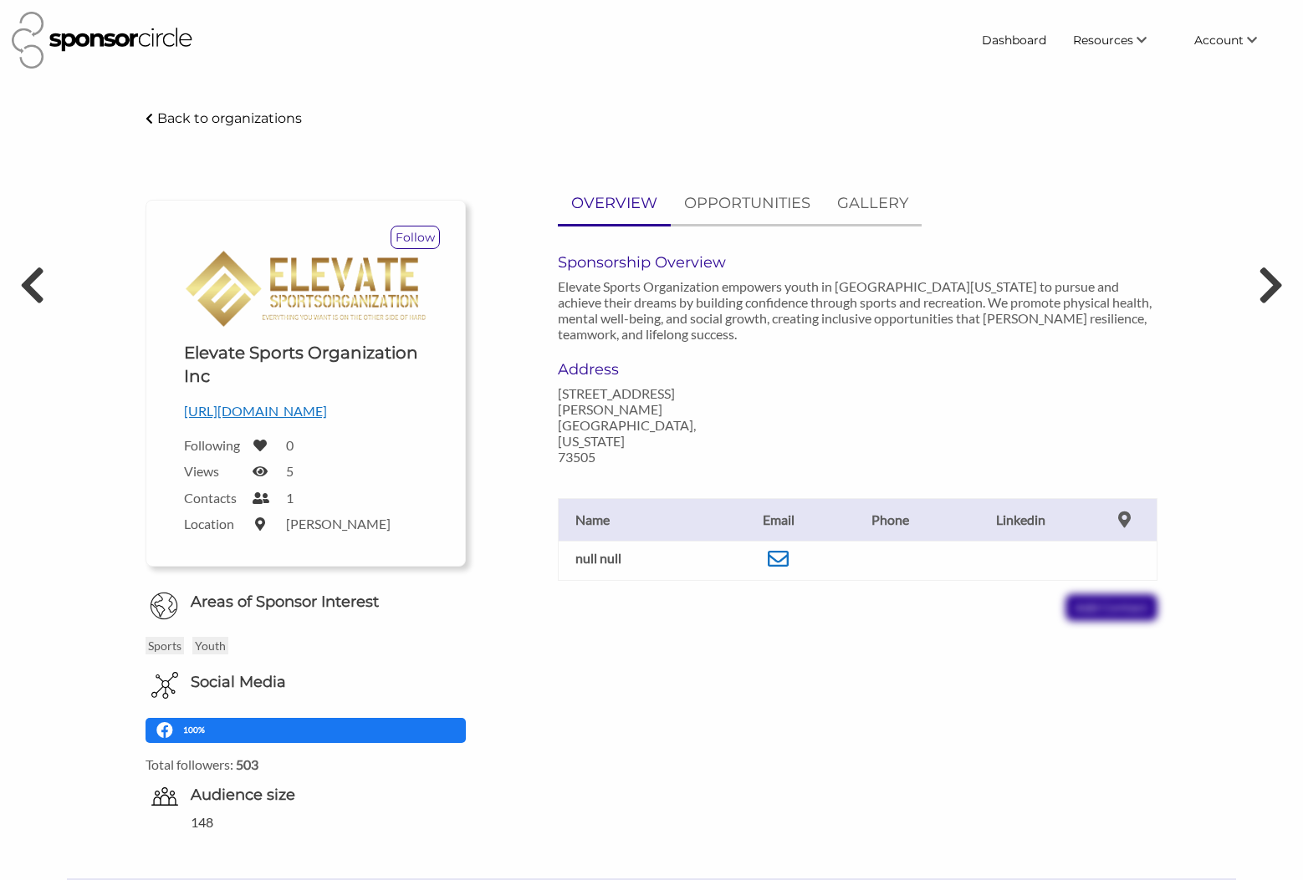
click at [1269, 288] on icon at bounding box center [1270, 285] width 26 height 42
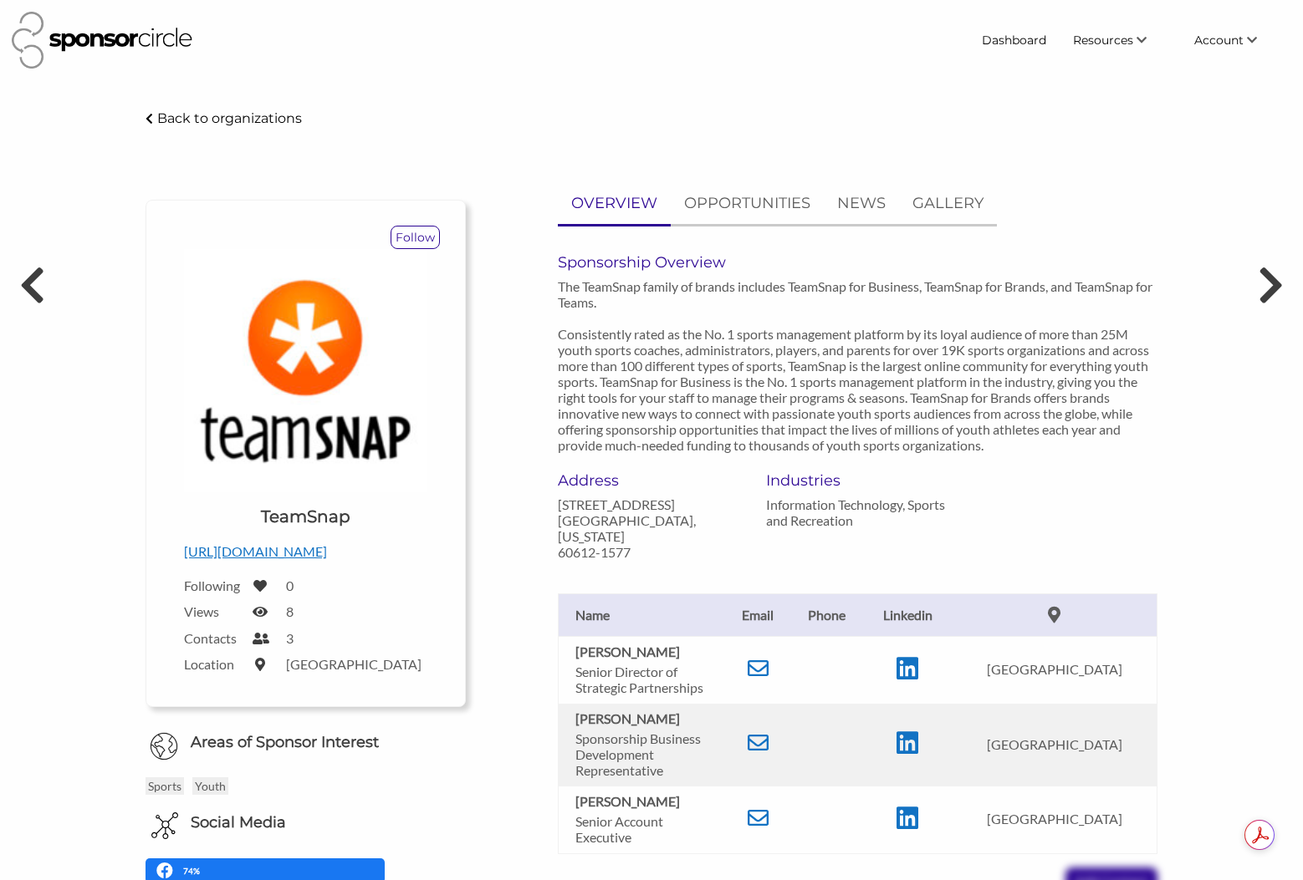
click at [1269, 288] on icon at bounding box center [1270, 285] width 26 height 42
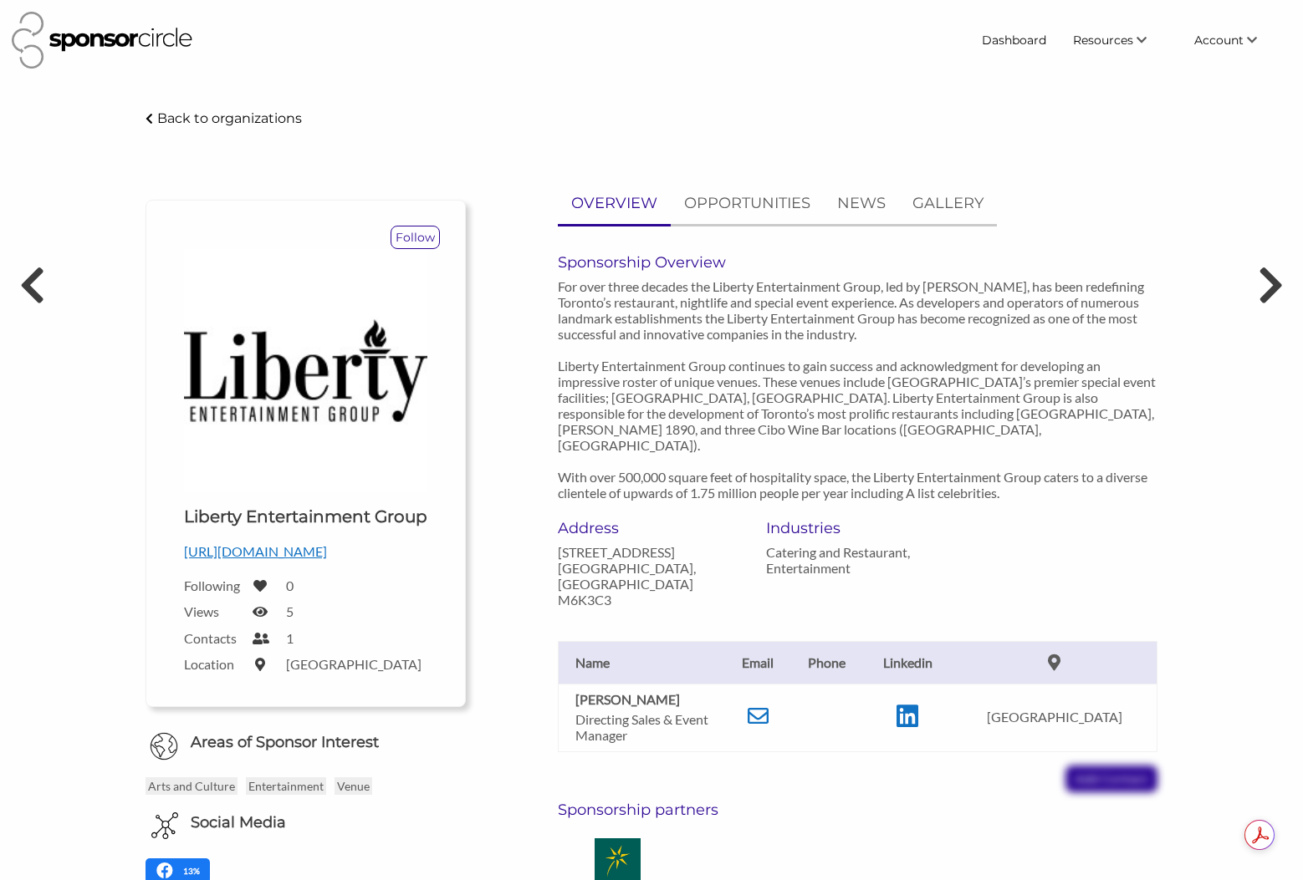
click at [201, 116] on p "Back to organizations" at bounding box center [229, 118] width 145 height 16
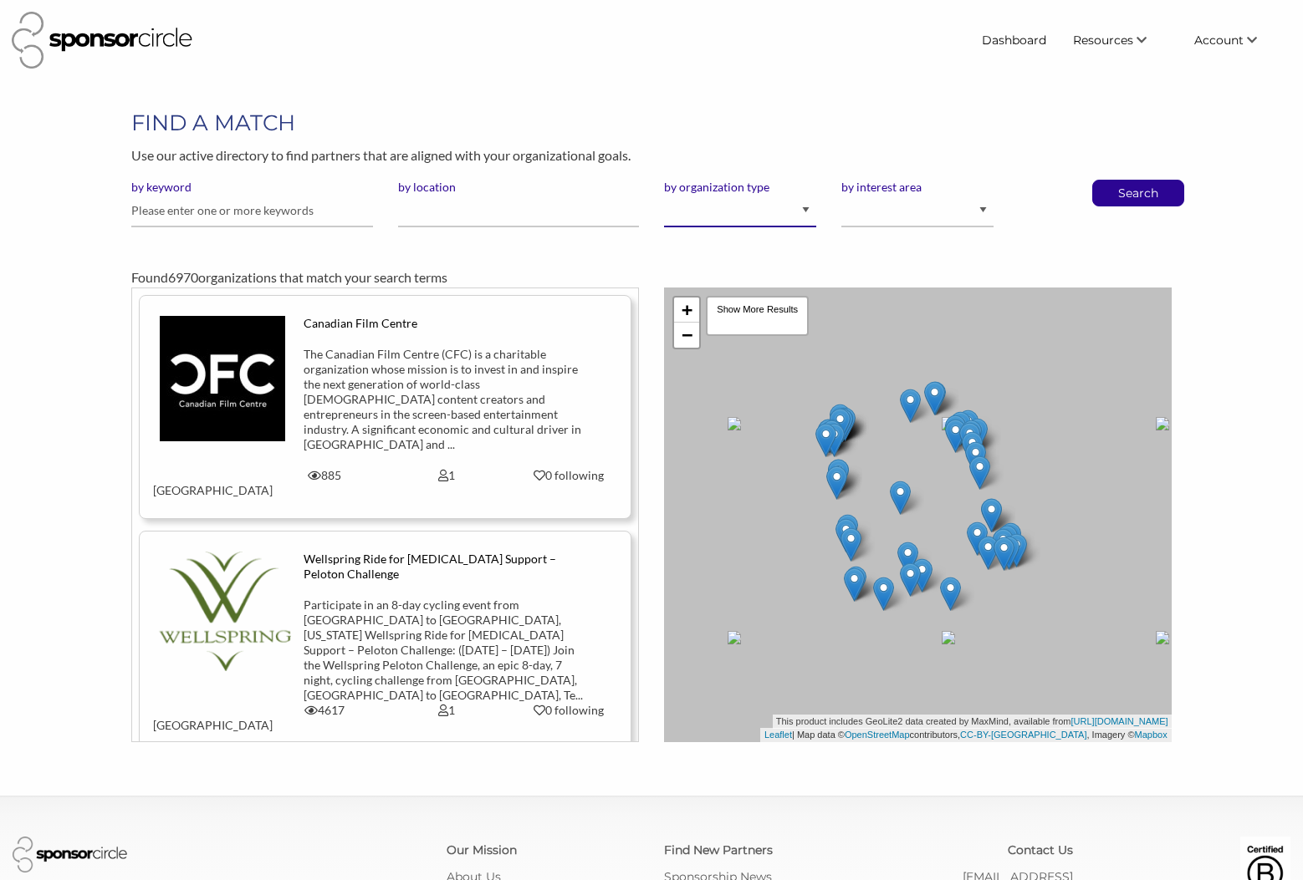
click at [793, 209] on select "I am an event organizer seeking new partnerships with suppliers, exhibitors or …" at bounding box center [740, 211] width 152 height 33
select select "Property"
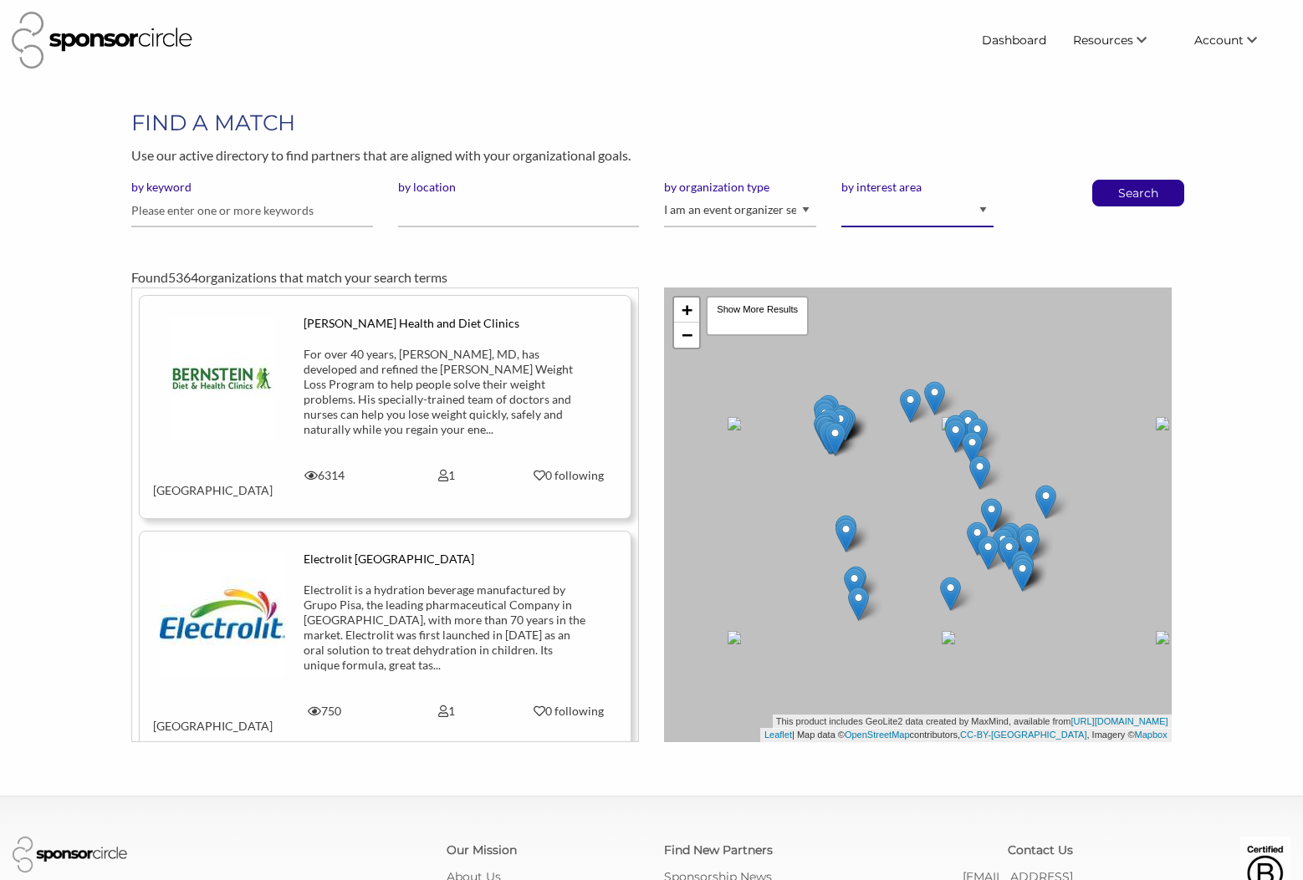
click at [983, 211] on select "Animal Welfare Arts and Culture Business and Entrepreneurship Community Diversi…" at bounding box center [917, 211] width 152 height 33
select select "10"
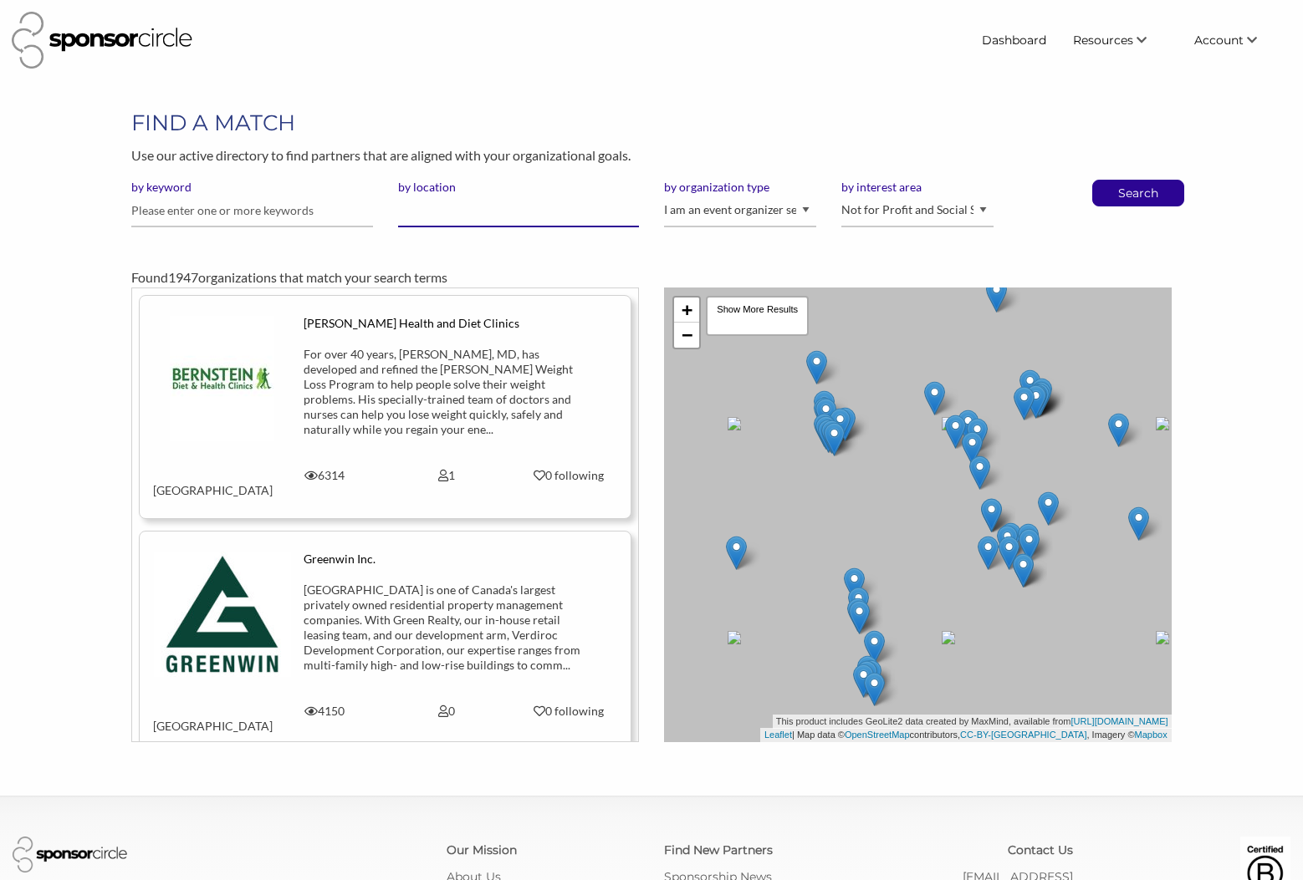
click at [436, 214] on input "by location" at bounding box center [518, 211] width 241 height 33
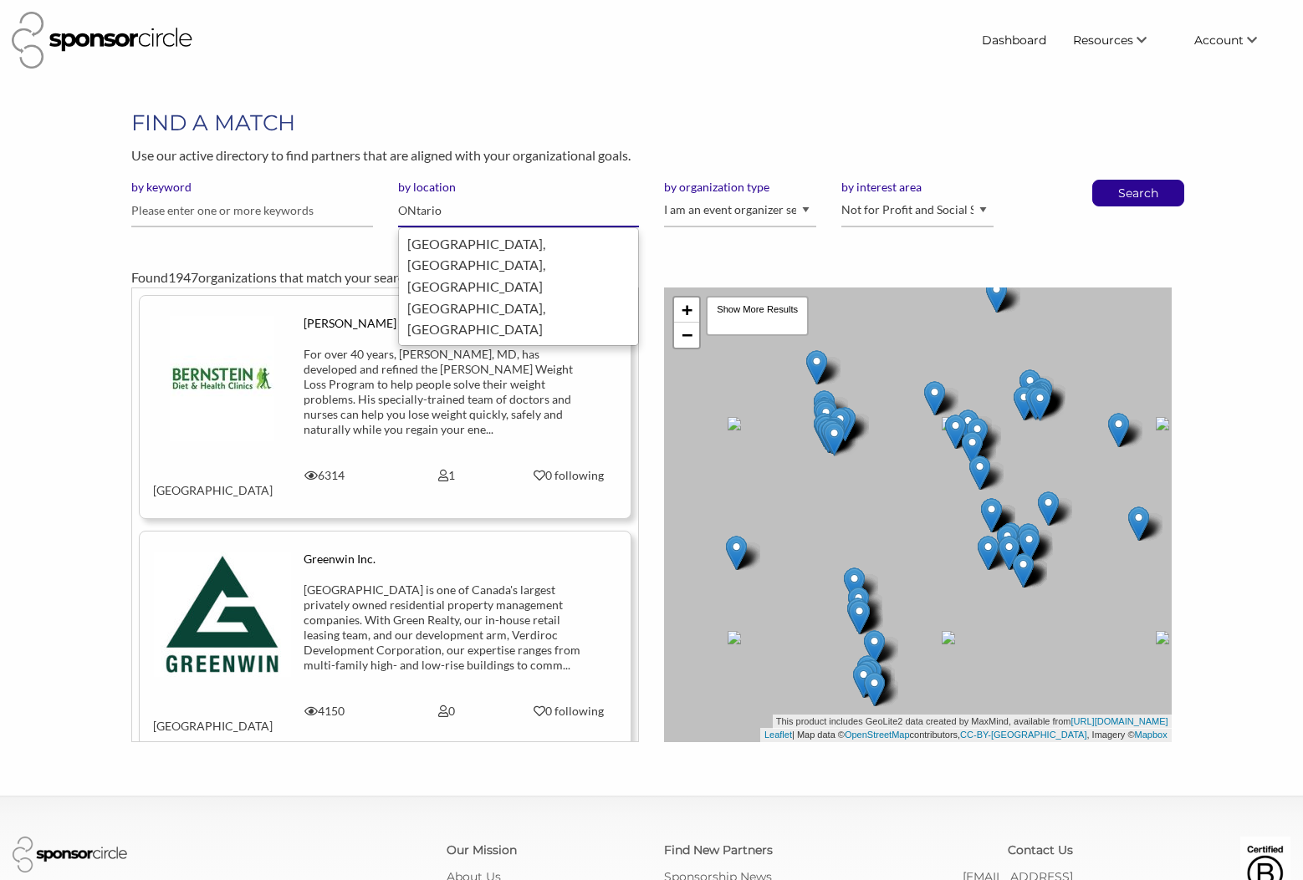
type input "ONtario"
click at [1110, 181] on button "Search" at bounding box center [1137, 193] width 55 height 25
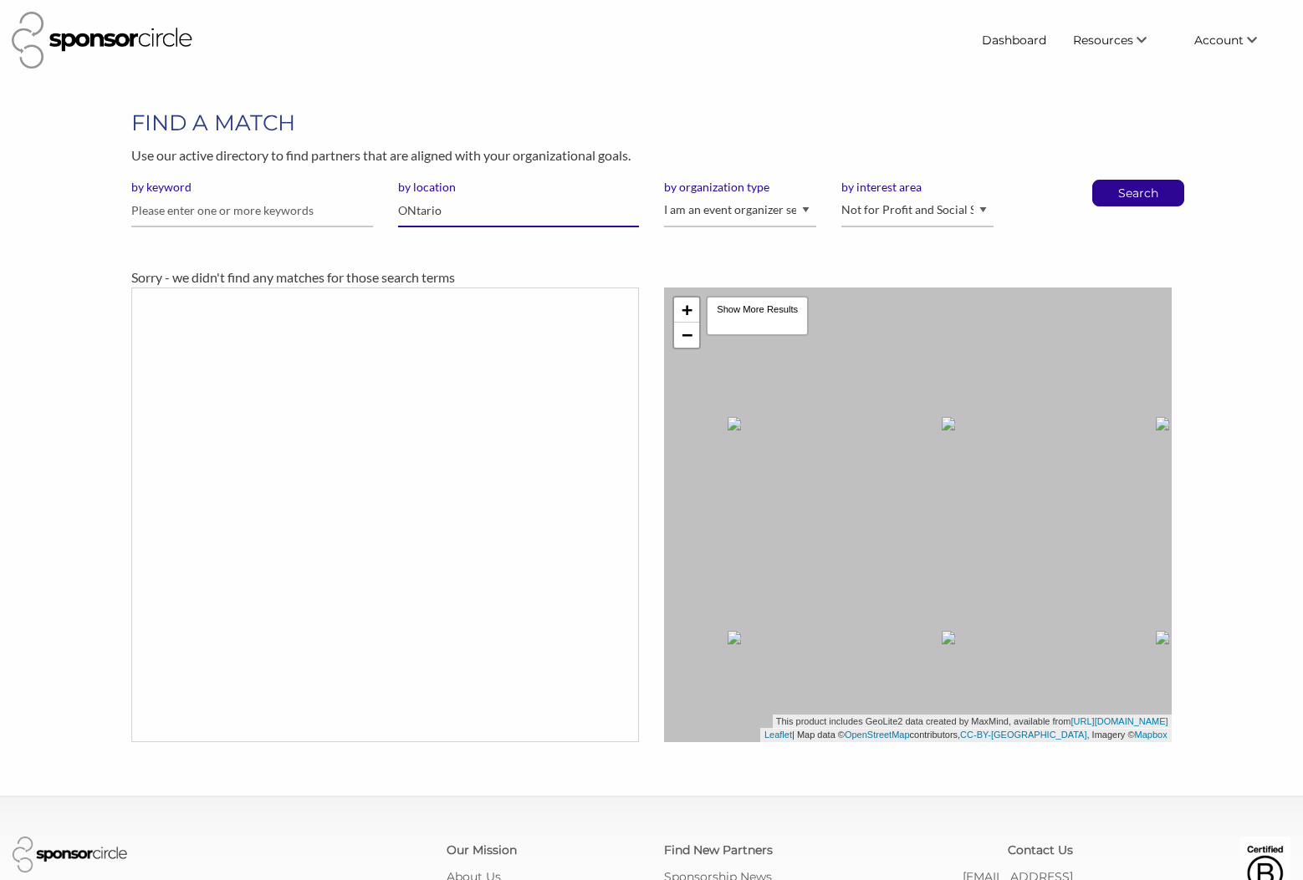
click at [449, 208] on input "ONtario" at bounding box center [518, 211] width 241 height 33
drag, startPoint x: 436, startPoint y: 209, endPoint x: 462, endPoint y: 207, distance: 25.2
click at [390, 204] on div "by location ONtario" at bounding box center [518, 210] width 266 height 61
click at [444, 247] on div "Sudbury, Canada" at bounding box center [518, 254] width 222 height 43
click at [454, 208] on input "Sudbury" at bounding box center [518, 211] width 241 height 33
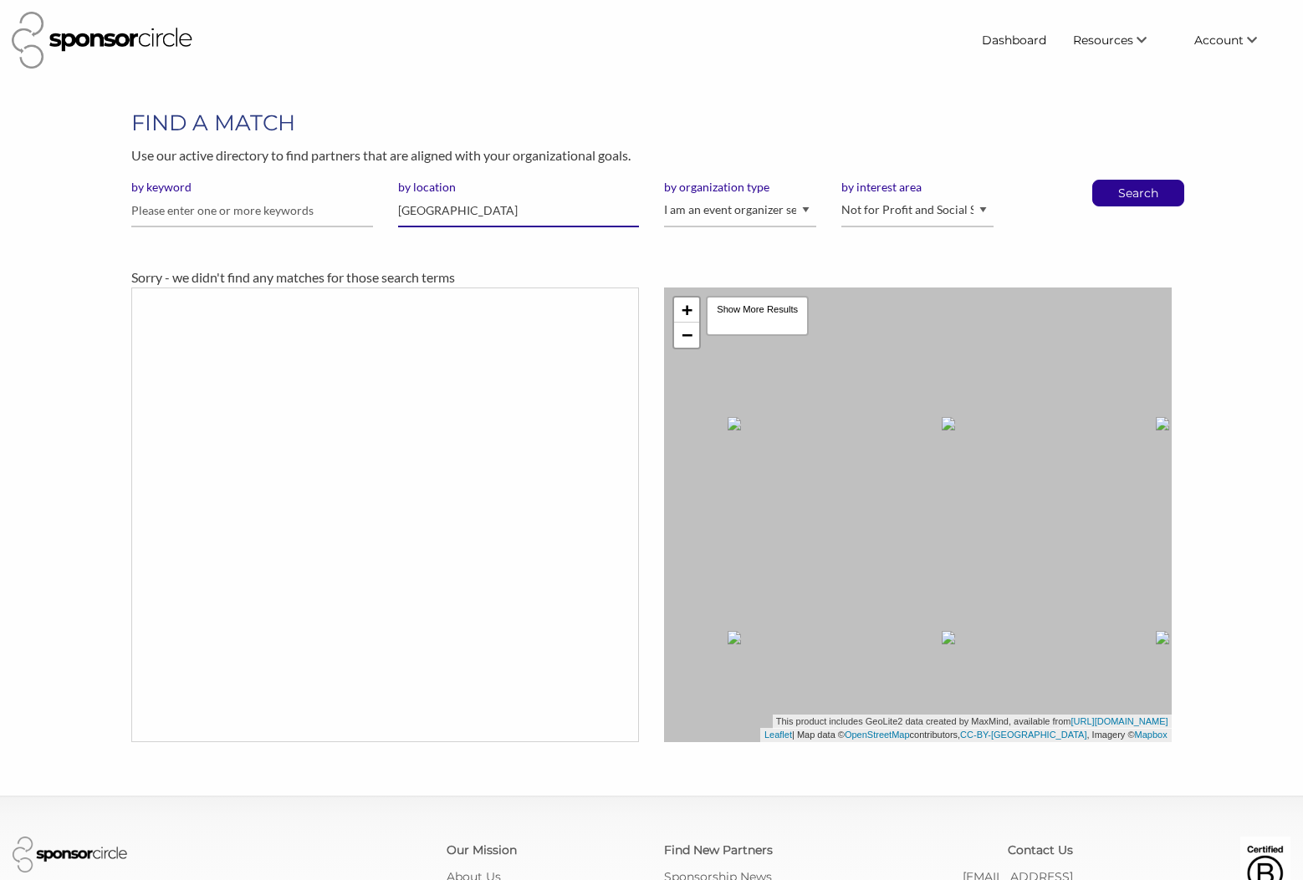
drag, startPoint x: 459, startPoint y: 213, endPoint x: 360, endPoint y: 203, distance: 99.2
click at [360, 203] on div "by keyword by location Sudbury by organization type I am an event organizer see…" at bounding box center [651, 210] width 1064 height 61
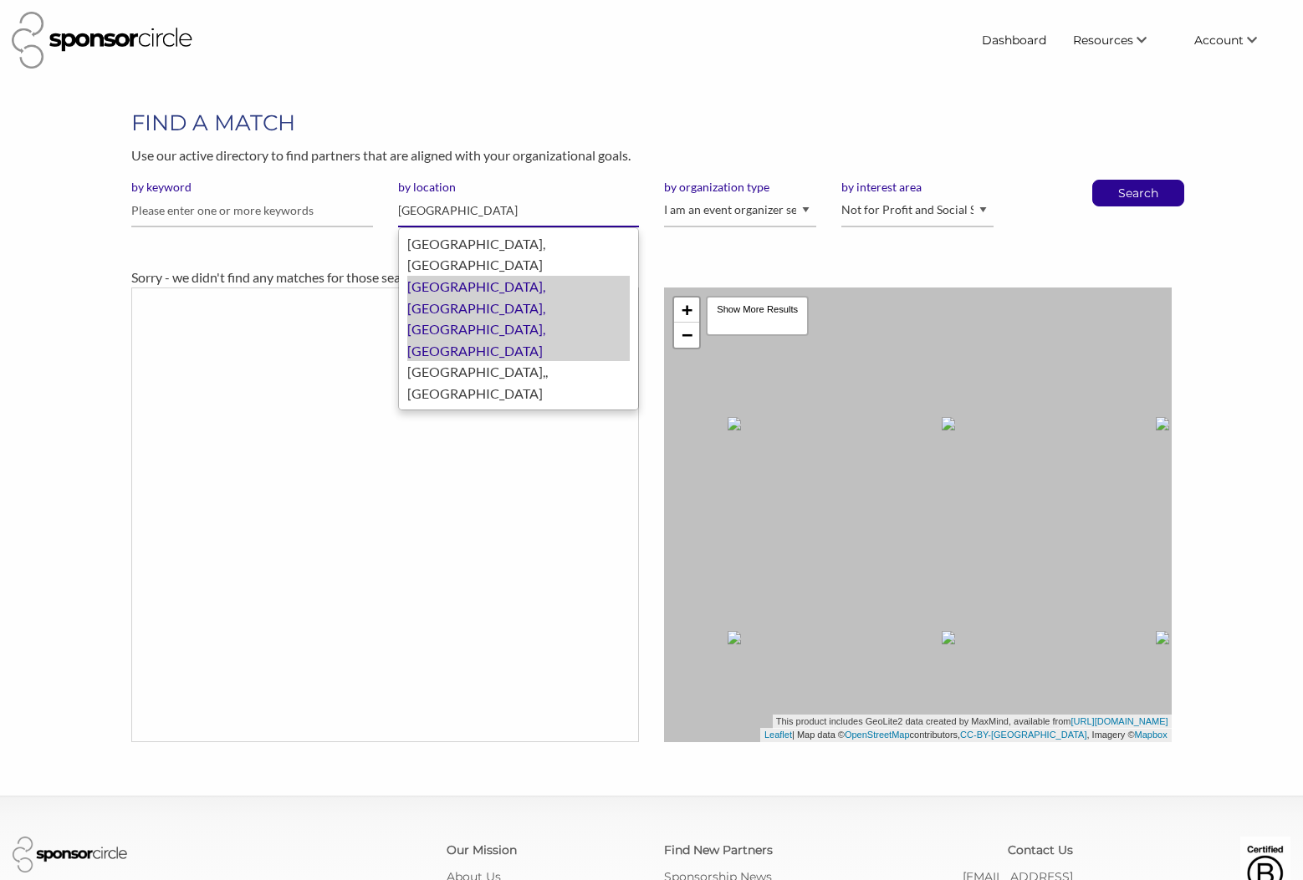
click at [443, 276] on div "Ottawa, ON, Canada, Canada" at bounding box center [518, 318] width 222 height 85
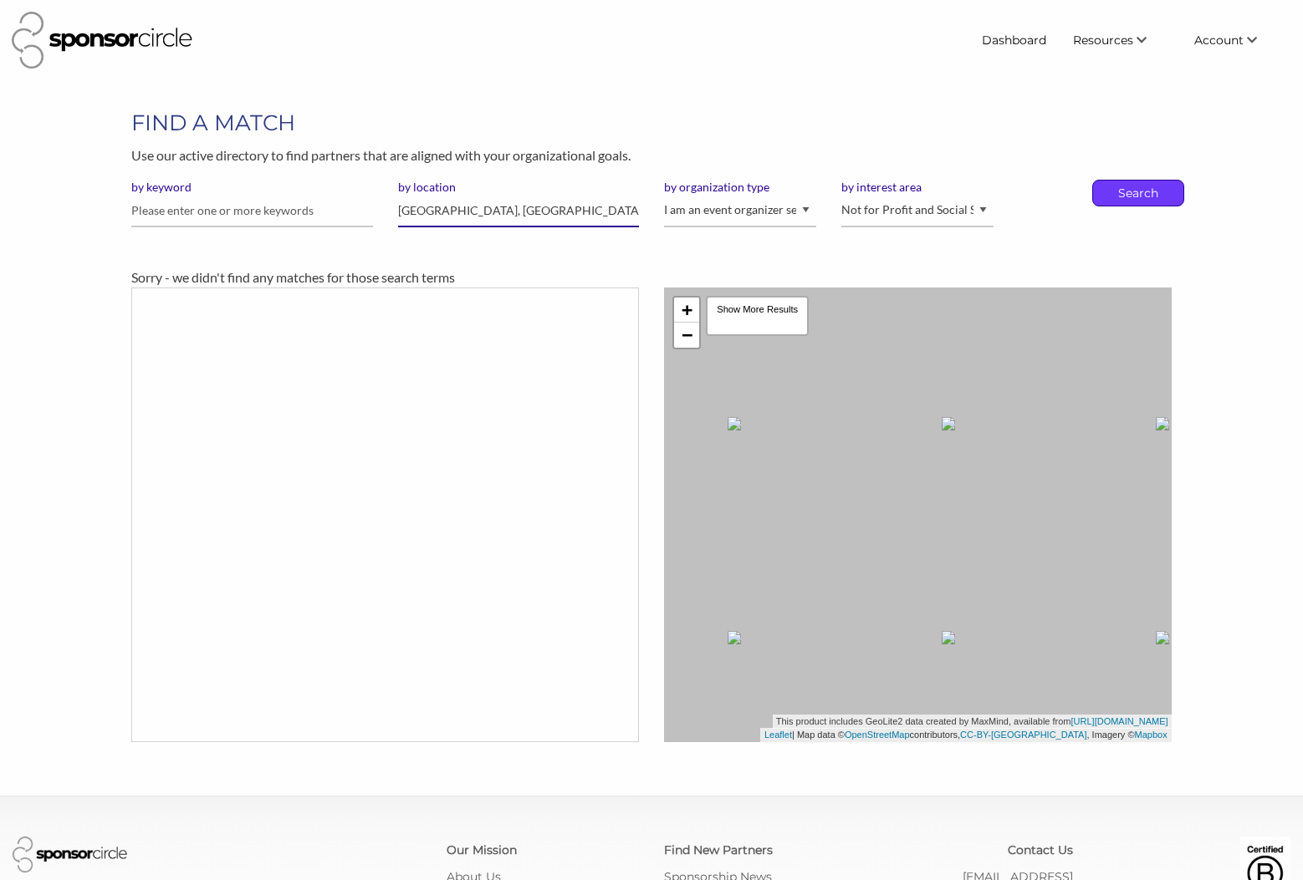
type input "[GEOGRAPHIC_DATA], [GEOGRAPHIC_DATA], [GEOGRAPHIC_DATA]"
click at [1135, 191] on p "Search" at bounding box center [1137, 193] width 55 height 25
click at [920, 212] on select "Animal Welfare Arts and Culture Business and Entrepreneurship Community Diversi…" at bounding box center [917, 211] width 152 height 33
select select "1"
click at [1147, 191] on p "Search" at bounding box center [1137, 193] width 55 height 25
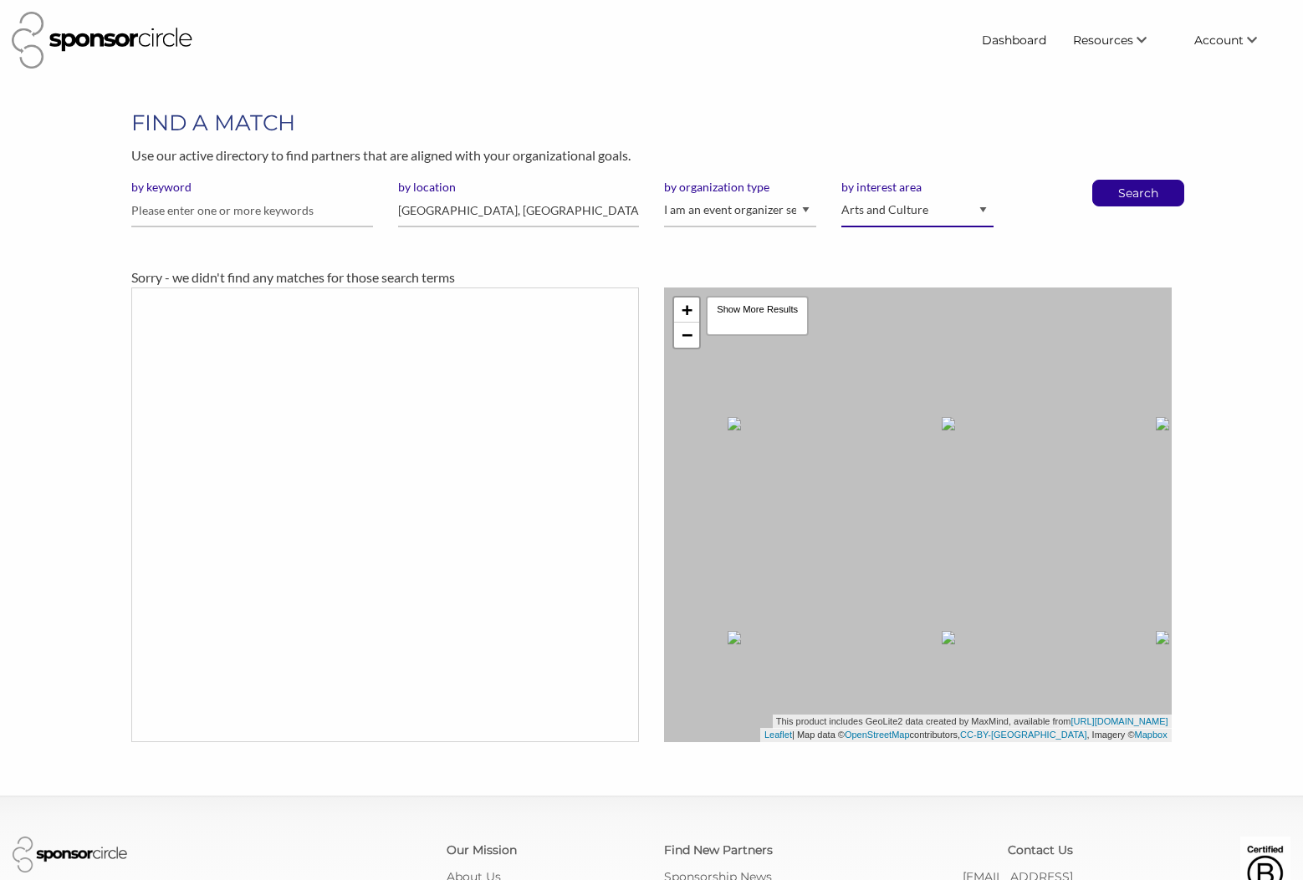
click at [940, 210] on select "Animal Welfare Arts and Culture Business and Entrepreneurship Community Diversi…" at bounding box center [917, 211] width 152 height 33
click at [940, 216] on select "Animal Welfare Arts and Culture Business and Entrepreneurship Community Diversi…" at bounding box center [917, 211] width 152 height 33
select select "5"
click at [451, 212] on input "[GEOGRAPHIC_DATA], [GEOGRAPHIC_DATA], [GEOGRAPHIC_DATA]" at bounding box center [518, 211] width 241 height 33
click at [804, 208] on select "I am an event organizer seeking new partnerships with suppliers, exhibitors or …" at bounding box center [740, 211] width 152 height 33
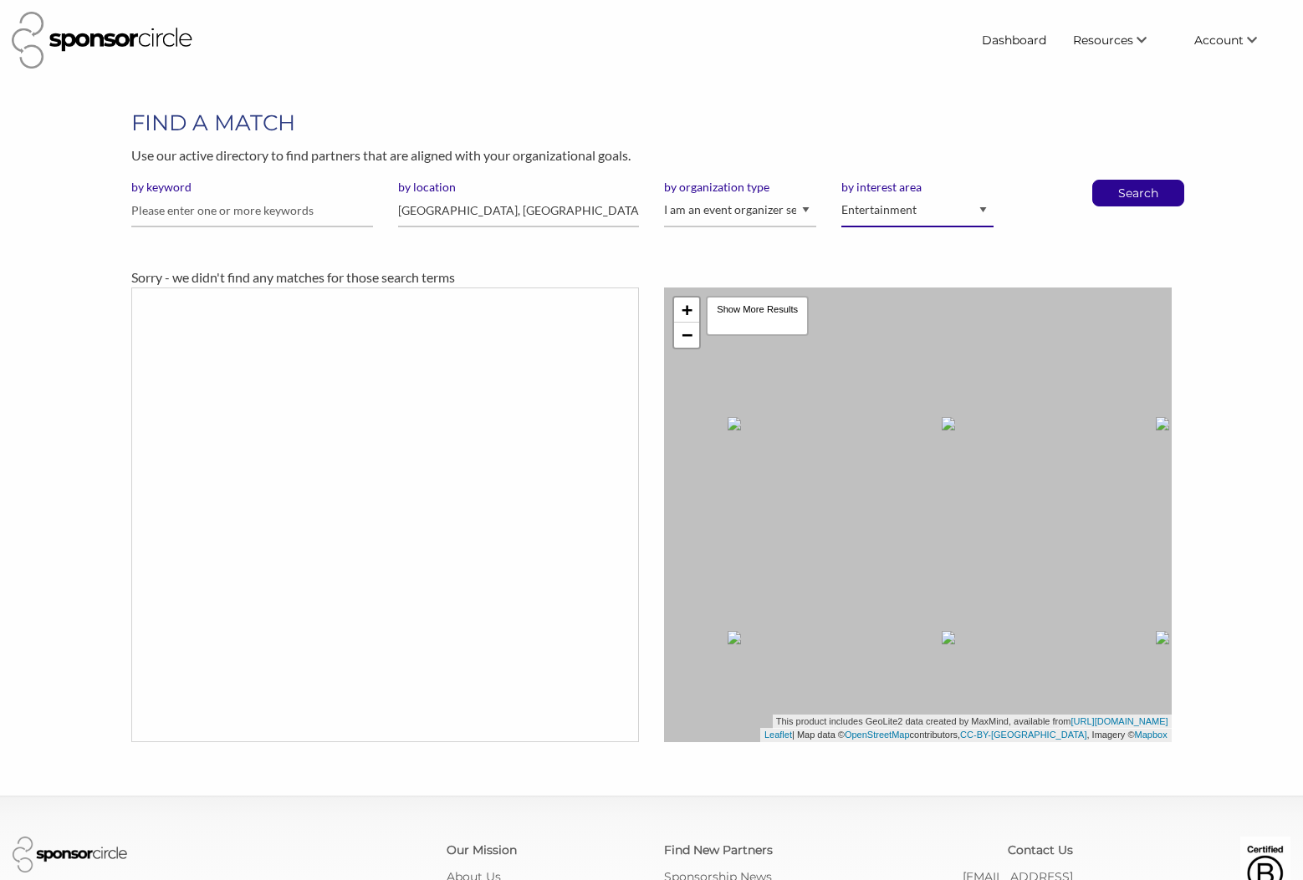
click at [890, 205] on select "Animal Welfare Arts and Culture Business and Entrepreneurship Community Diversi…" at bounding box center [917, 211] width 152 height 33
select select
click at [487, 211] on input "[GEOGRAPHIC_DATA], [GEOGRAPHIC_DATA], [GEOGRAPHIC_DATA]" at bounding box center [518, 211] width 241 height 33
click at [531, 212] on input "[GEOGRAPHIC_DATA], [GEOGRAPHIC_DATA], [GEOGRAPHIC_DATA]" at bounding box center [518, 211] width 241 height 33
drag, startPoint x: 531, startPoint y: 212, endPoint x: 421, endPoint y: 208, distance: 109.6
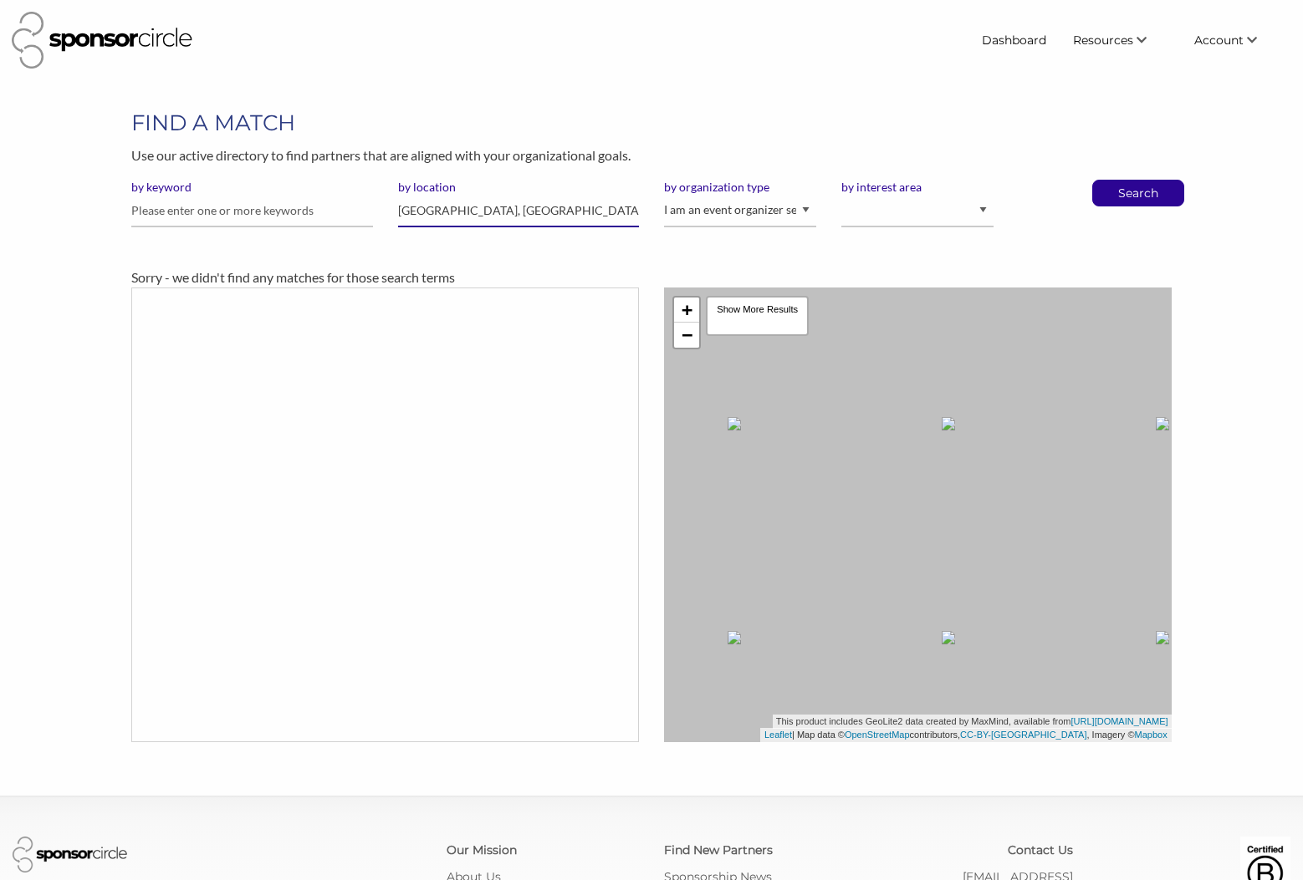
click at [421, 208] on input "[GEOGRAPHIC_DATA], [GEOGRAPHIC_DATA], [GEOGRAPHIC_DATA]" at bounding box center [518, 211] width 241 height 33
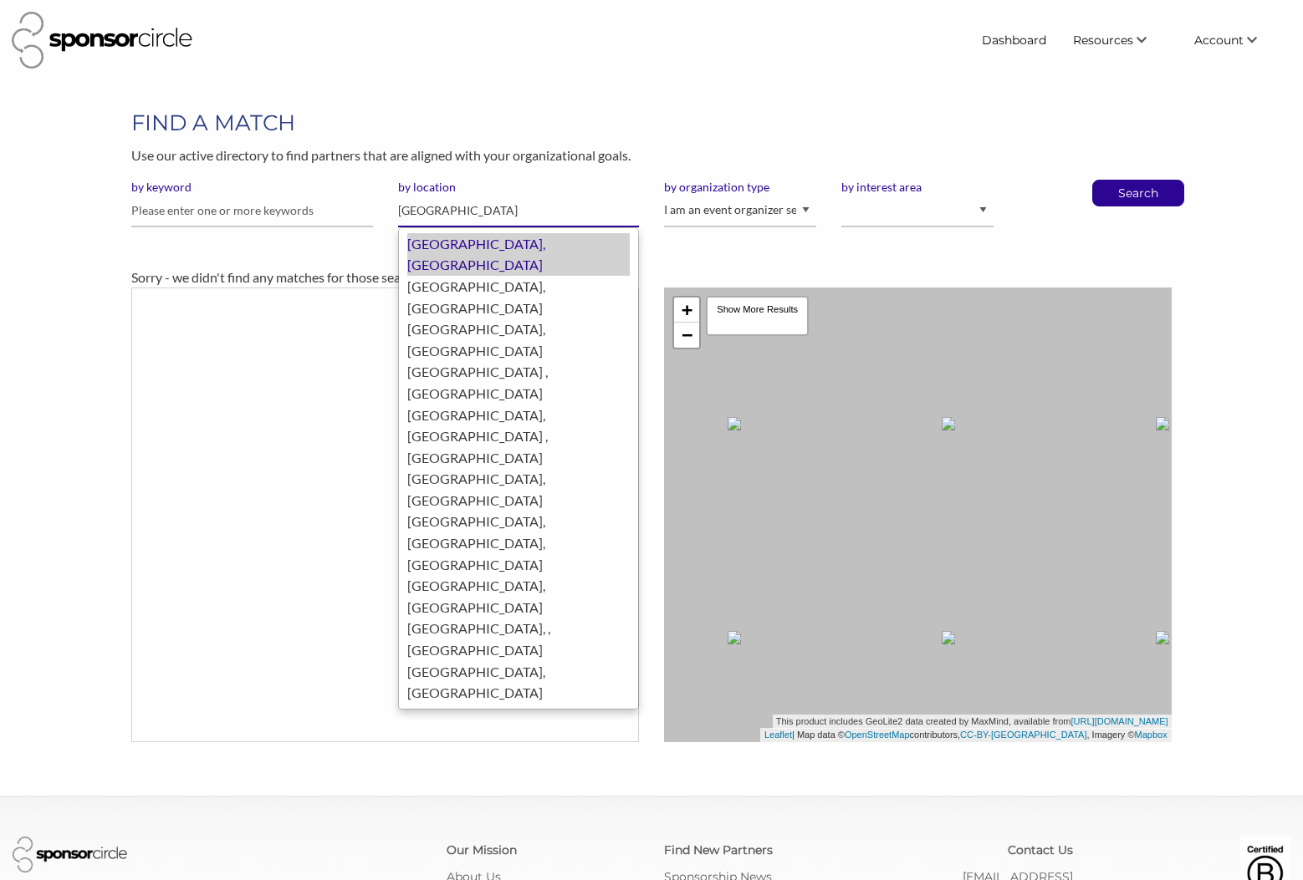
click at [434, 241] on div "[GEOGRAPHIC_DATA], [GEOGRAPHIC_DATA]" at bounding box center [518, 254] width 222 height 43
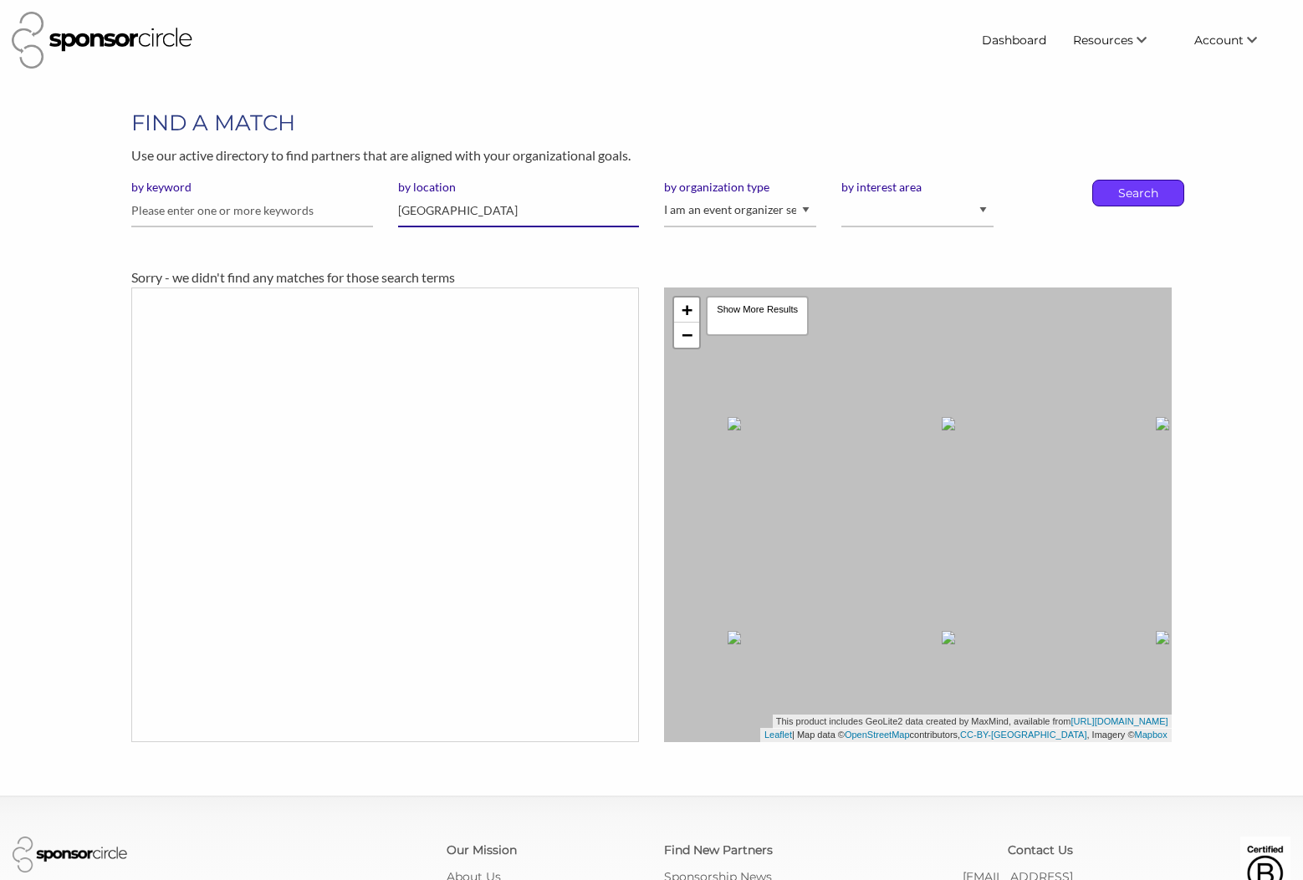
type input "[GEOGRAPHIC_DATA]"
click at [1140, 196] on p "Search" at bounding box center [1137, 193] width 55 height 25
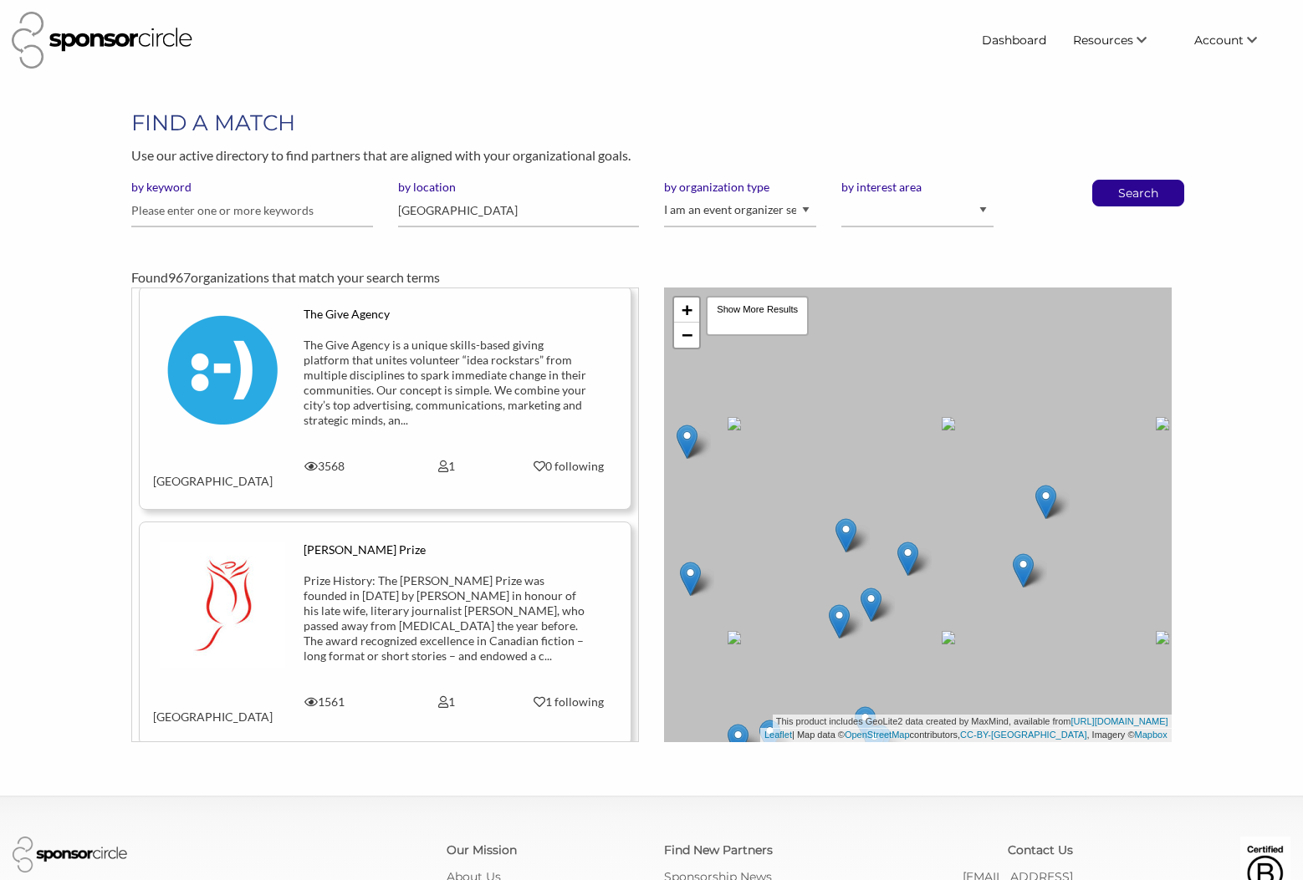
scroll to position [10583, 0]
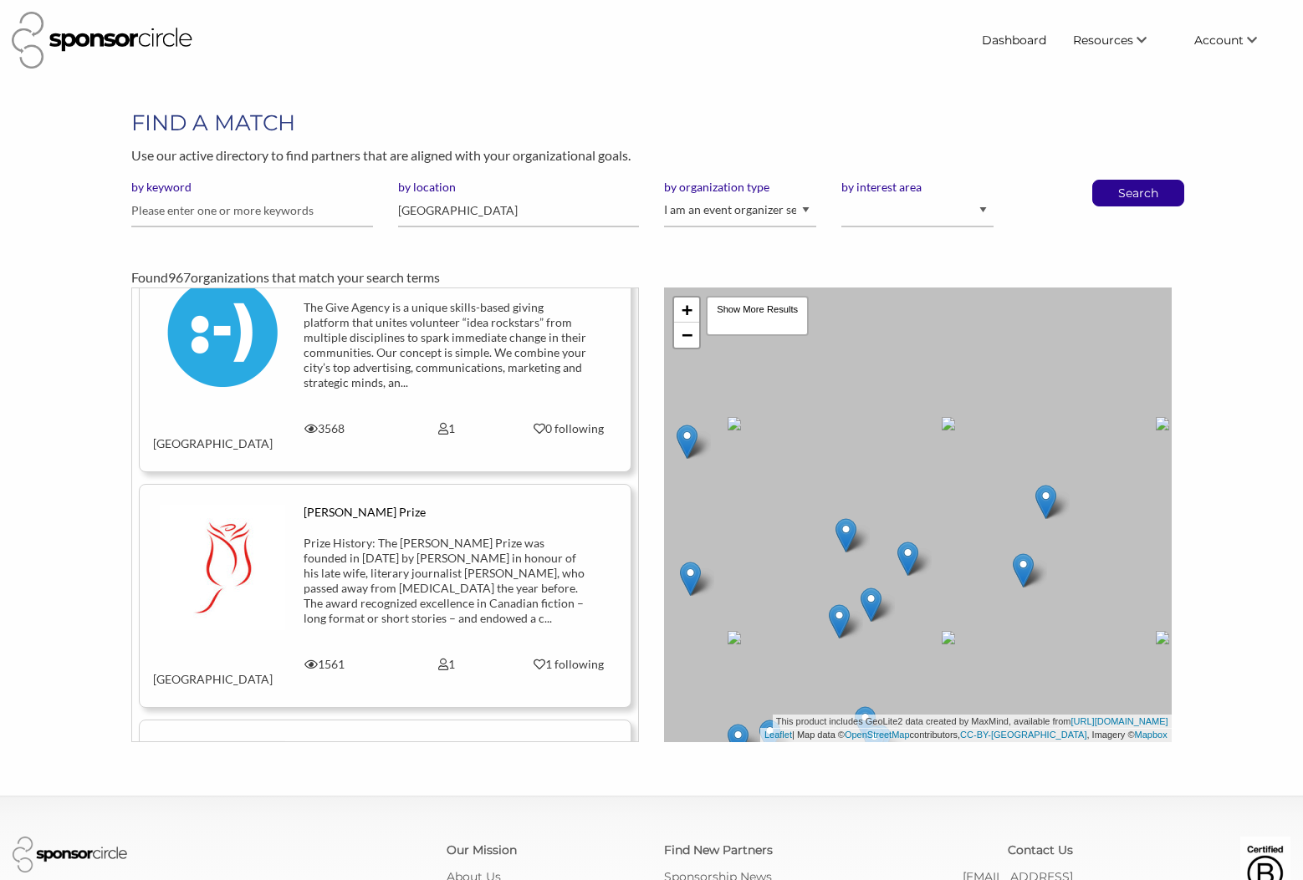
drag, startPoint x: 232, startPoint y: 472, endPoint x: 799, endPoint y: 3, distance: 735.8
click at [0, 0] on body "Dashboard Resources Find New Partners Virtual Coffee Series Sponsorship News Jo…" at bounding box center [651, 440] width 1303 height 880
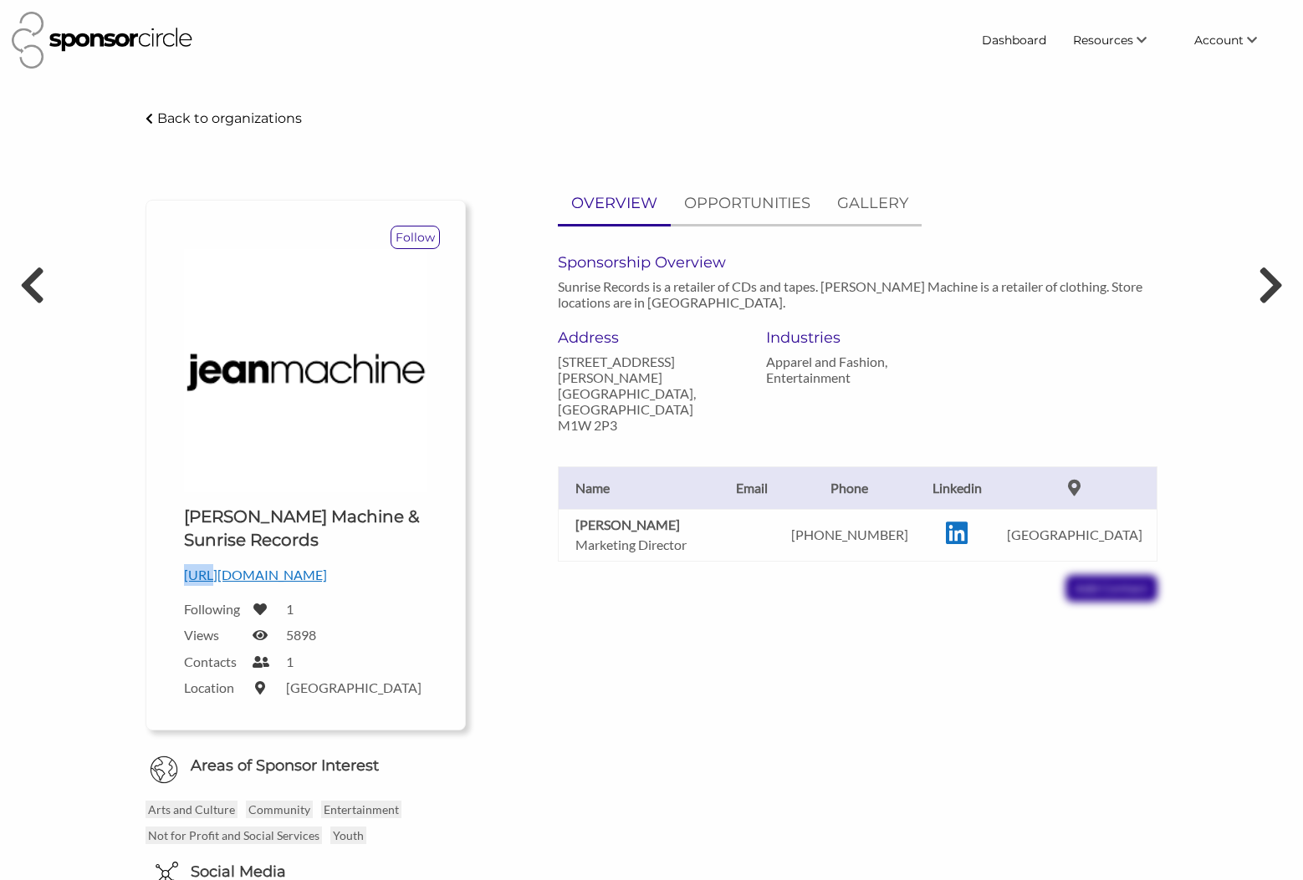
click at [192, 579] on p "http://www.jeanmachine.com" at bounding box center [305, 575] width 243 height 22
click at [38, 272] on icon at bounding box center [32, 285] width 31 height 50
click at [235, 123] on p "Back to organizations" at bounding box center [229, 118] width 145 height 16
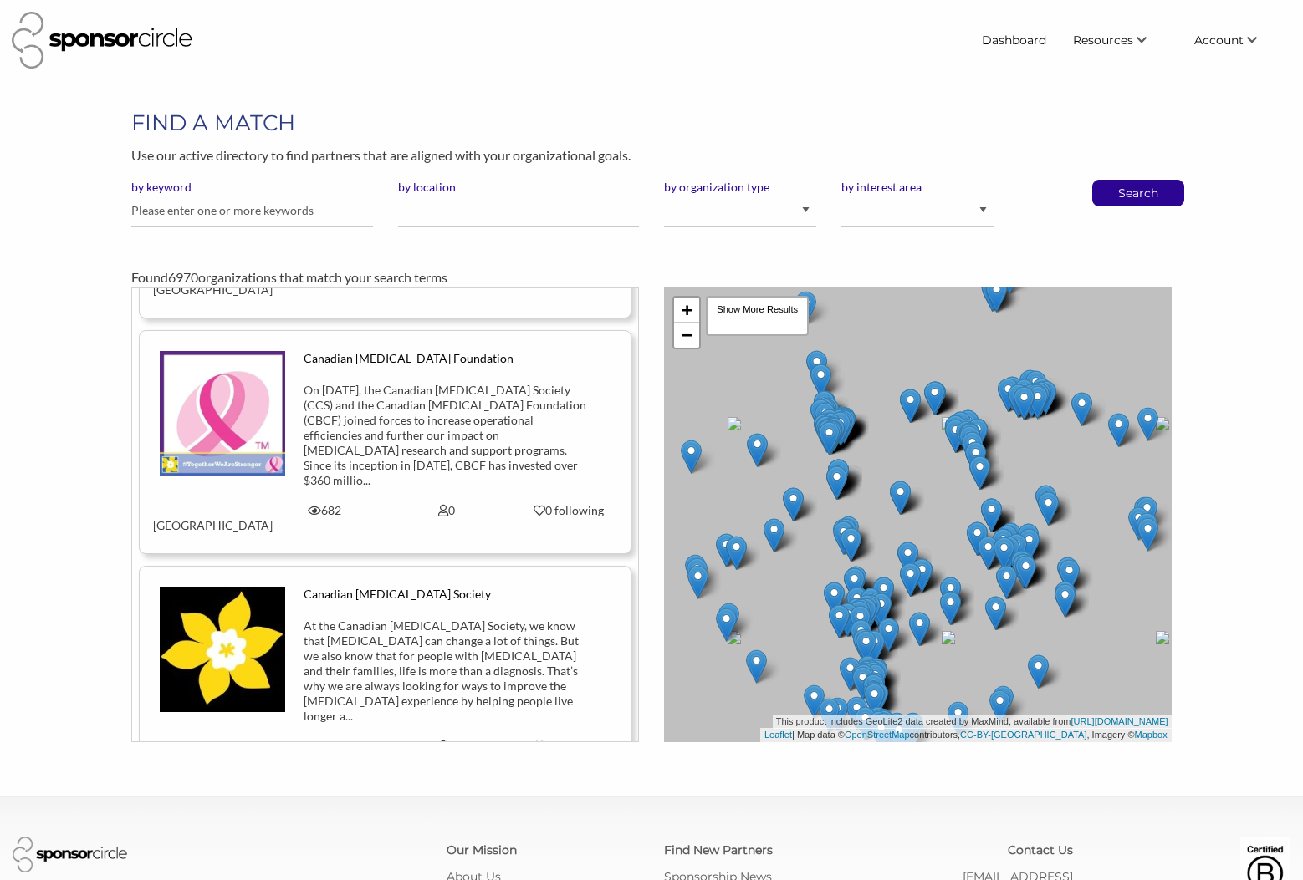
scroll to position [29359, 0]
click at [620, 616] on div "Canadian Film Centre The Canadian Film Centre (CFC) is a charitable organizatio…" at bounding box center [385, 515] width 508 height 455
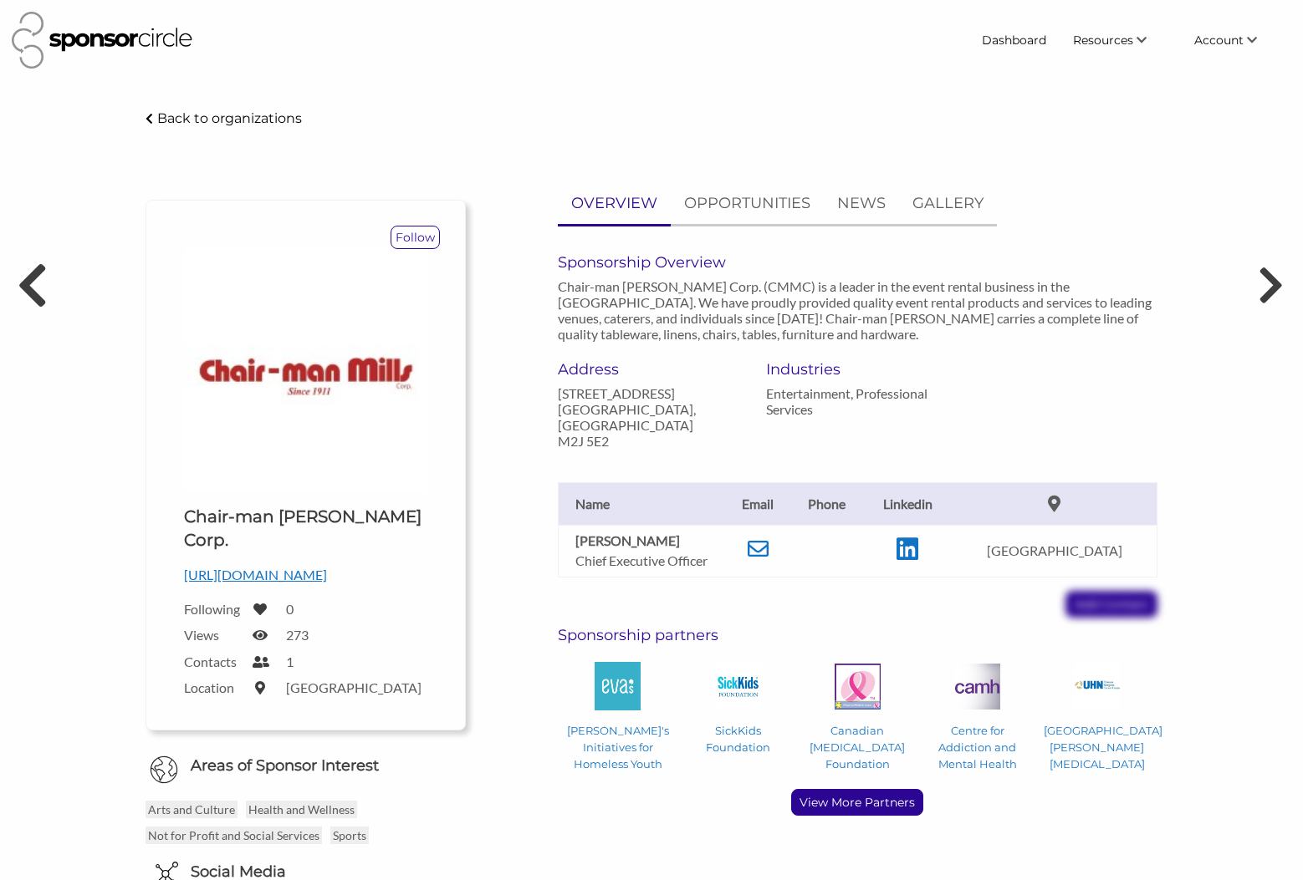
click at [23, 298] on icon at bounding box center [32, 285] width 31 height 50
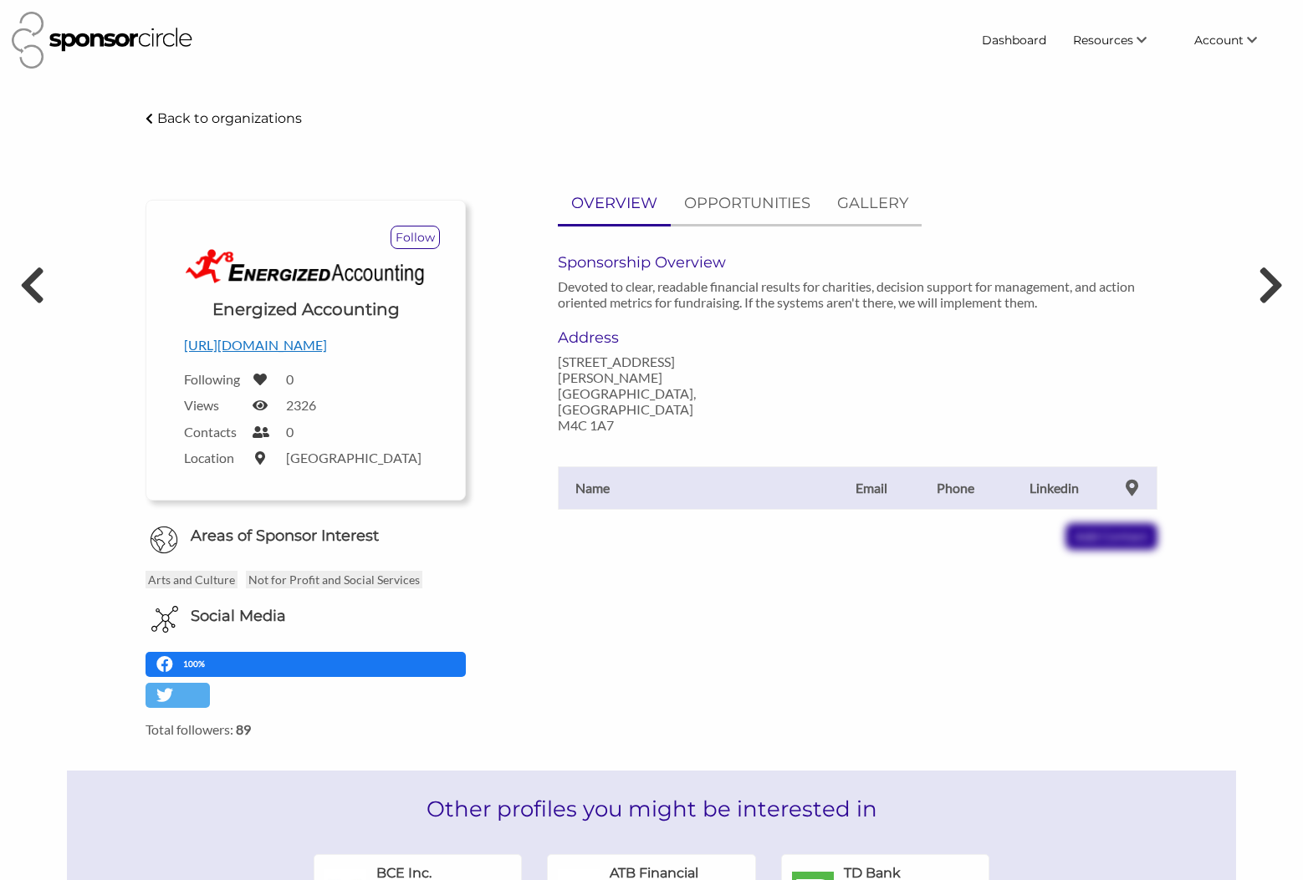
drag, startPoint x: 307, startPoint y: 348, endPoint x: 913, endPoint y: 29, distance: 684.8
click at [0, 0] on body "Dashboard Resources Find New Partners Virtual Coffee Series Sponsorship News Jo…" at bounding box center [651, 440] width 1303 height 880
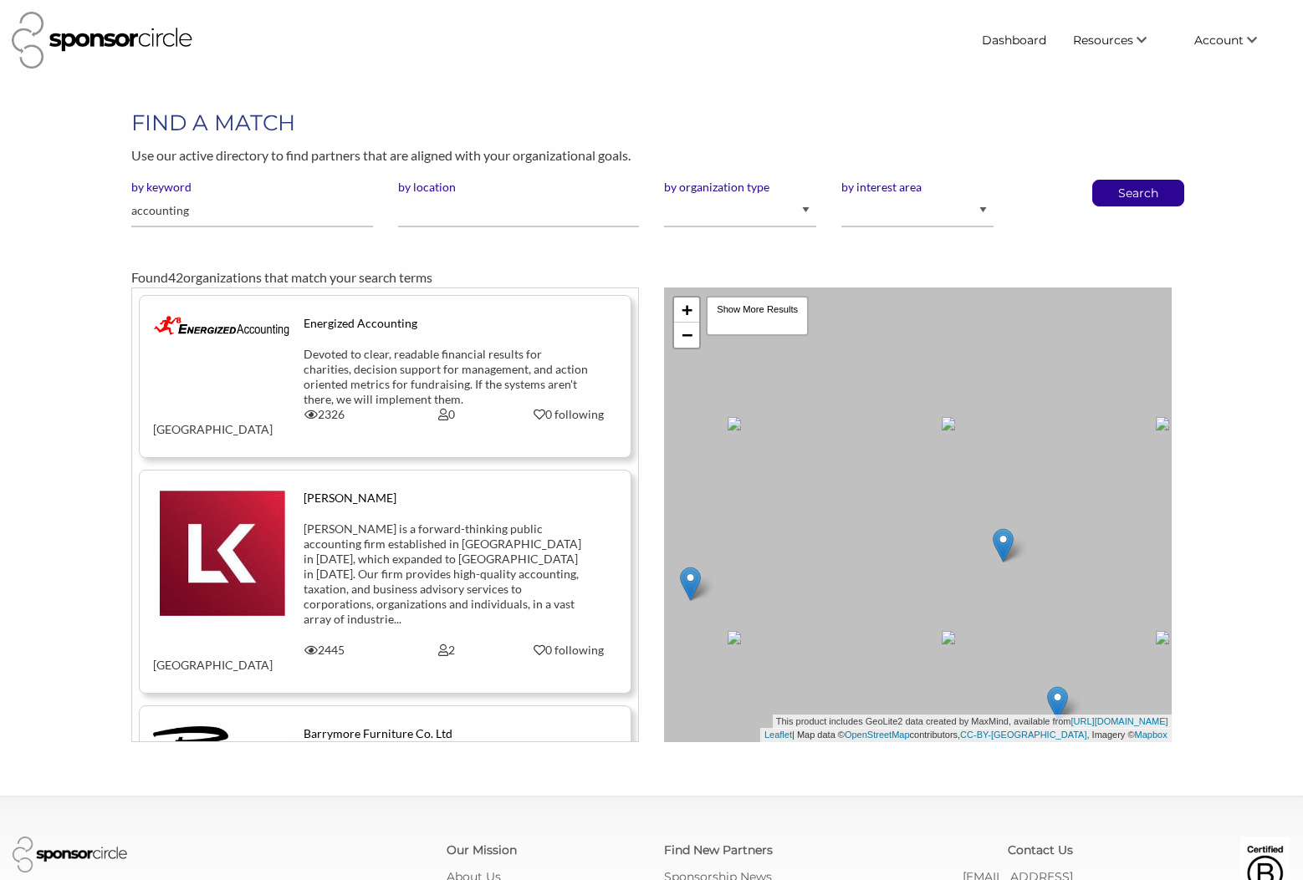
click at [345, 555] on div "[PERSON_NAME] is a forward-thinking public accounting firm established in [GEOG…" at bounding box center [445, 574] width 285 height 105
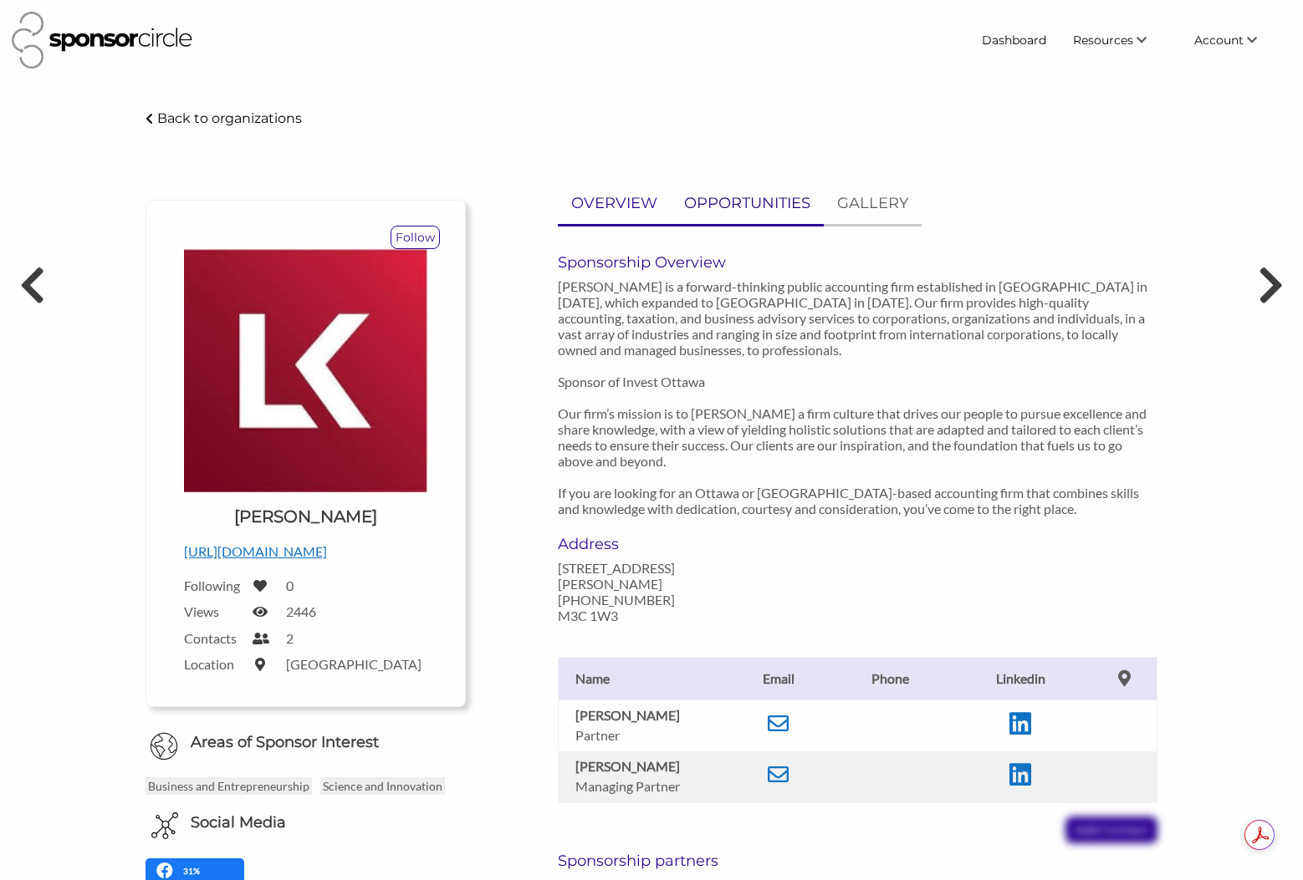
click at [750, 207] on p "OPPORTUNITIES" at bounding box center [747, 203] width 126 height 24
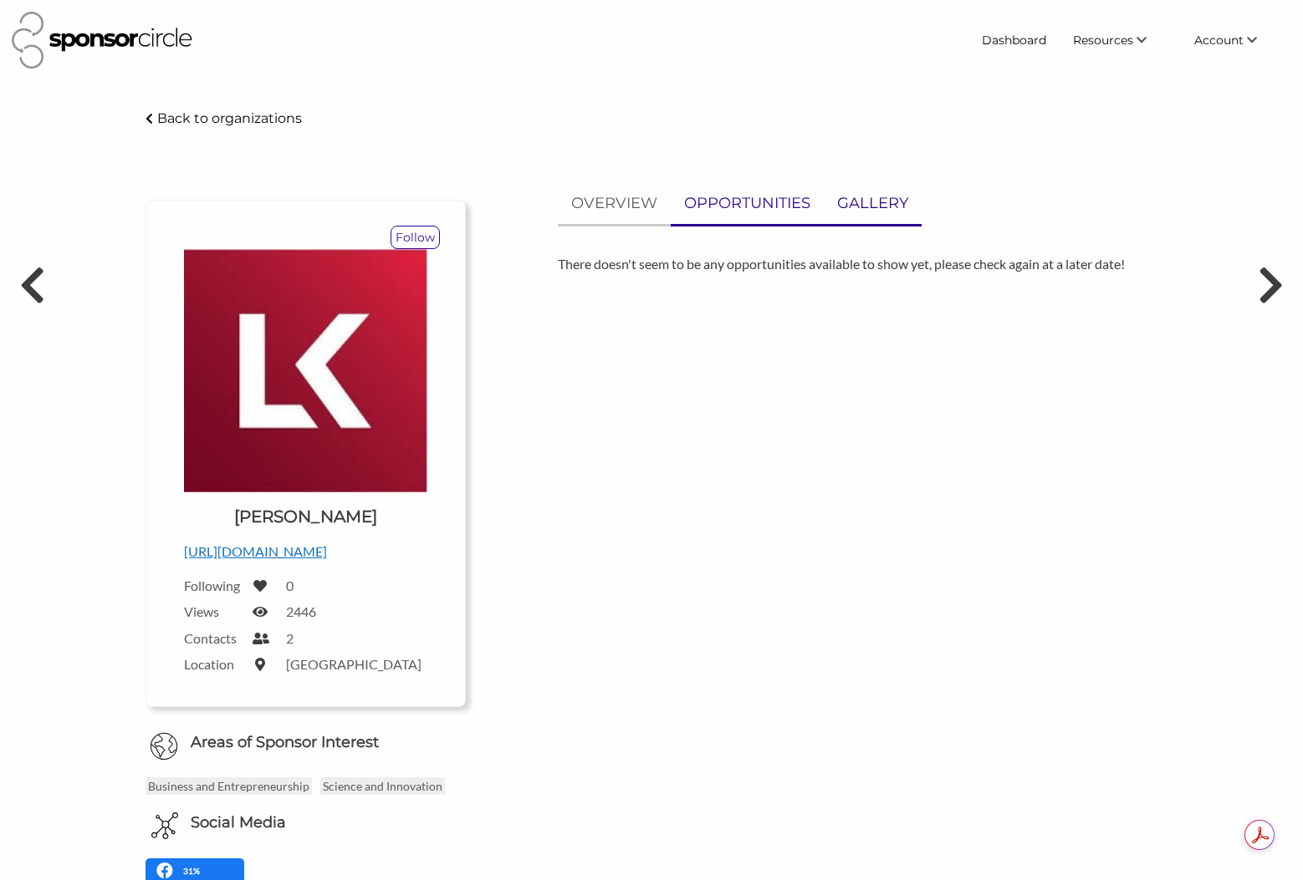
click at [840, 198] on p "GALLERY" at bounding box center [872, 203] width 71 height 24
click at [620, 199] on p "OVERVIEW" at bounding box center [614, 203] width 86 height 24
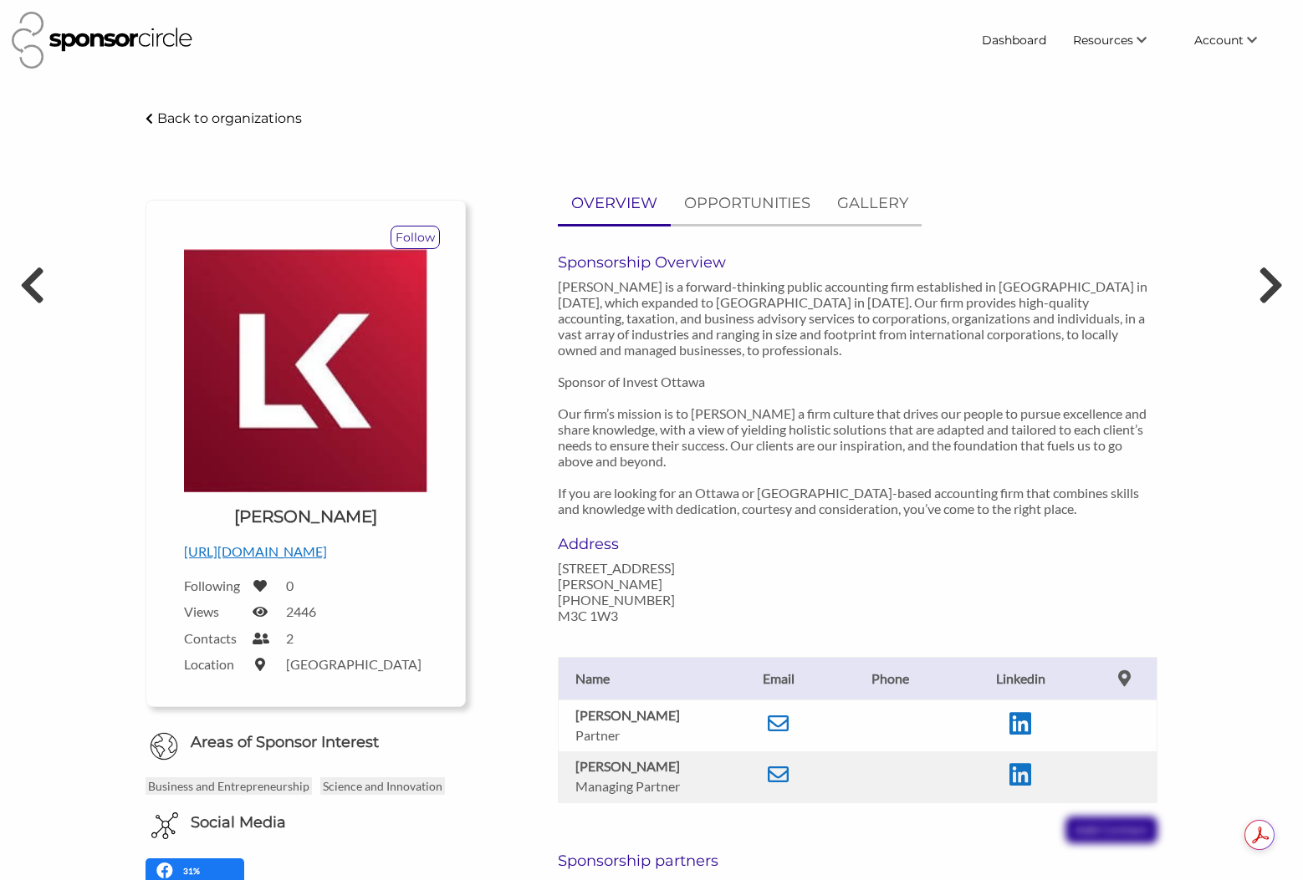
click at [288, 553] on p "https://logankatz.com/" at bounding box center [305, 552] width 243 height 22
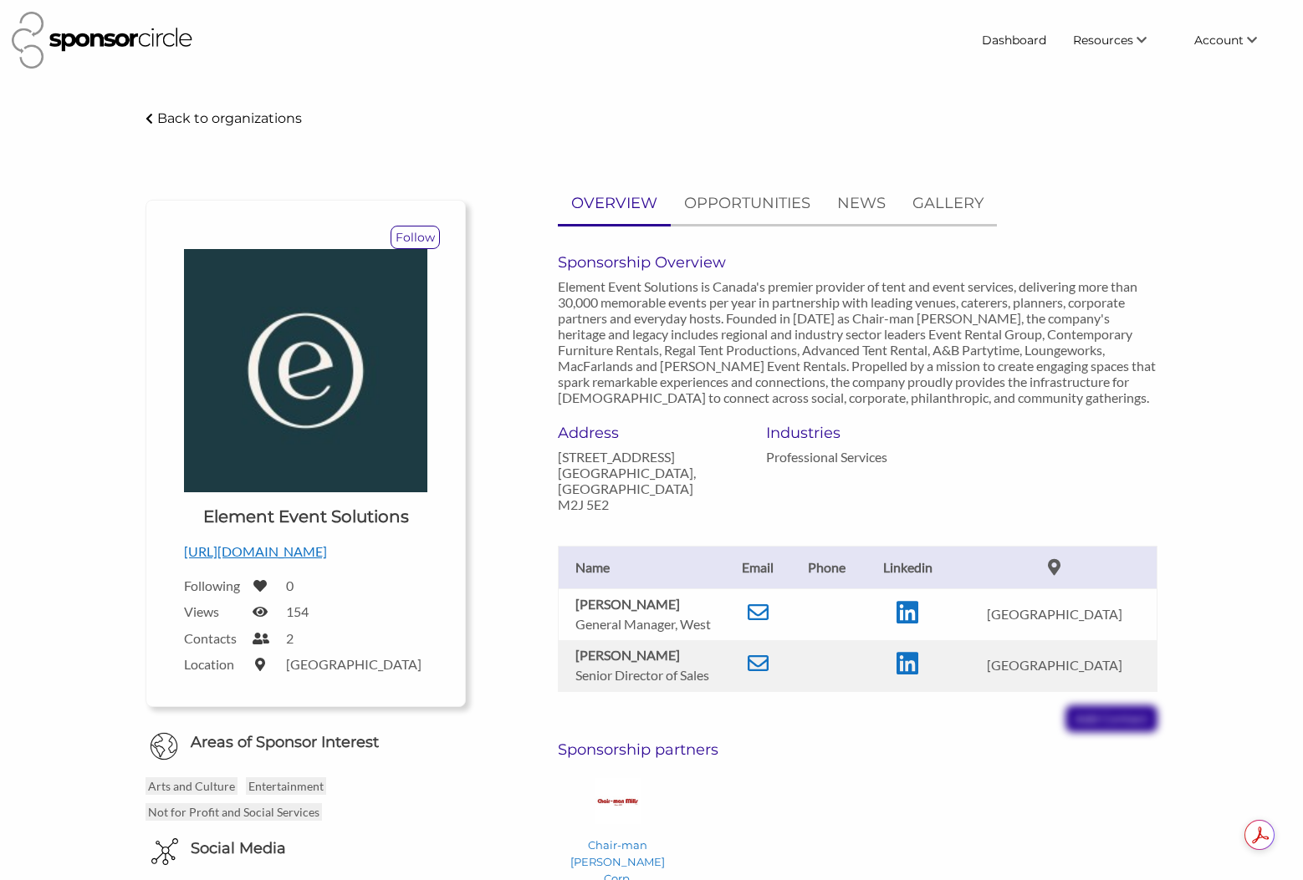
click at [206, 117] on p "Back to organizations" at bounding box center [229, 118] width 145 height 16
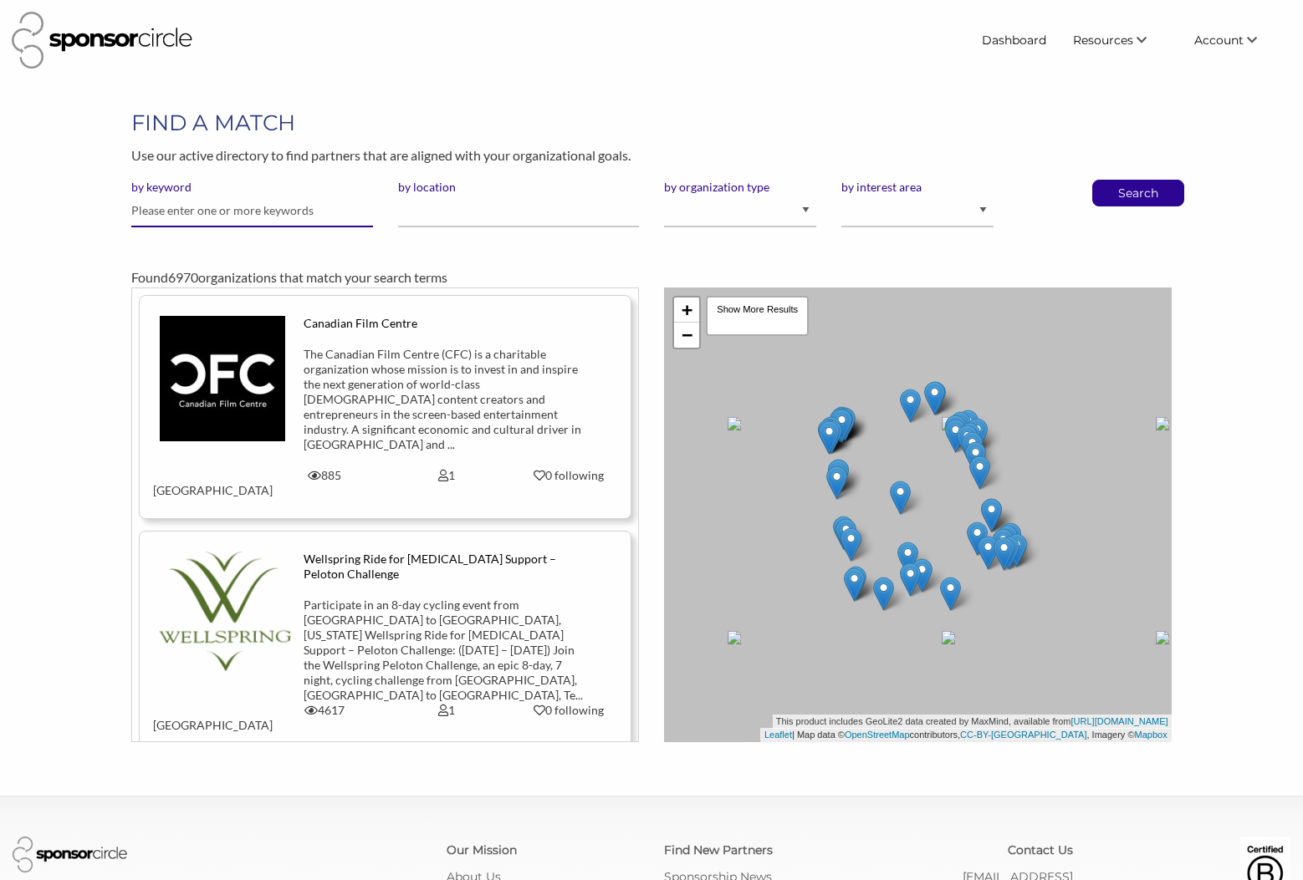
click at [239, 210] on input "text" at bounding box center [251, 211] width 241 height 33
type input "accounting"
click at [1110, 181] on button "Search" at bounding box center [1137, 193] width 55 height 25
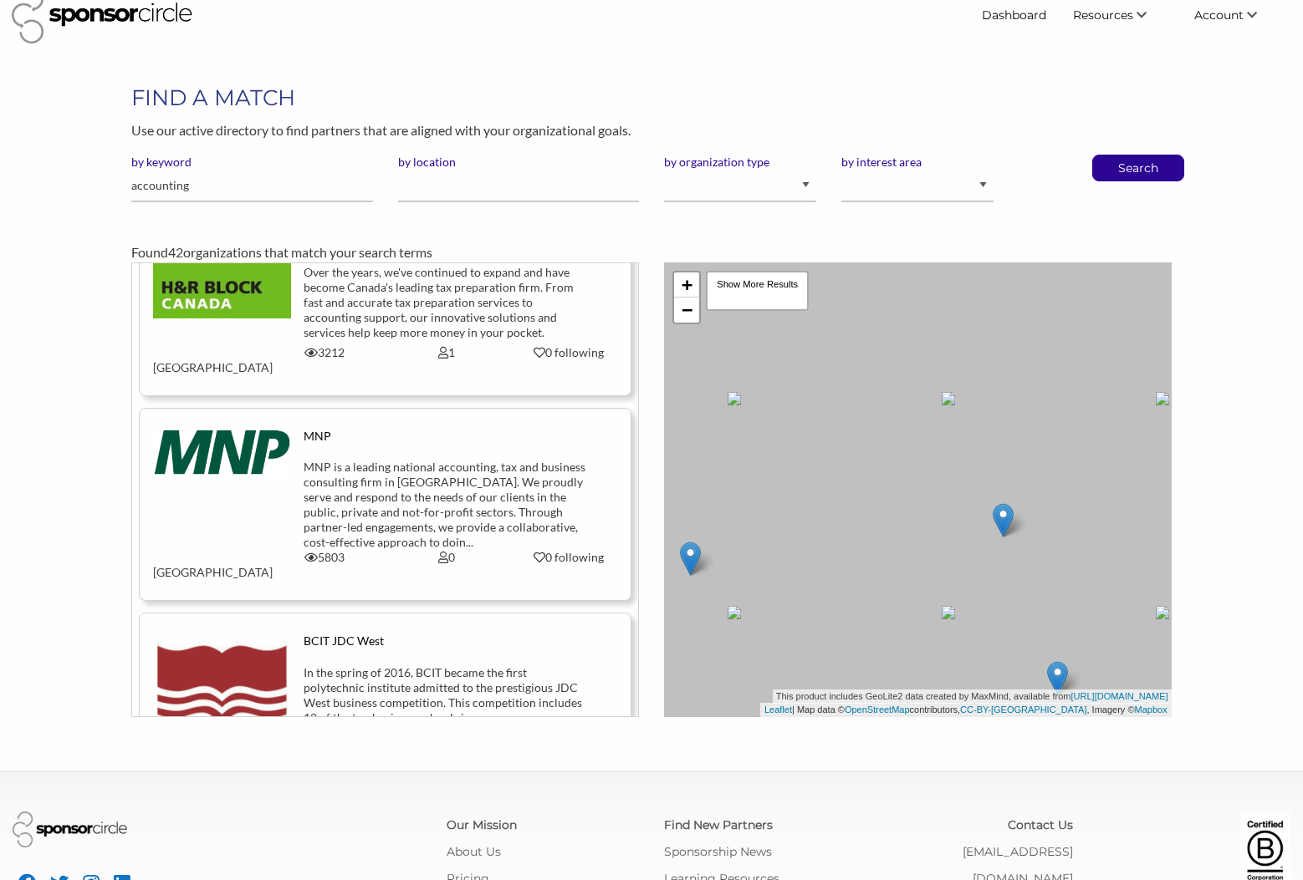
scroll to position [8152, 0]
